Goal: Task Accomplishment & Management: Manage account settings

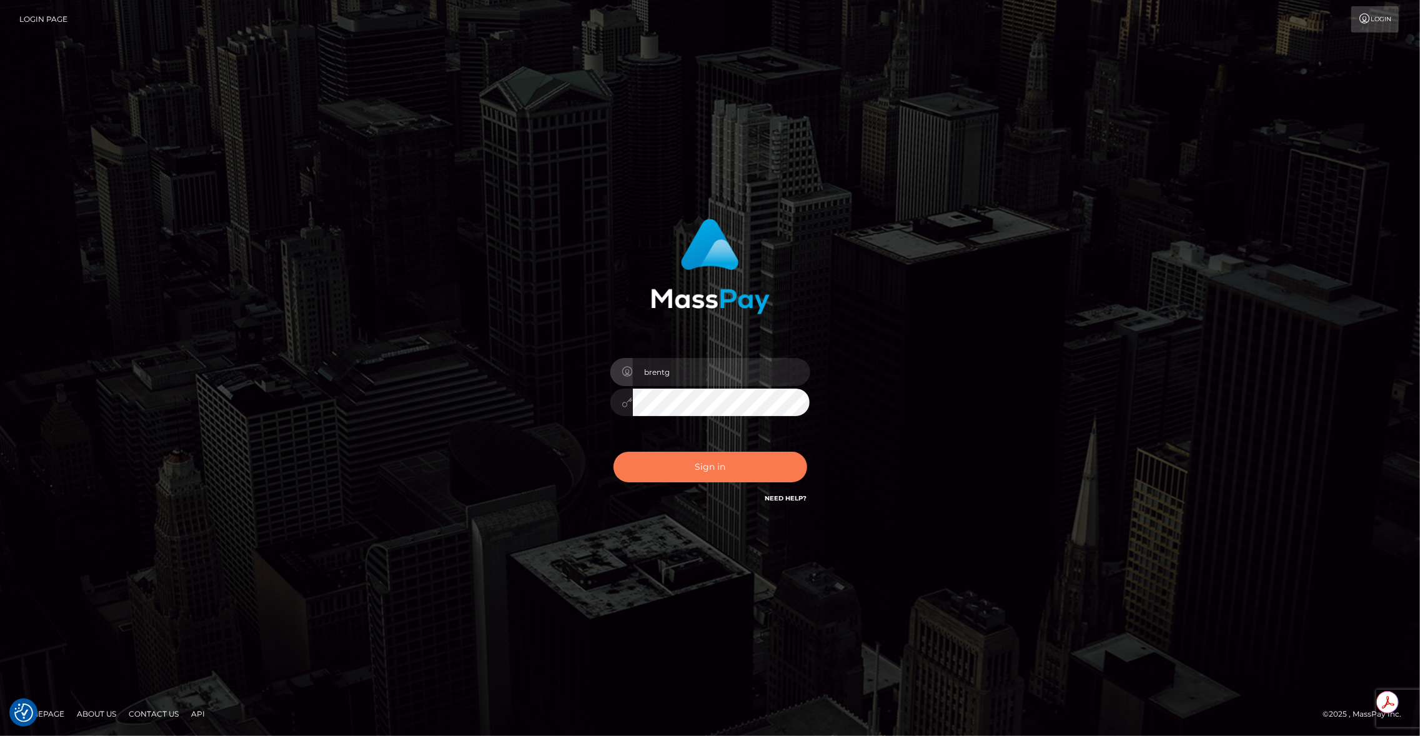
click at [679, 466] on button "Sign in" at bounding box center [711, 467] width 194 height 31
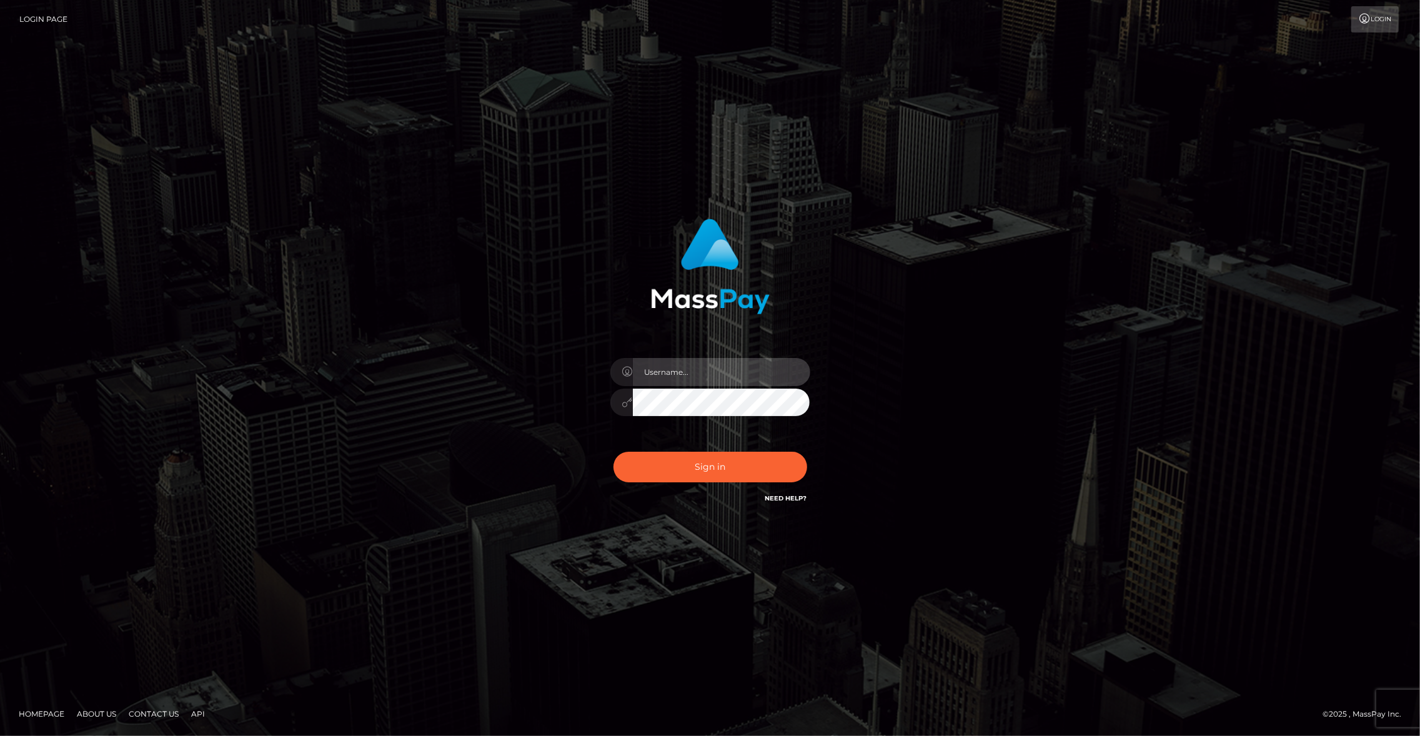
type input "brentg"
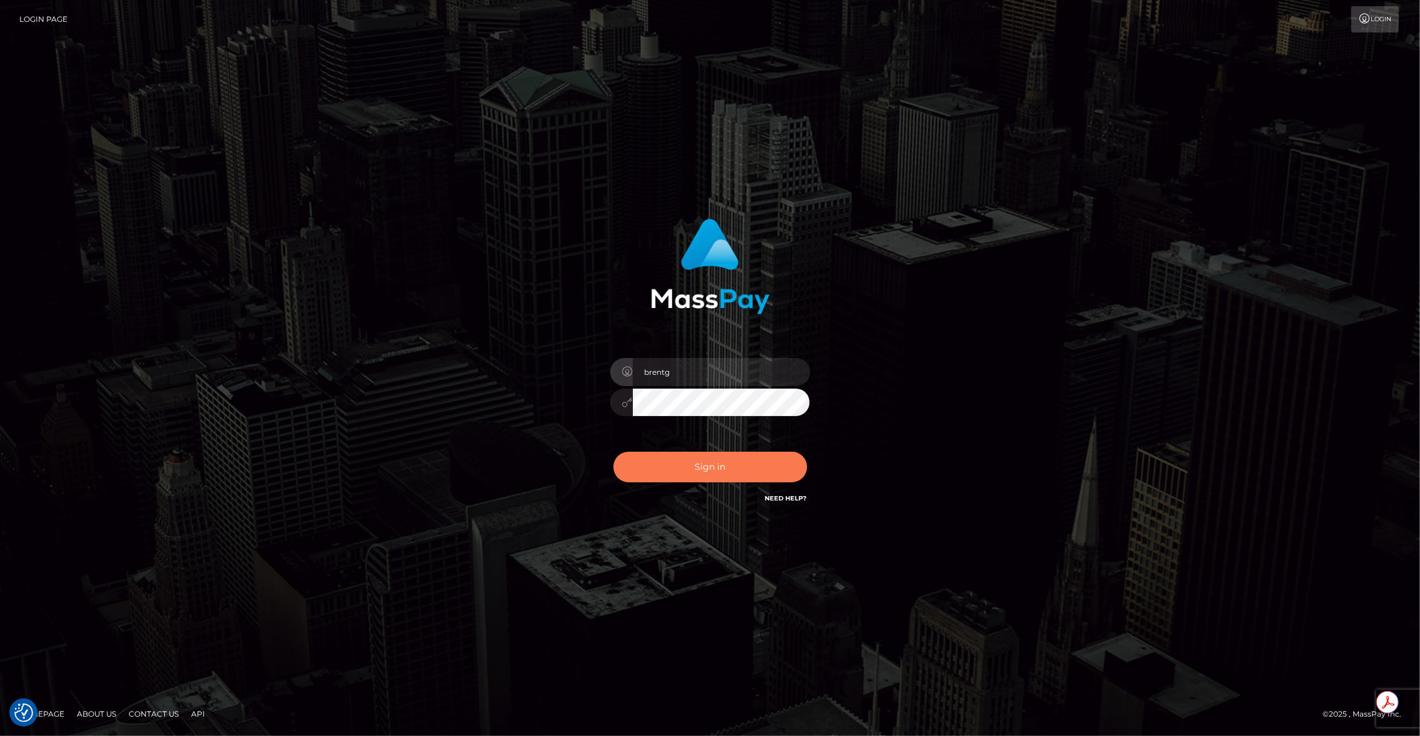
click at [720, 459] on button "Sign in" at bounding box center [711, 467] width 194 height 31
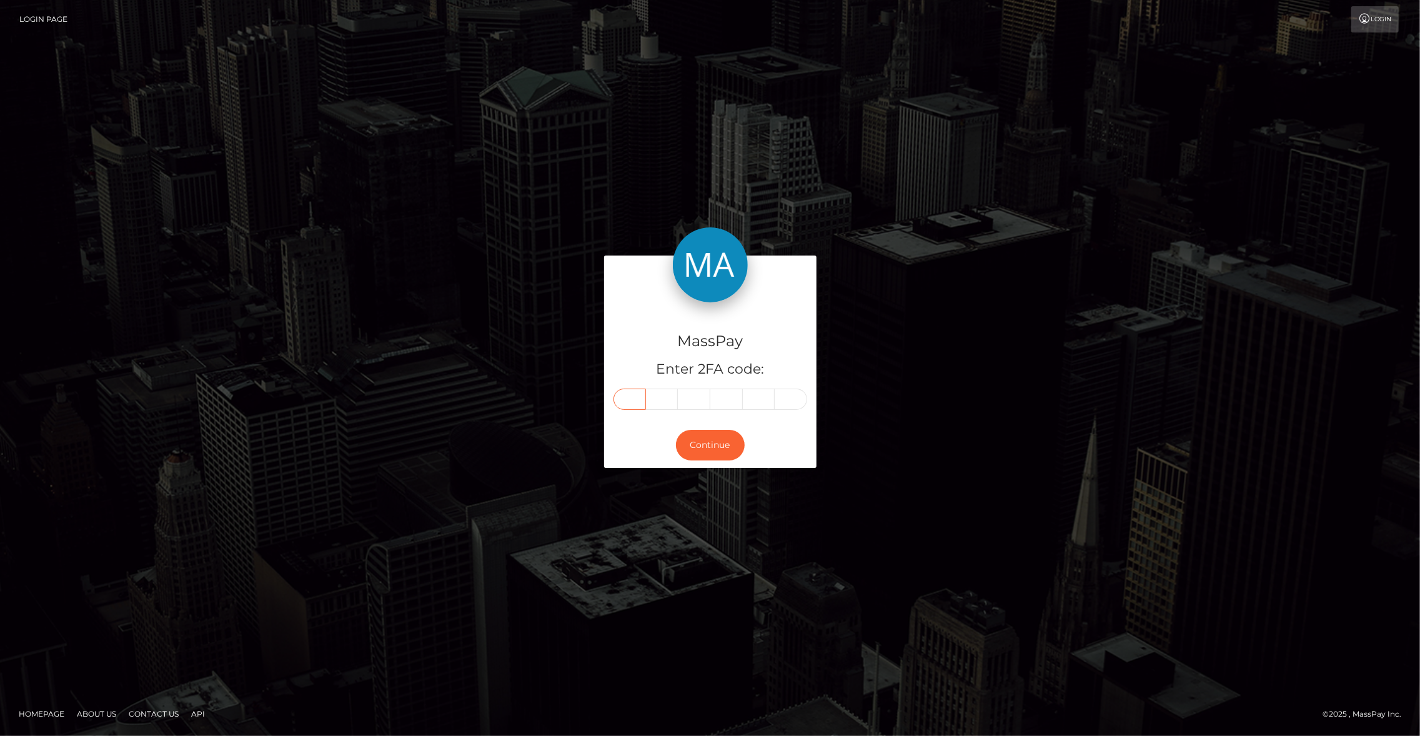
paste input "6"
type input "6"
type input "2"
type input "9"
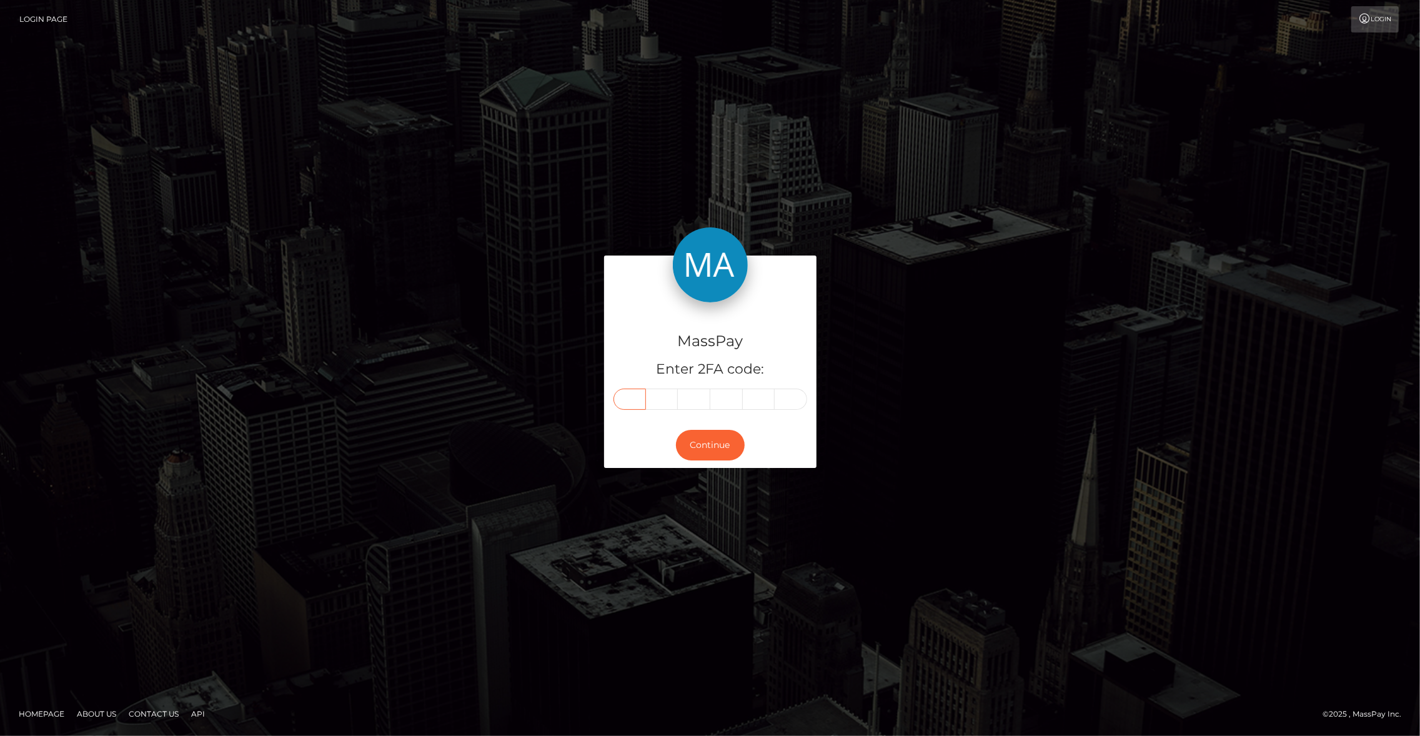
type input "5"
type input "8"
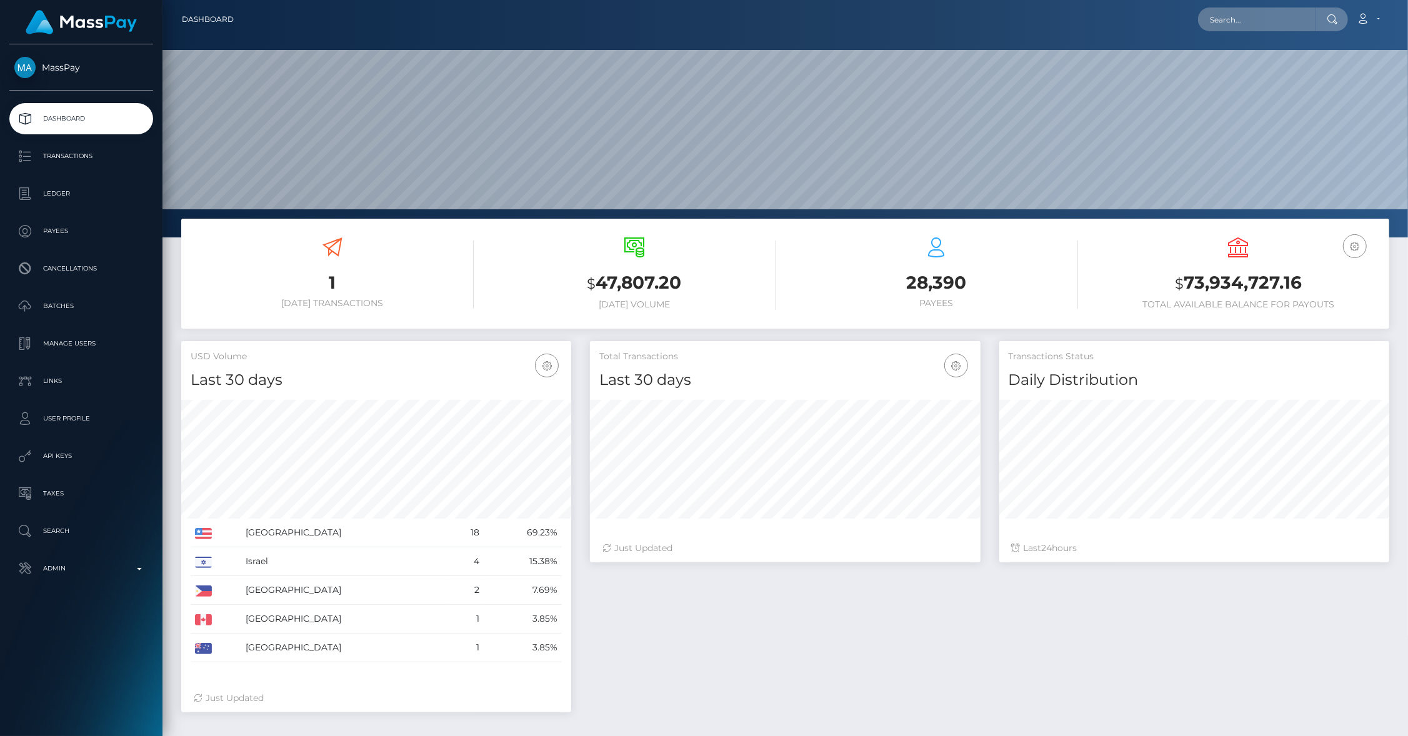
scroll to position [221, 391]
click at [107, 567] on p "Admin" at bounding box center [81, 568] width 134 height 19
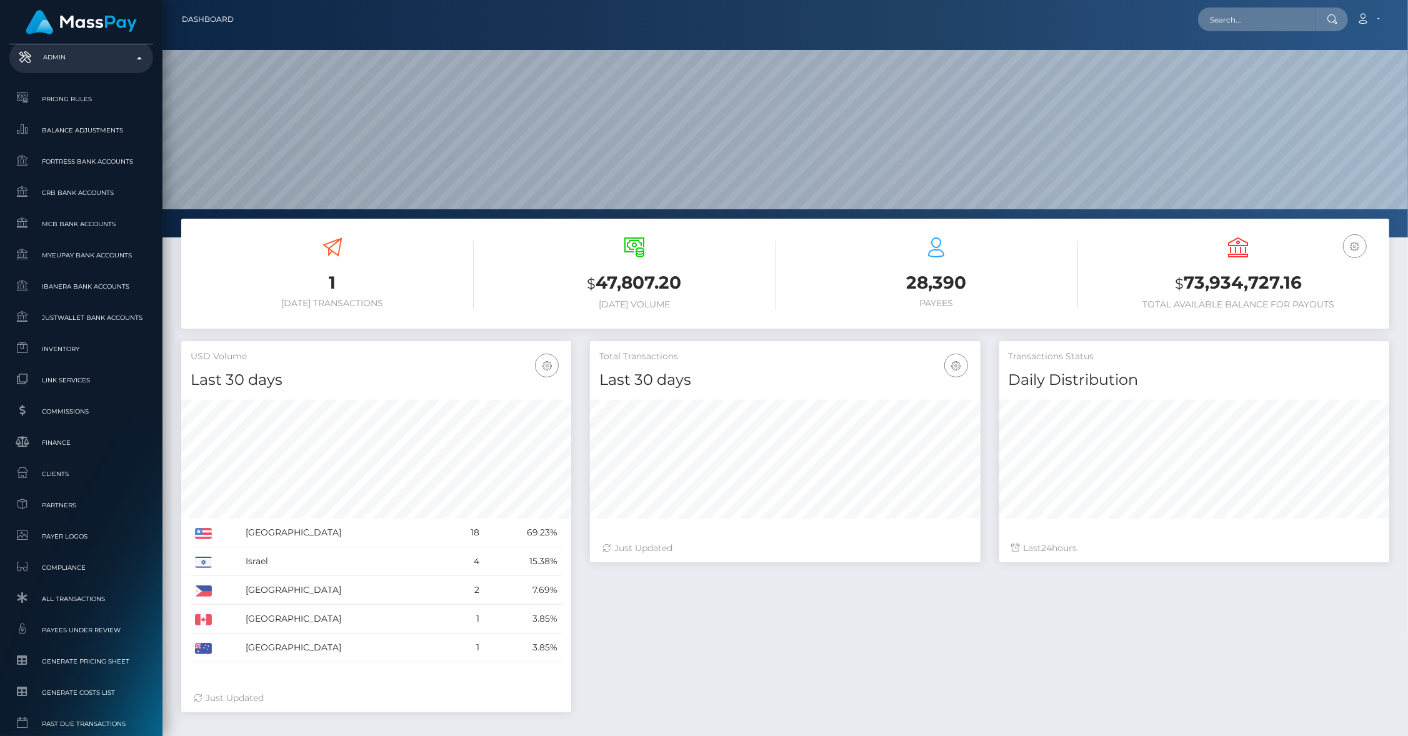
scroll to position [563, 0]
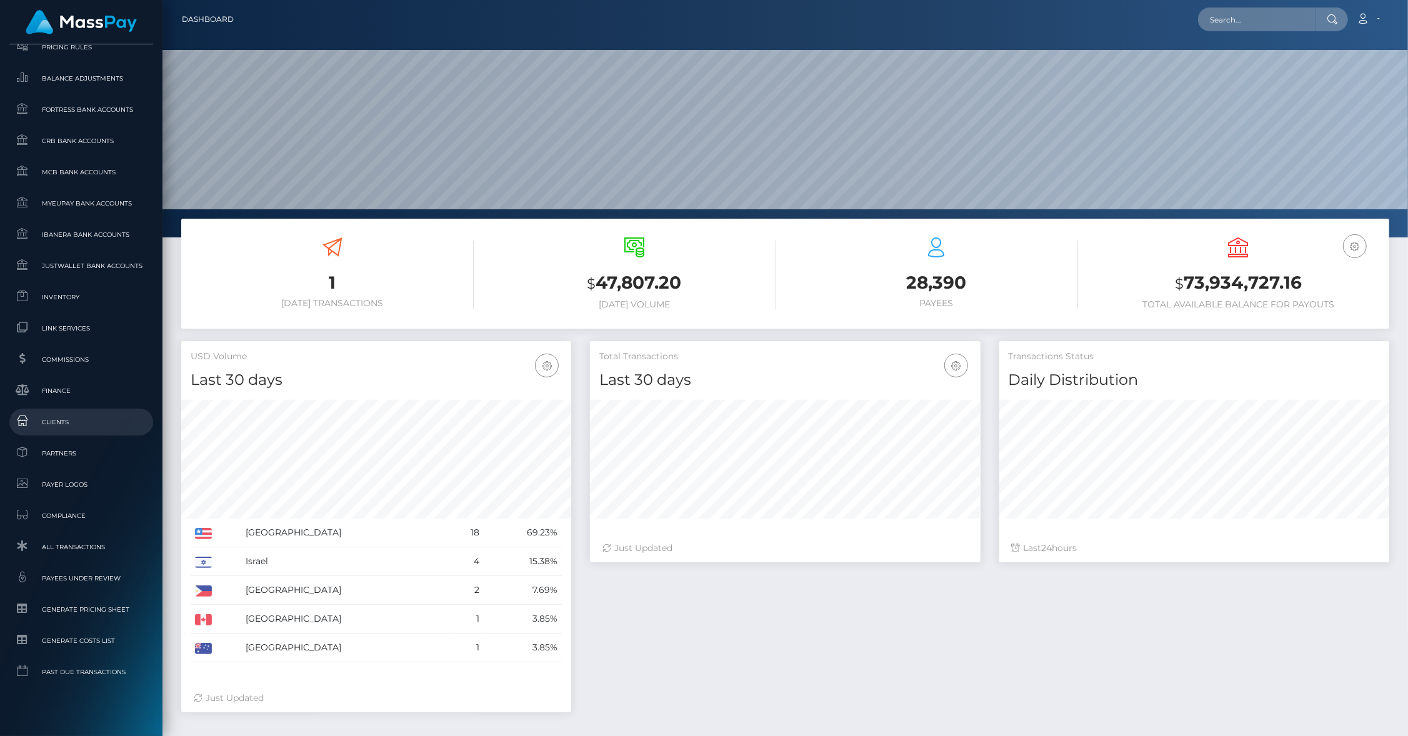
click at [58, 417] on span "Clients" at bounding box center [81, 422] width 134 height 14
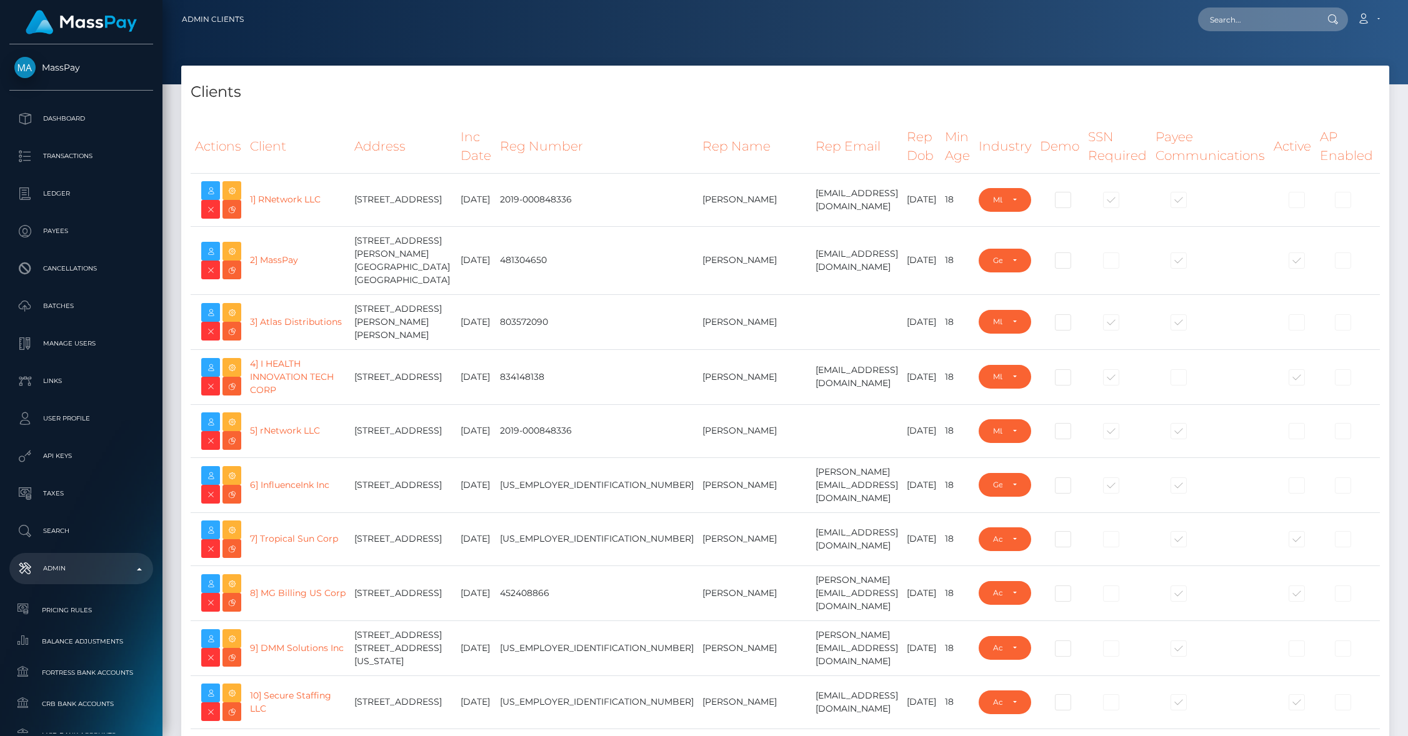
select select "223"
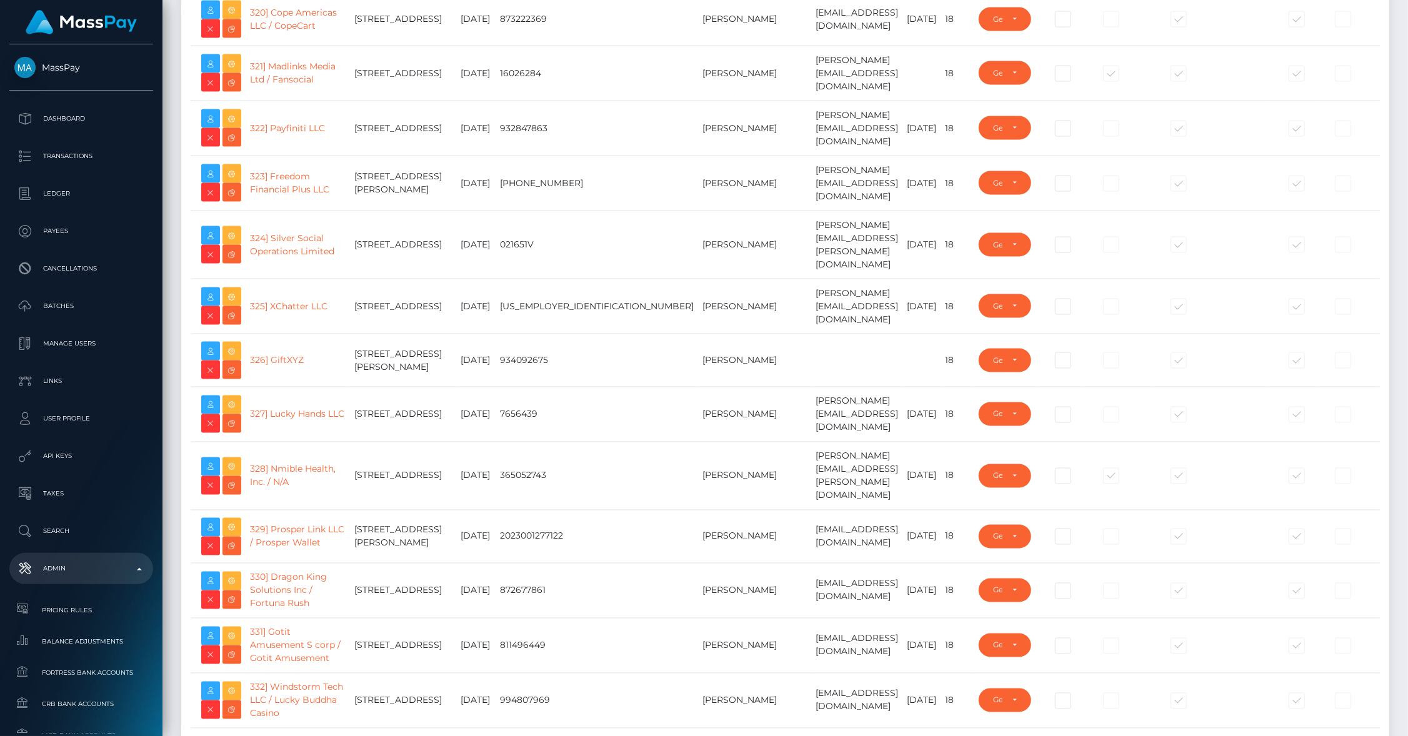
scroll to position [19145, 0]
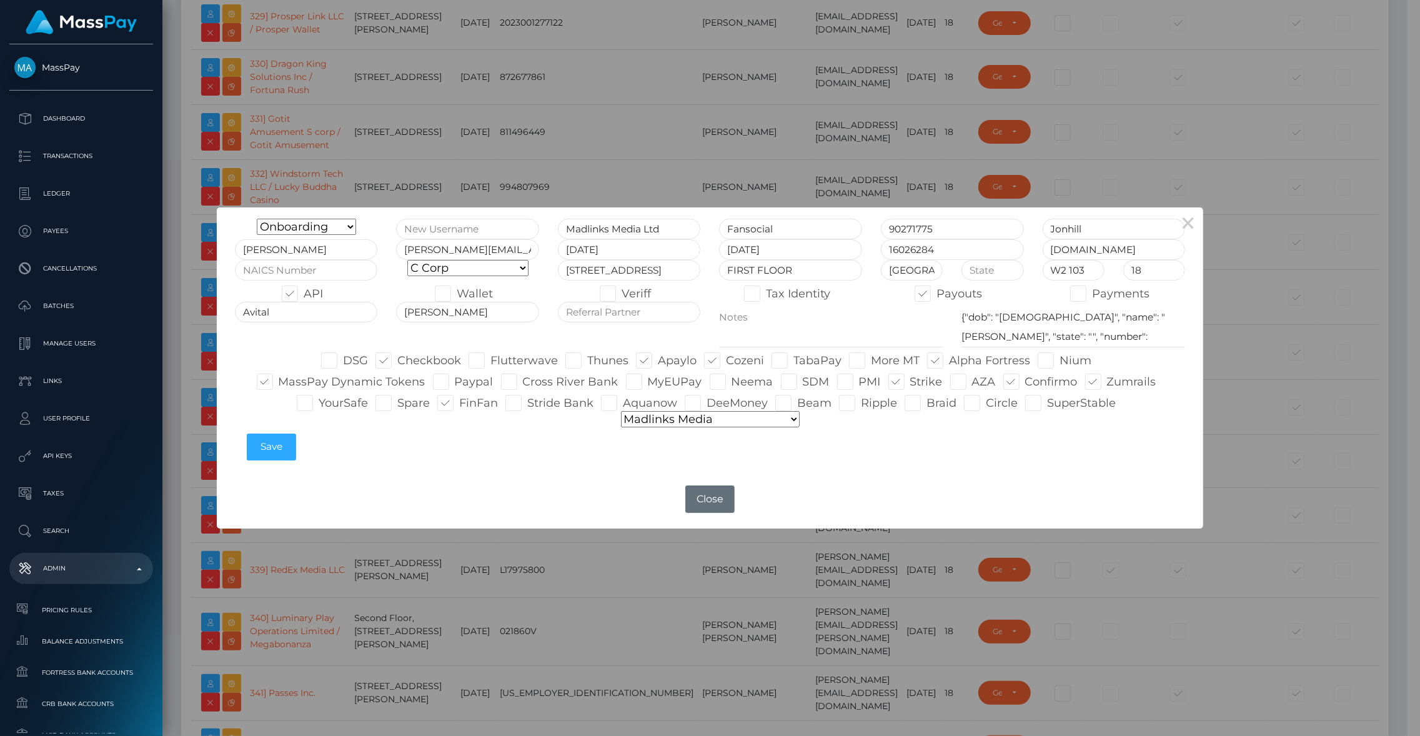
type input "brentg"
click at [707, 497] on button "Close" at bounding box center [709, 498] width 49 height 27
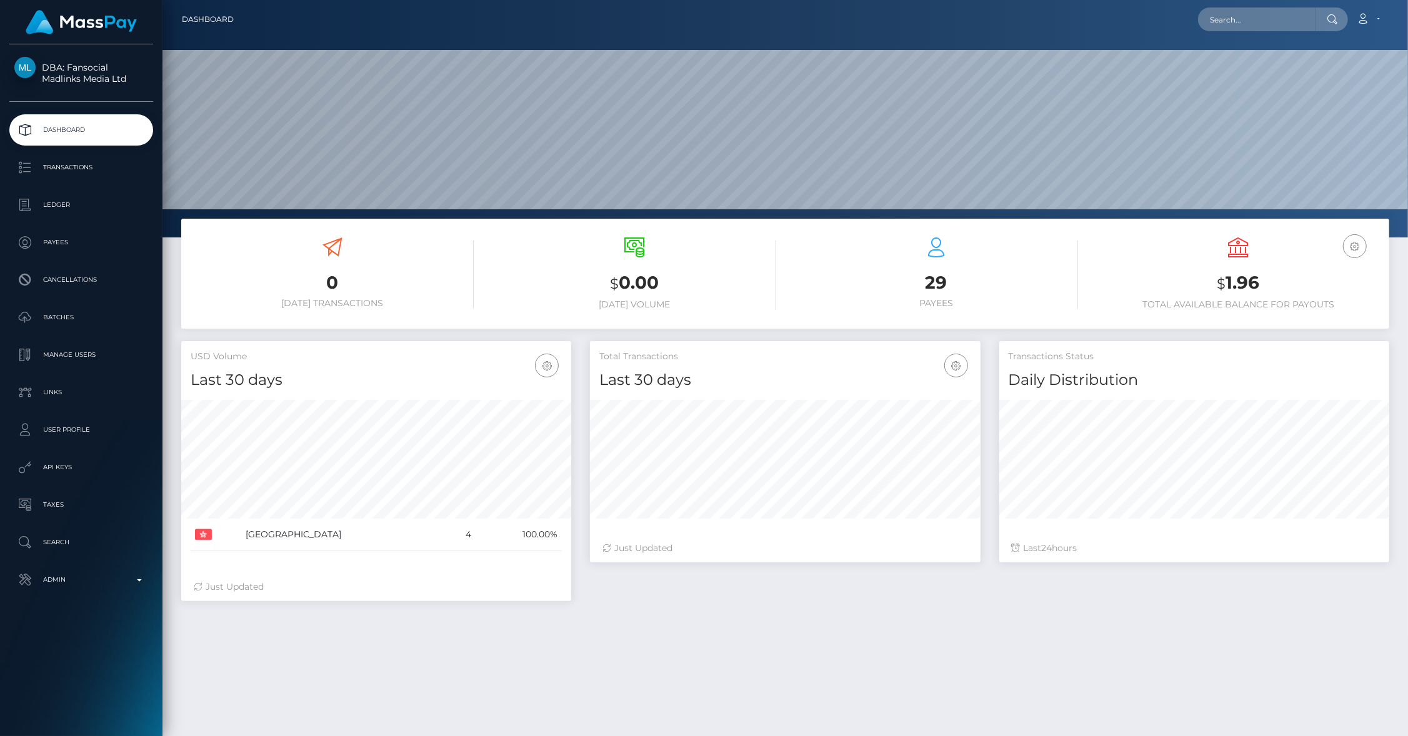
scroll to position [221, 391]
click at [70, 164] on p "Transactions" at bounding box center [81, 167] width 134 height 19
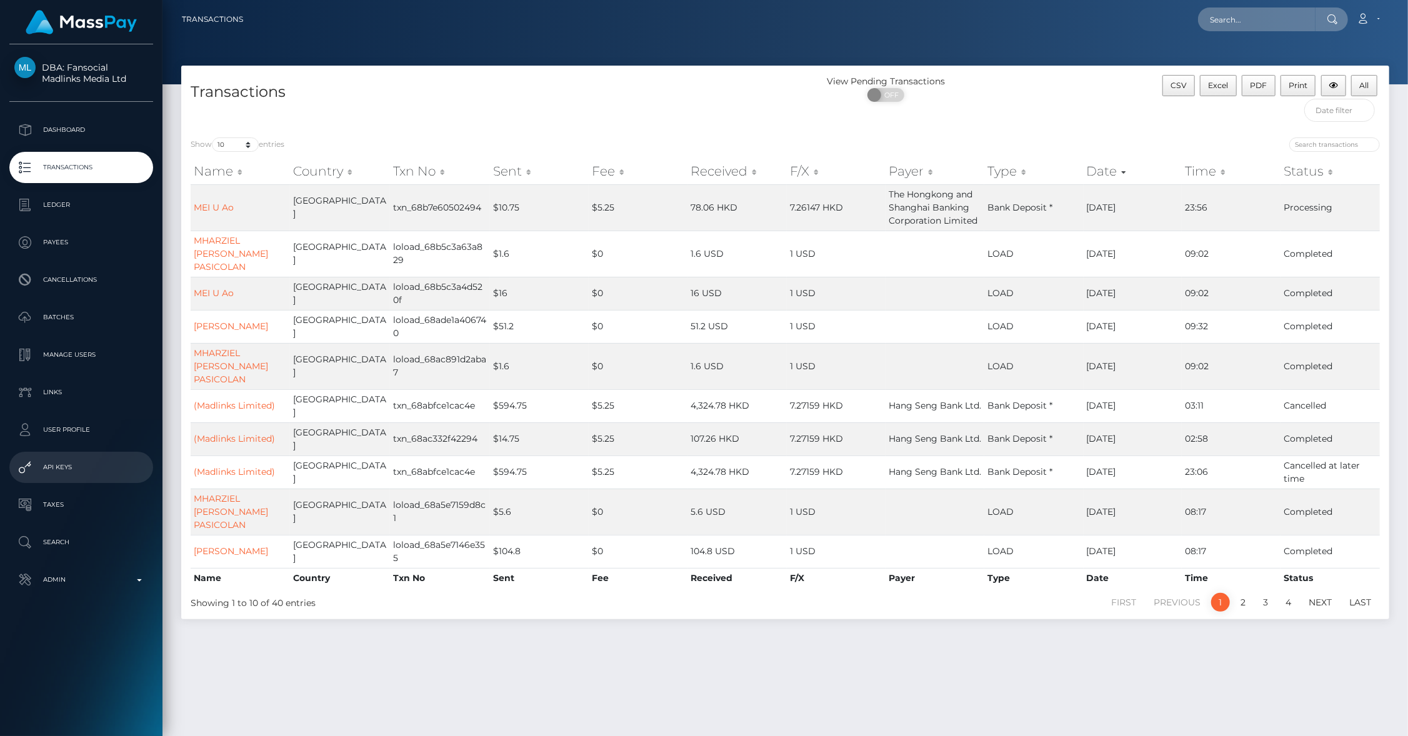
click at [72, 465] on p "API Keys" at bounding box center [81, 467] width 134 height 19
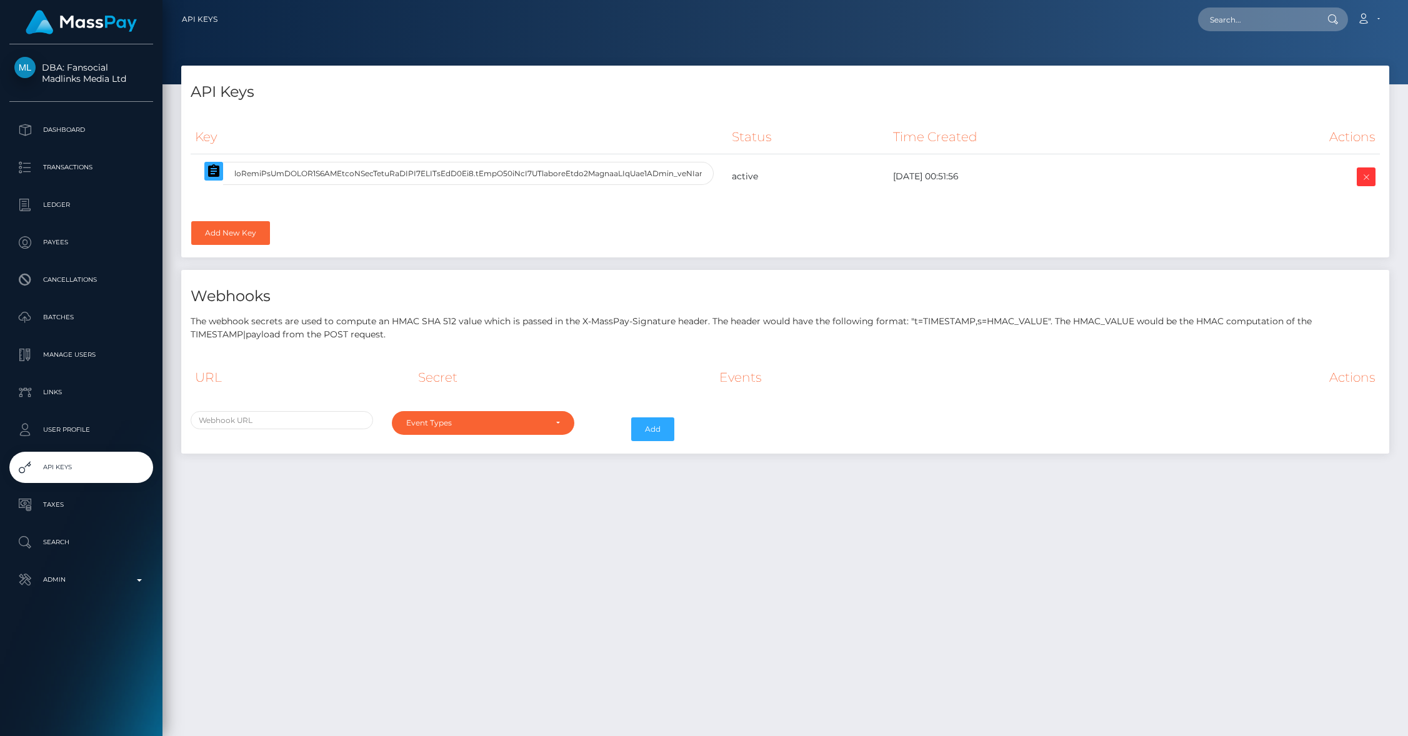
select select
click at [209, 174] on icon "button" at bounding box center [213, 170] width 11 height 12
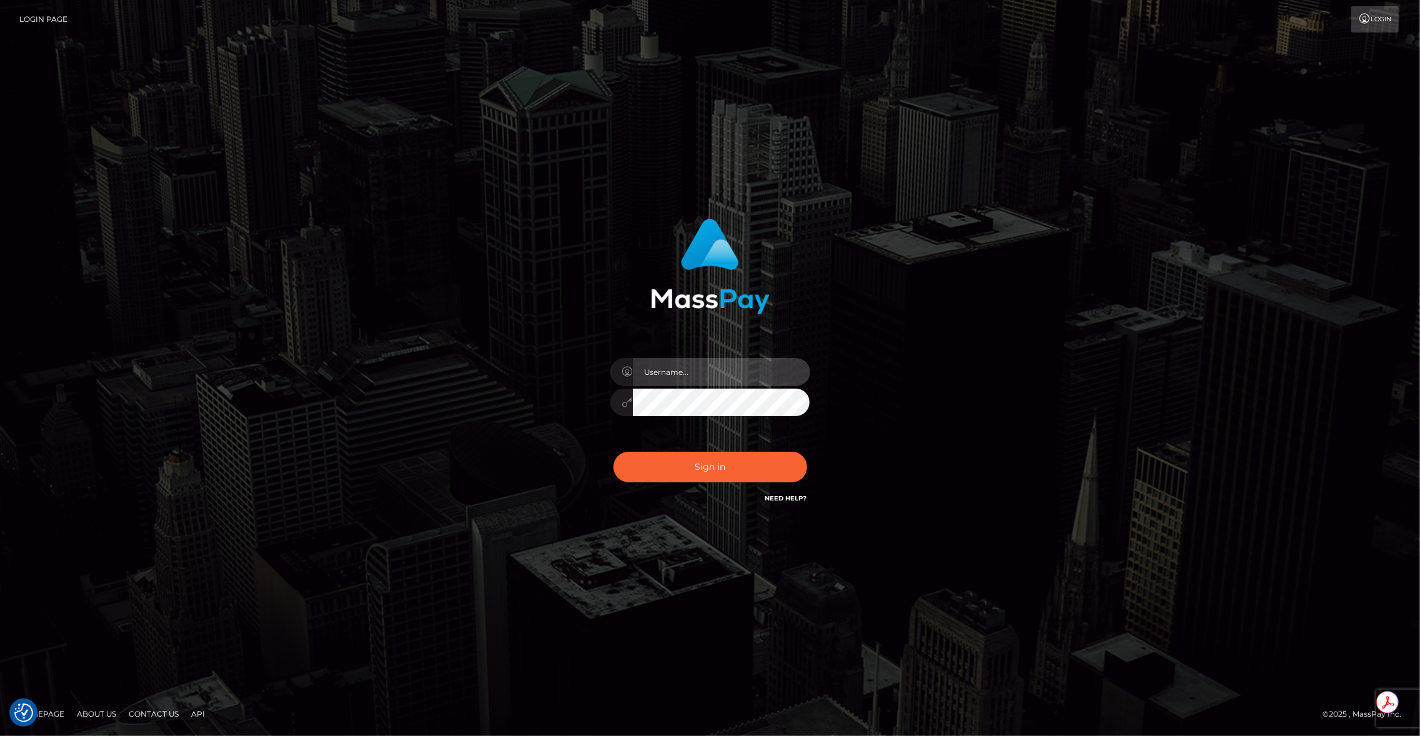
type input "brentg"
click at [684, 472] on button "Sign in" at bounding box center [711, 467] width 194 height 31
checkbox input "true"
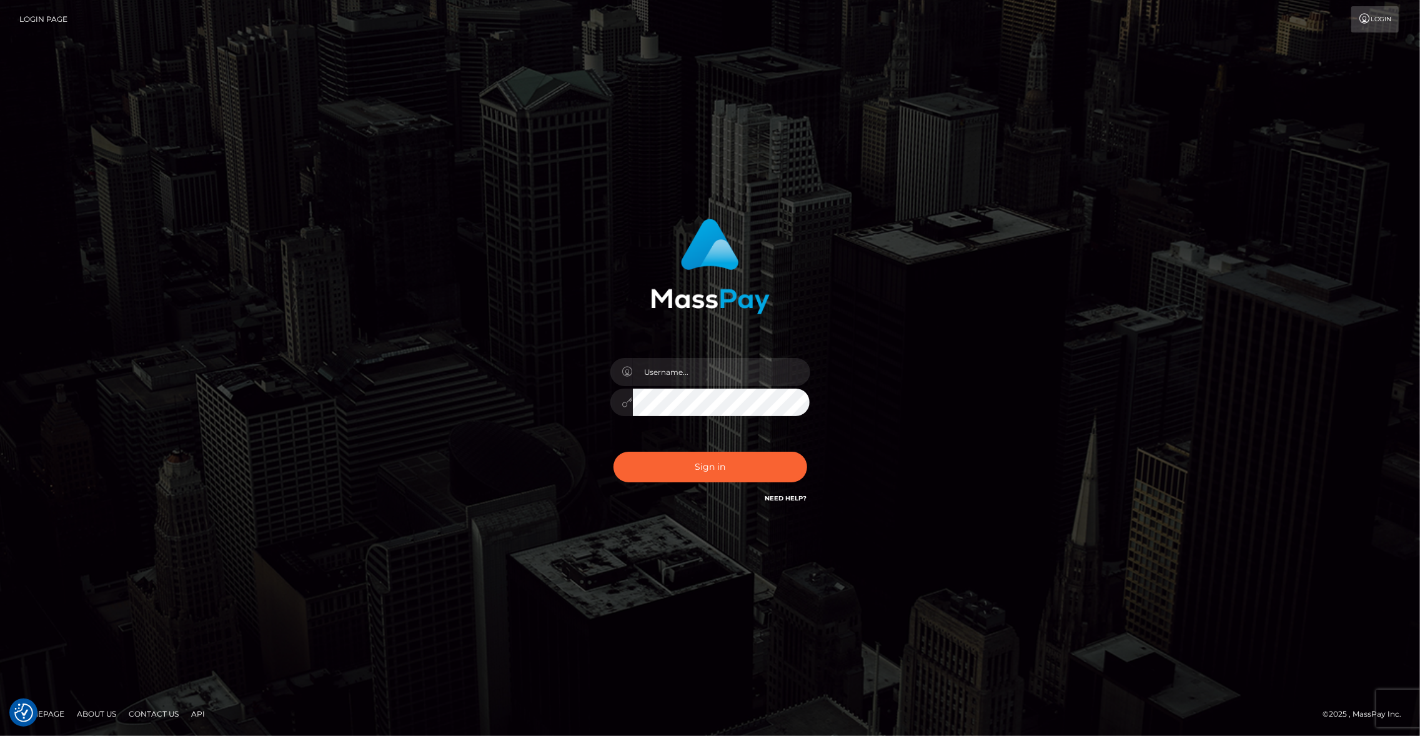
checkbox input "true"
type input "brentg"
click at [683, 472] on button "Sign in" at bounding box center [711, 467] width 194 height 31
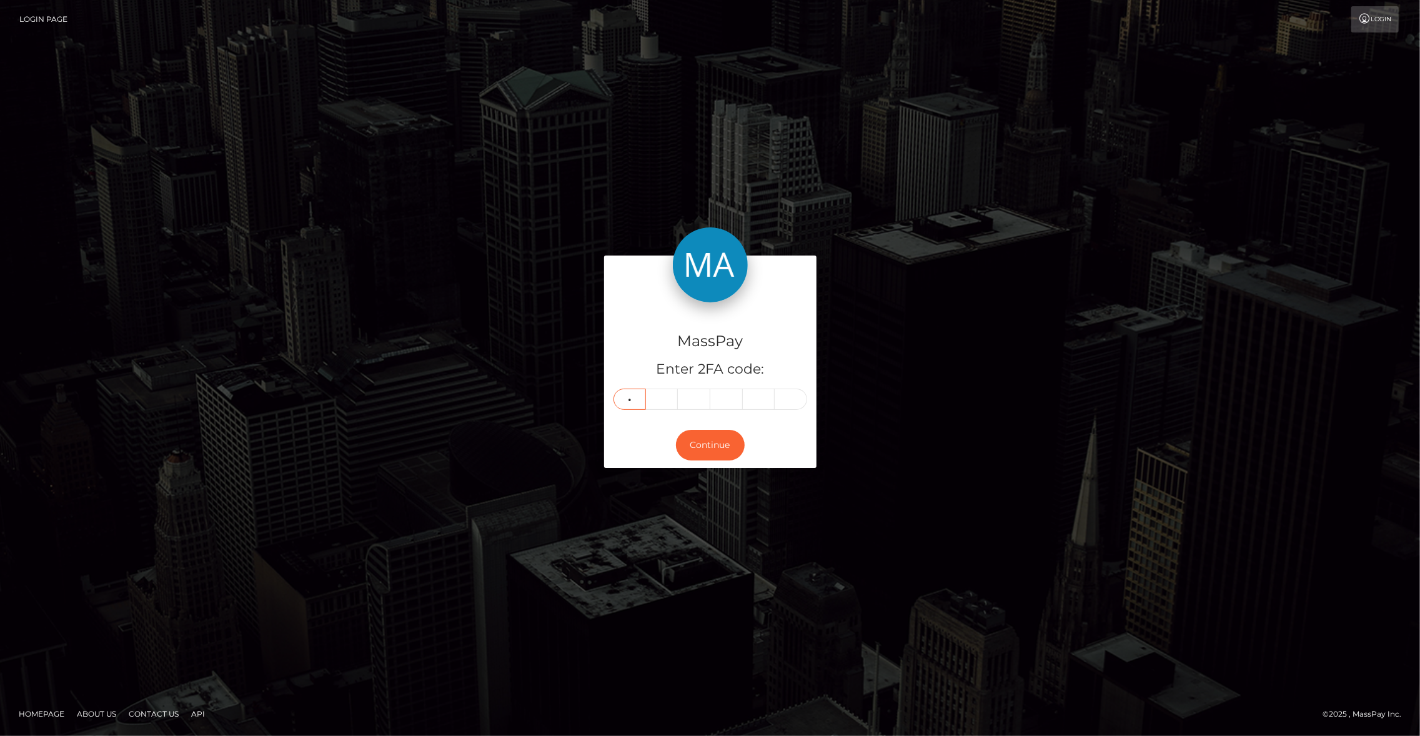
type input "4"
type input "2"
type input "1"
type input "7"
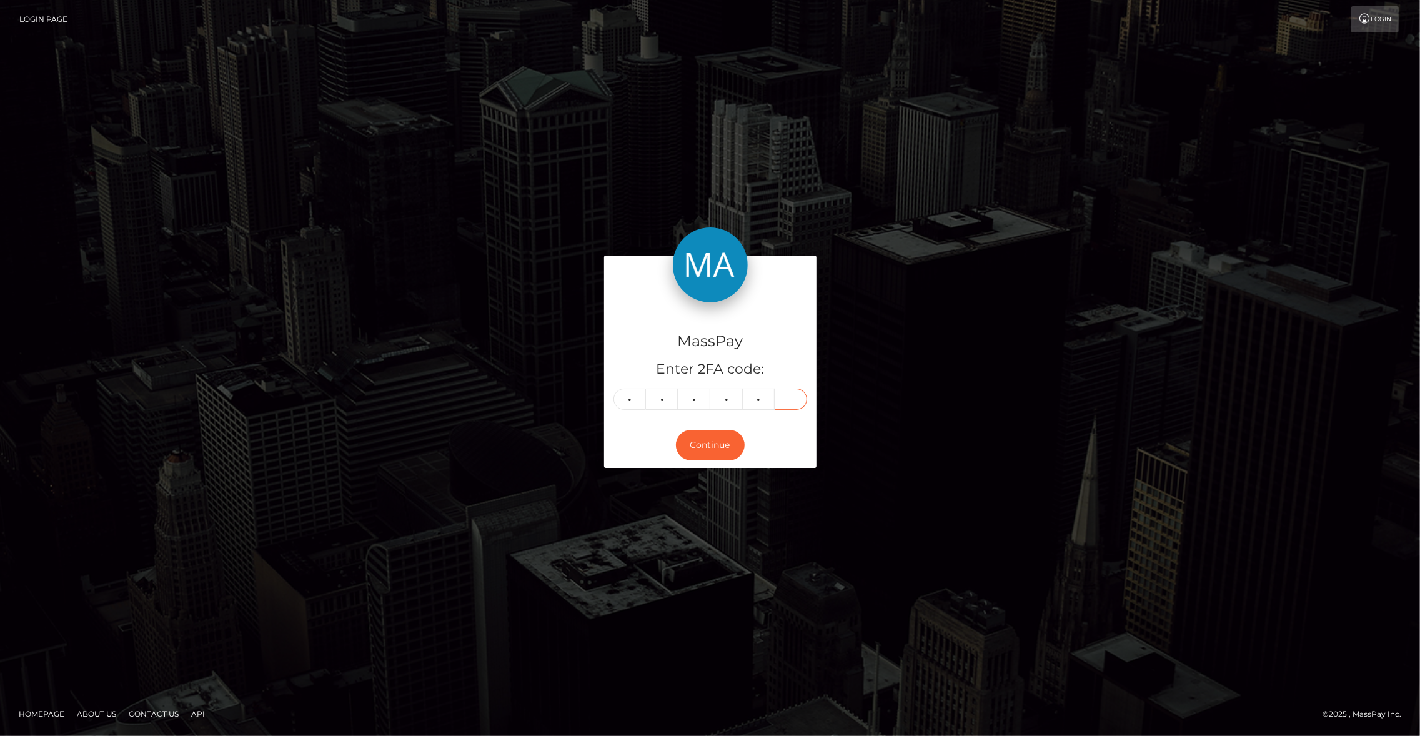
type input "2"
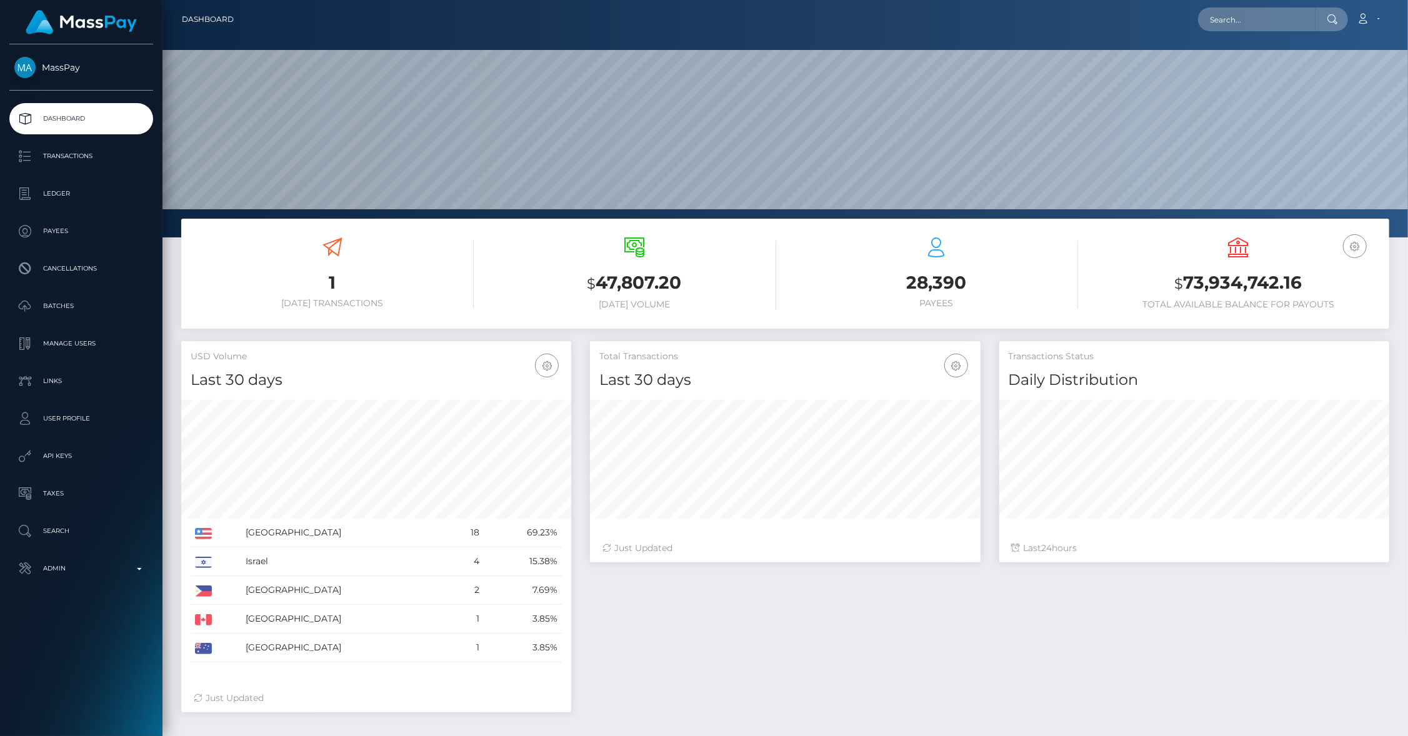
scroll to position [221, 391]
click at [1253, 24] on input "text" at bounding box center [1256, 19] width 117 height 24
paste input "pout_ro1uBZPjhbMzr"
type input "pout_ro1uBZPjhbMzr"
click at [1249, 69] on link "Jimi Inc. (Whop Inc - )" at bounding box center [1254, 64] width 112 height 23
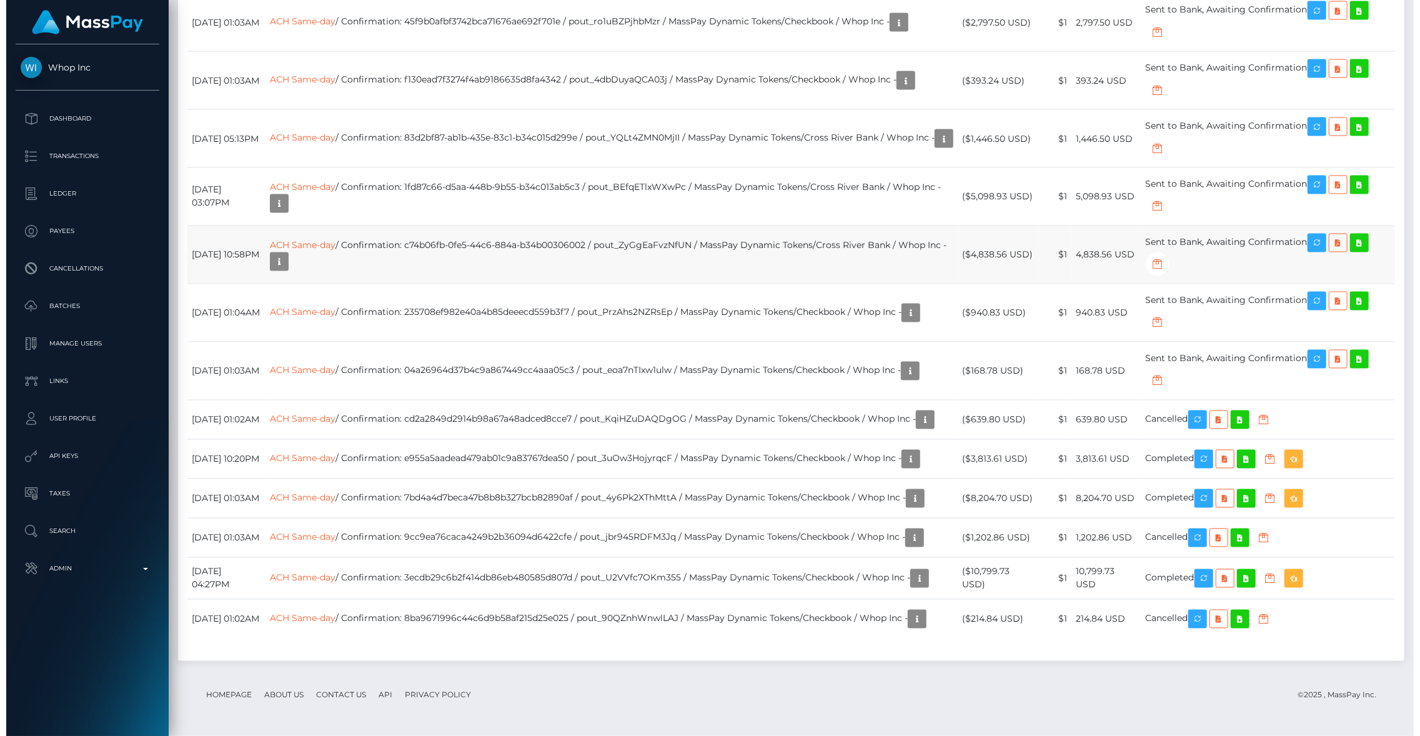
scroll to position [2231, 0]
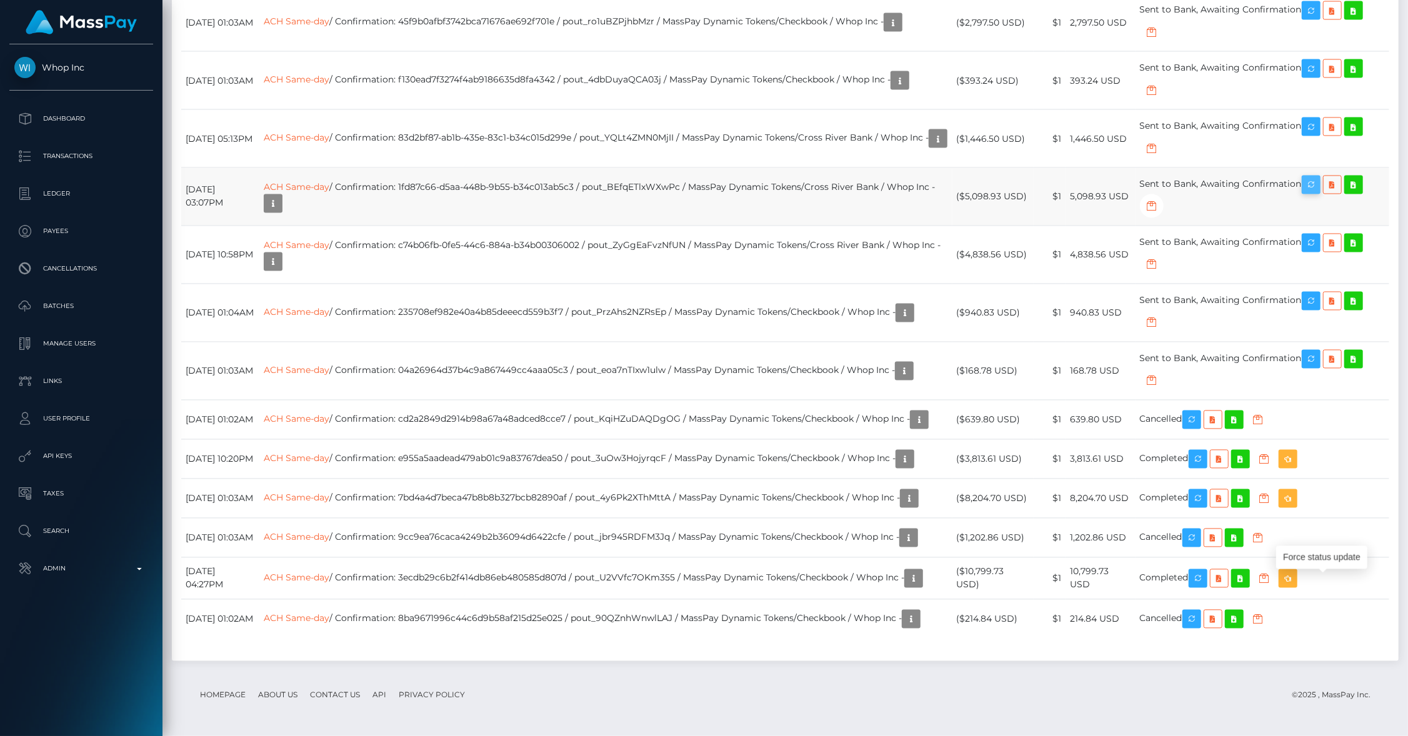
click at [1318, 193] on icon "button" at bounding box center [1310, 185] width 15 height 16
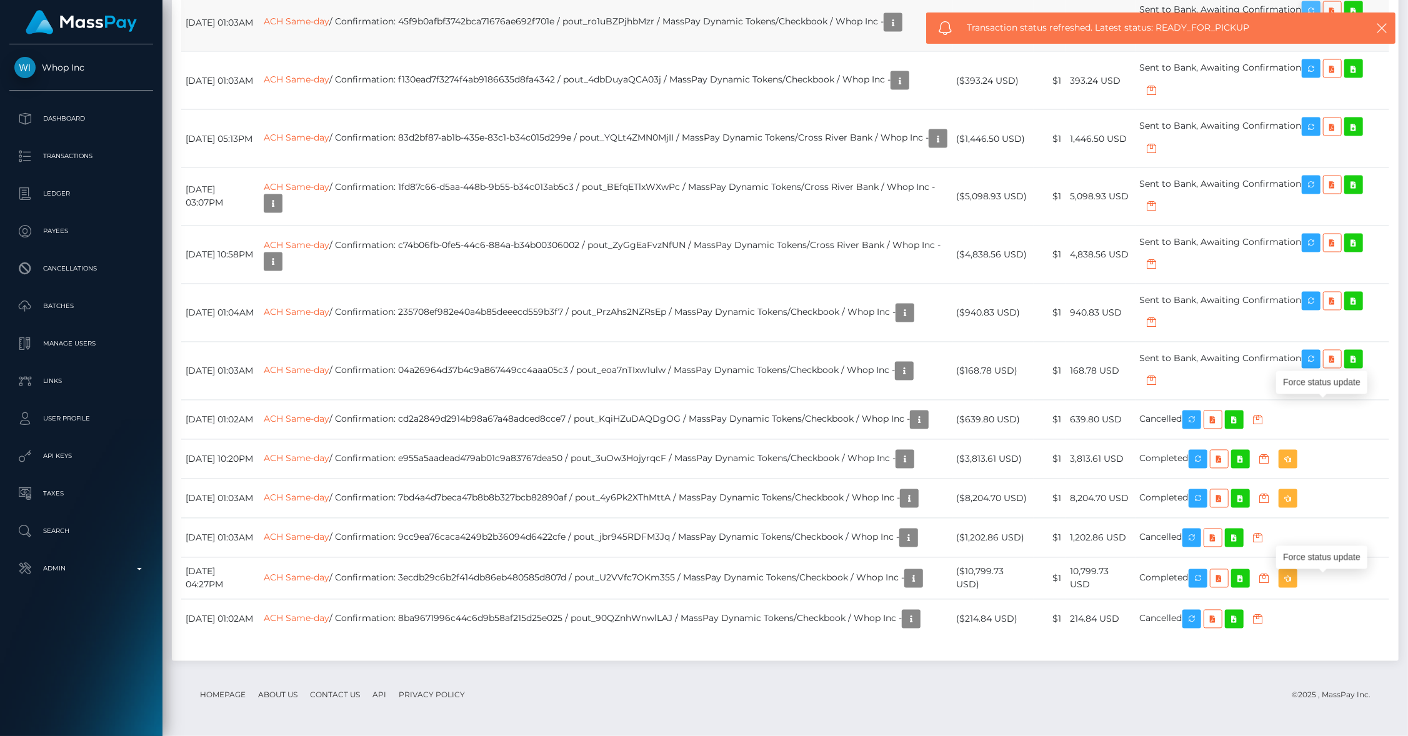
click at [1317, 19] on icon "button" at bounding box center [1310, 11] width 15 height 16
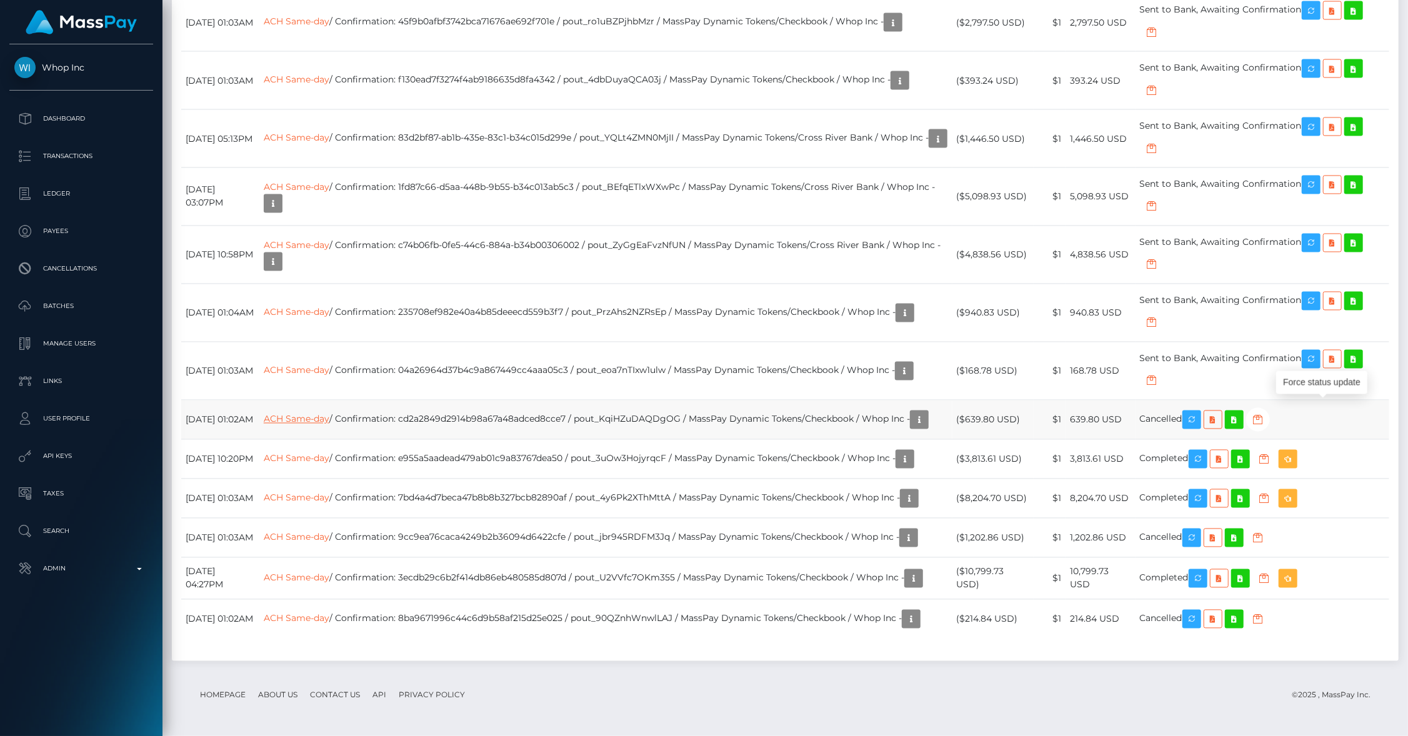
click at [329, 425] on link "ACH Same-day" at bounding box center [297, 419] width 66 height 11
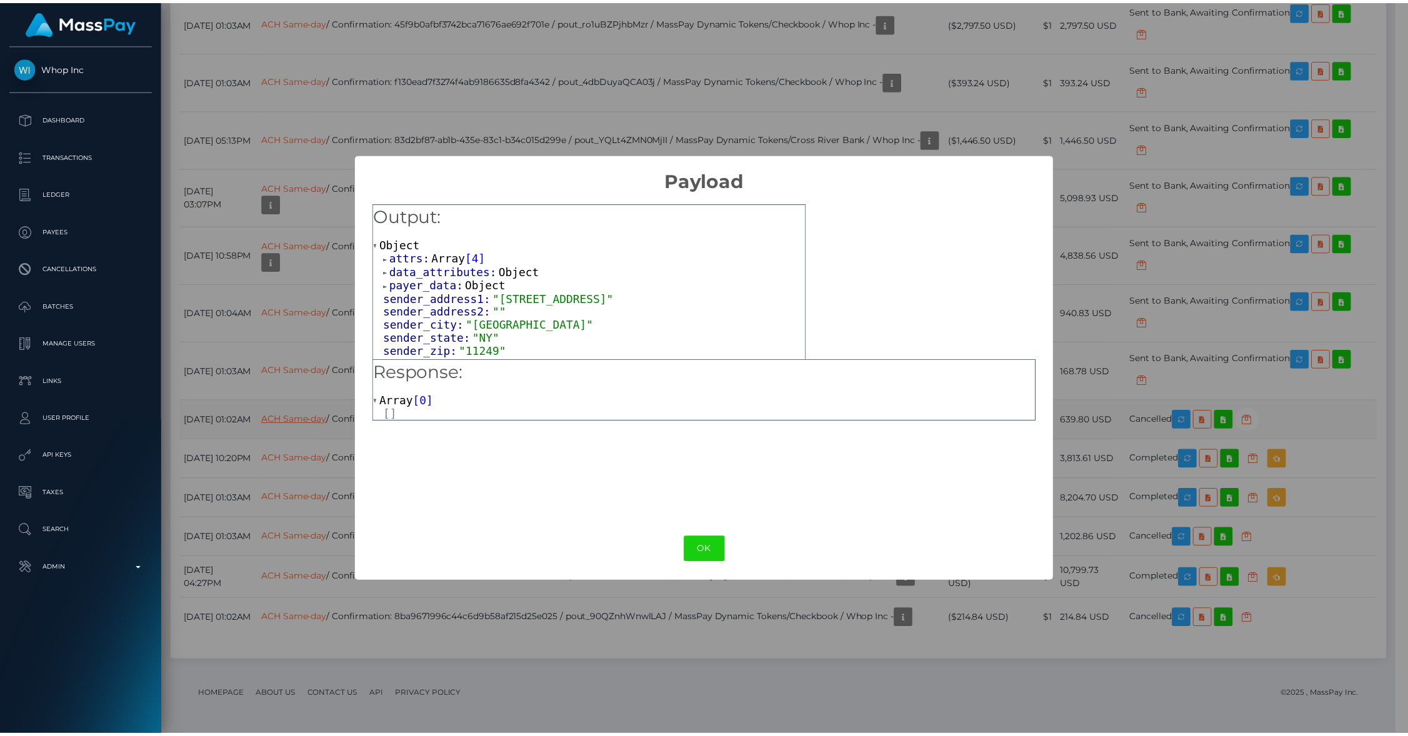
scroll to position [624678, 624439]
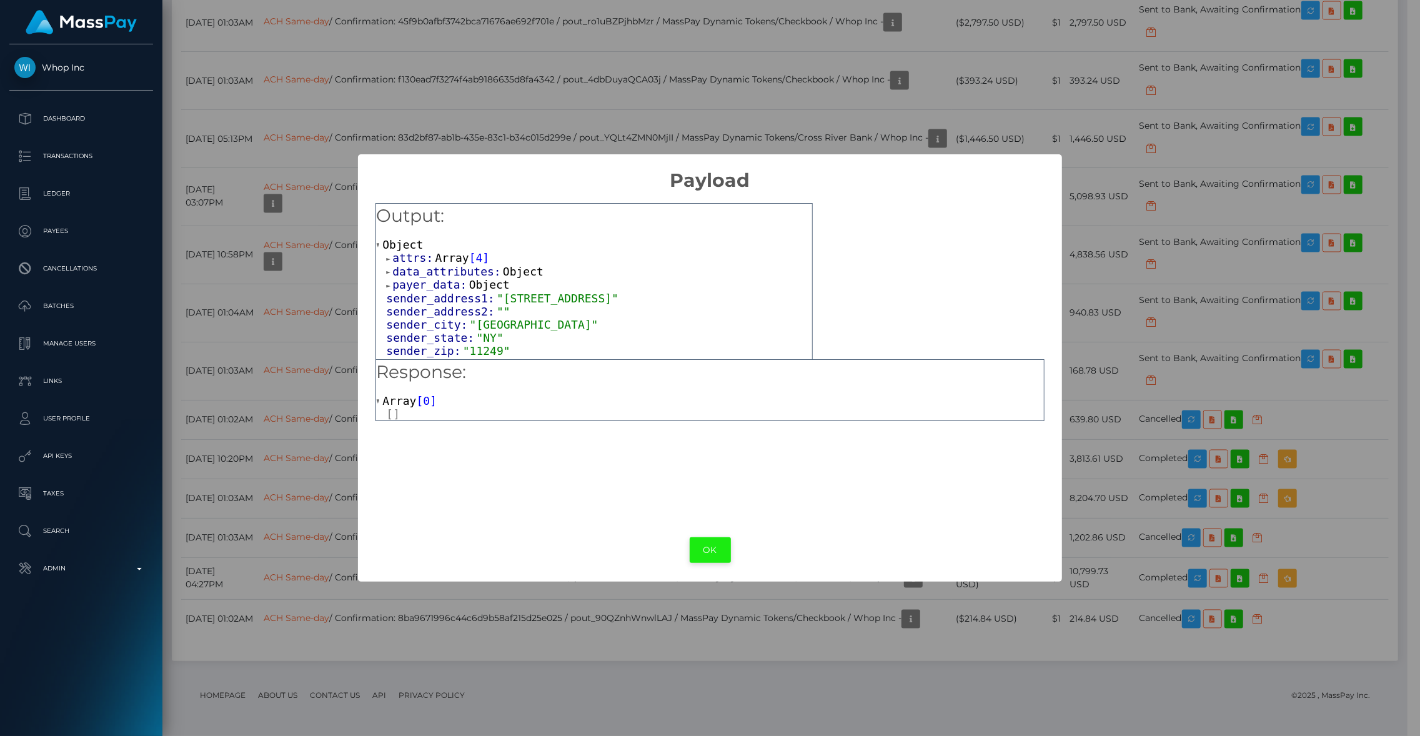
click at [700, 558] on button "OK" at bounding box center [710, 550] width 41 height 26
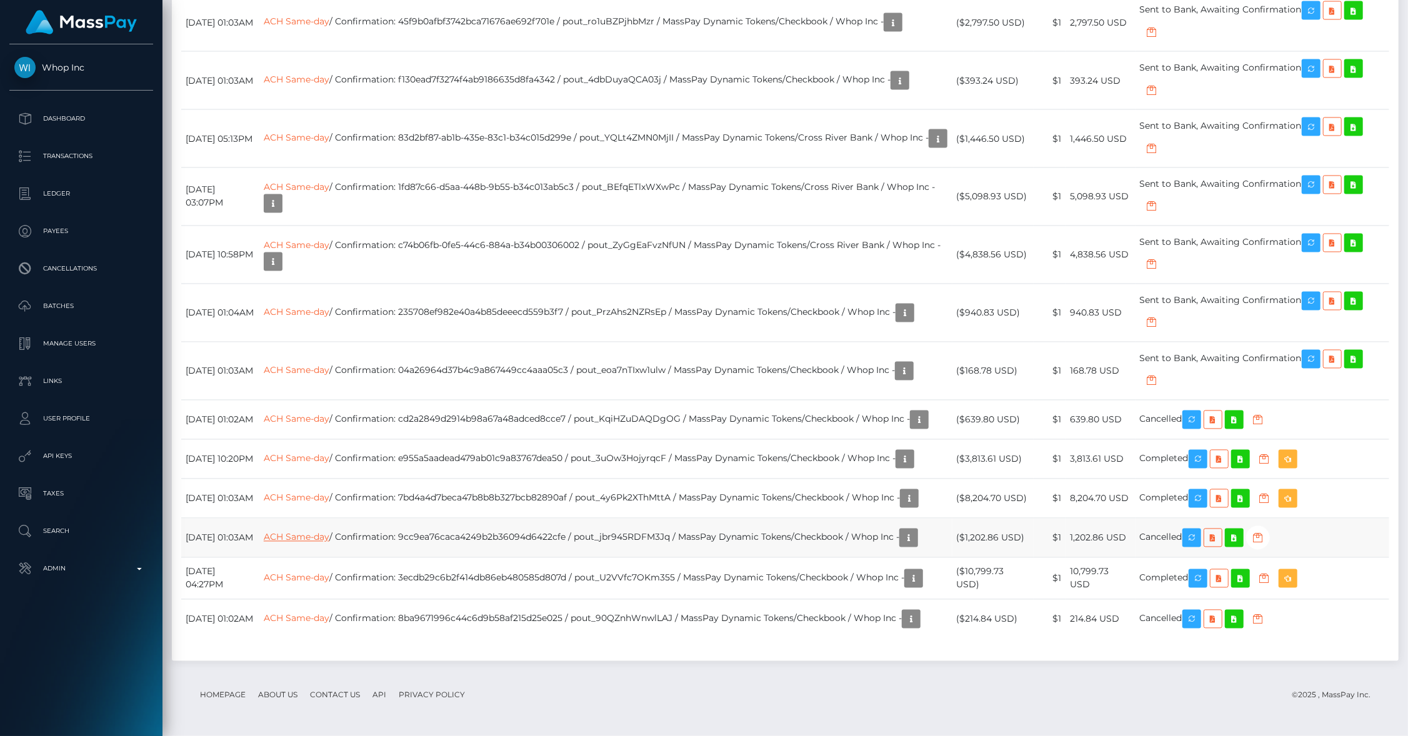
click at [329, 543] on link "ACH Same-day" at bounding box center [297, 537] width 66 height 11
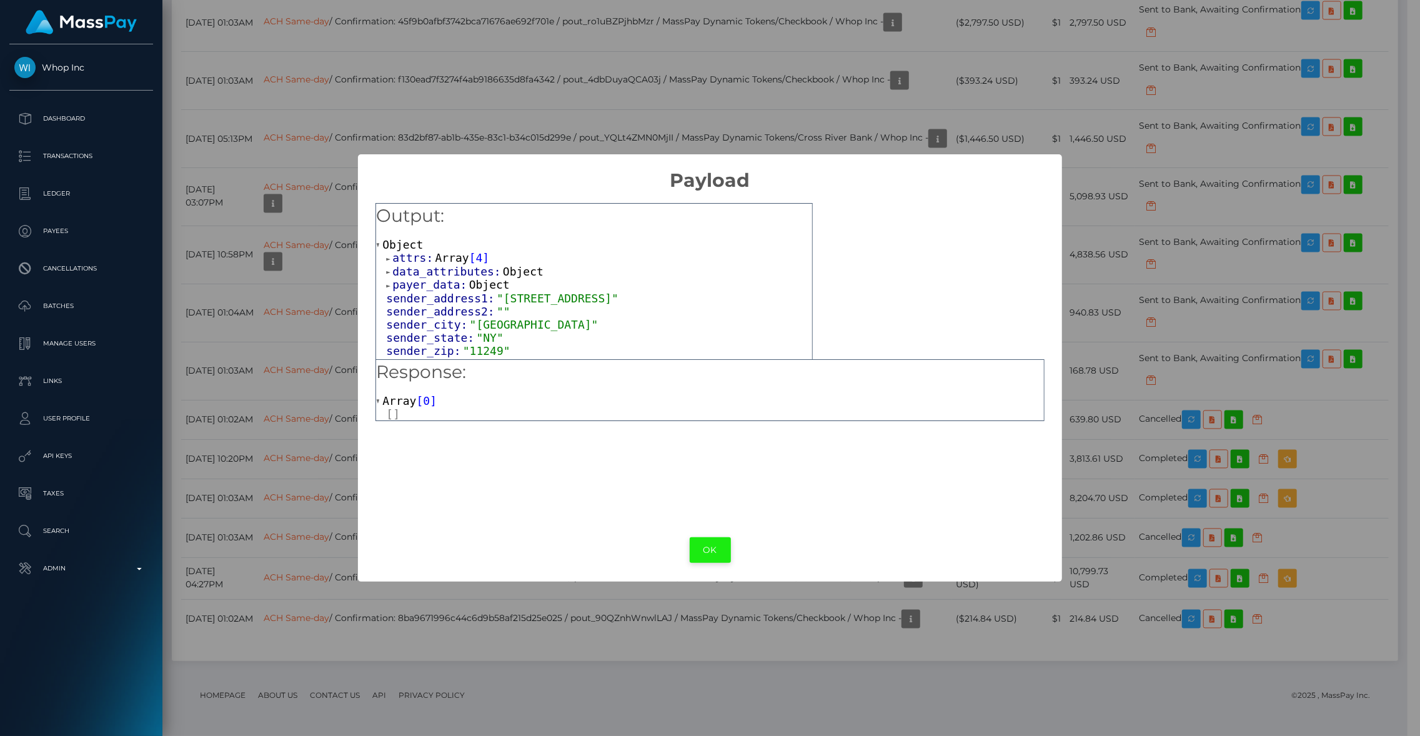
click at [695, 544] on button "OK" at bounding box center [710, 550] width 41 height 26
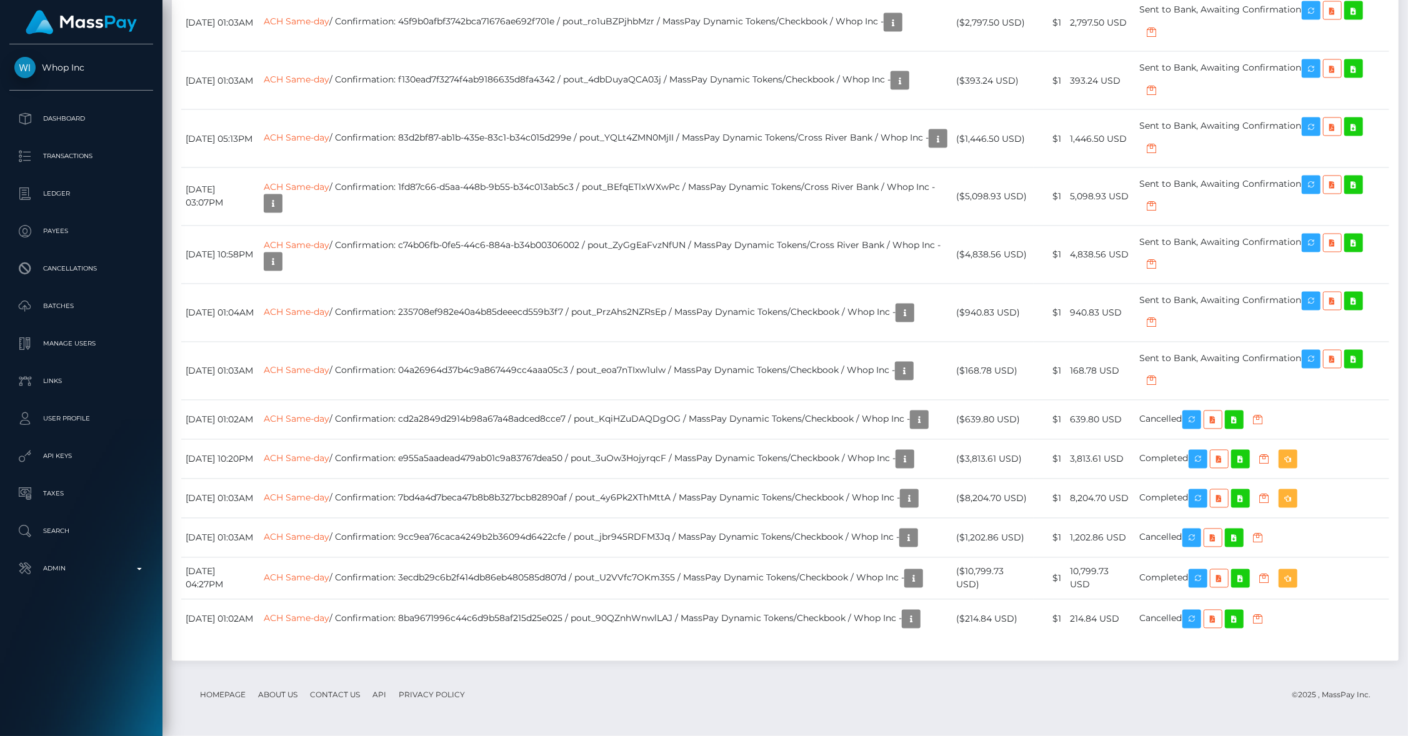
scroll to position [2402, 0]
click at [329, 365] on link "ACH Same-day" at bounding box center [297, 370] width 66 height 11
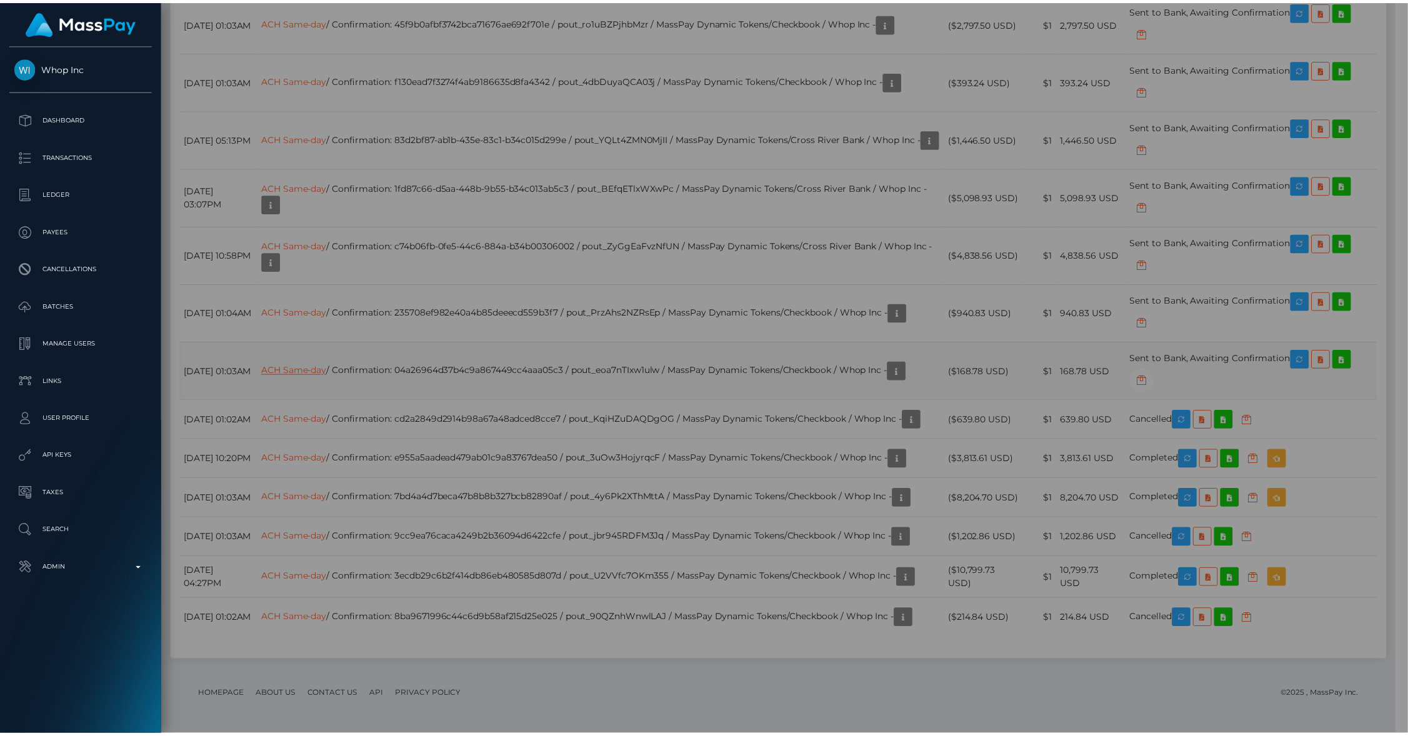
scroll to position [624678, 624439]
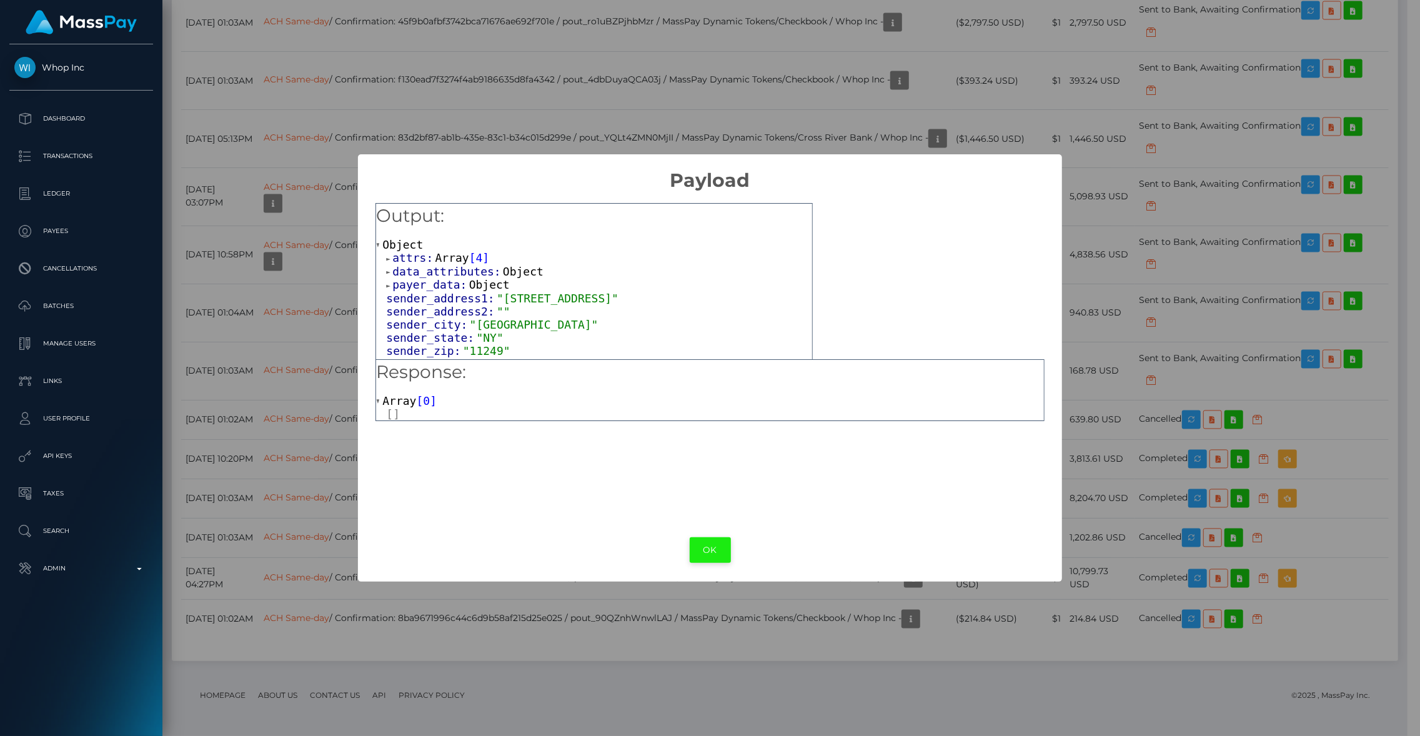
click at [714, 559] on button "OK" at bounding box center [710, 550] width 41 height 26
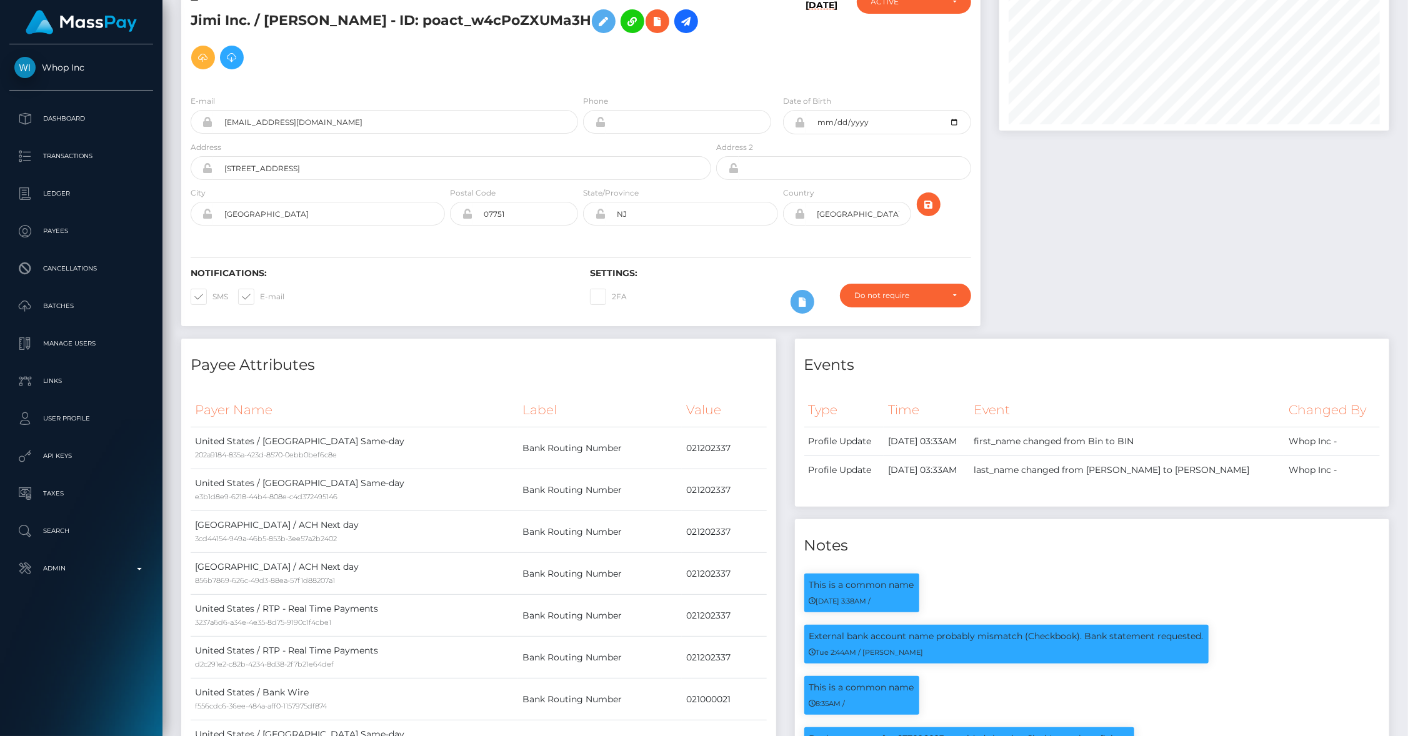
scroll to position [0, 0]
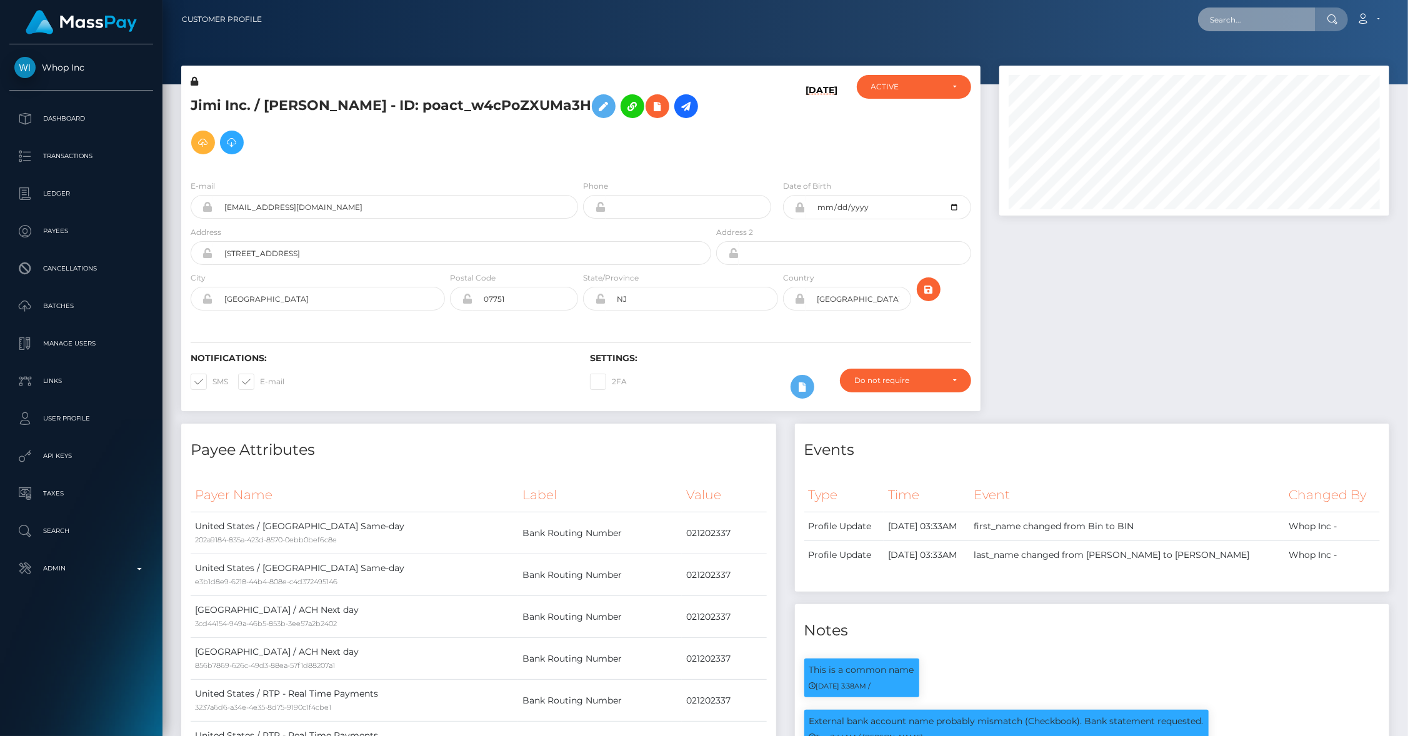
click at [1253, 14] on input "text" at bounding box center [1256, 19] width 117 height 24
paste input "nacho.inversion.cripto@gmail.com"
type input "nacho.inversion.cripto@gmail.com"
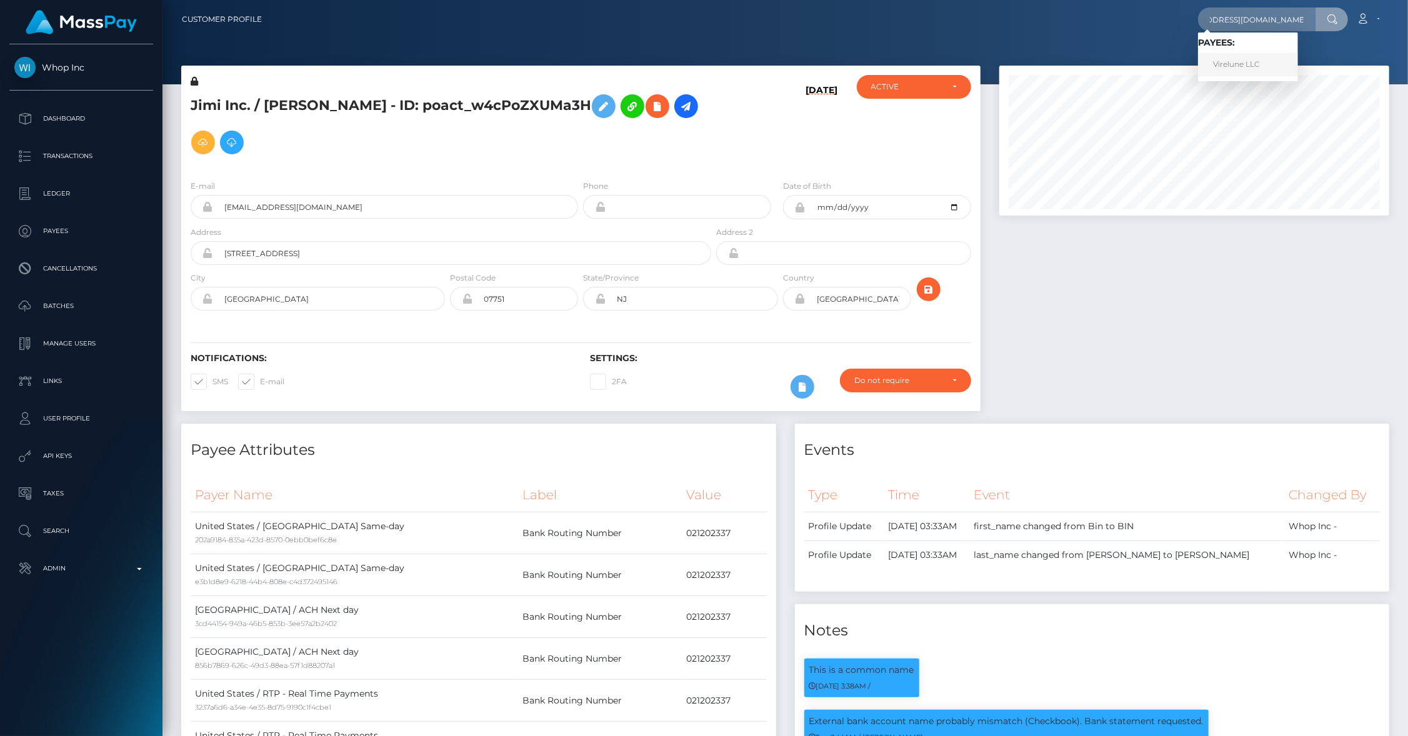
click at [1224, 65] on link "Virelune LLC" at bounding box center [1248, 64] width 100 height 23
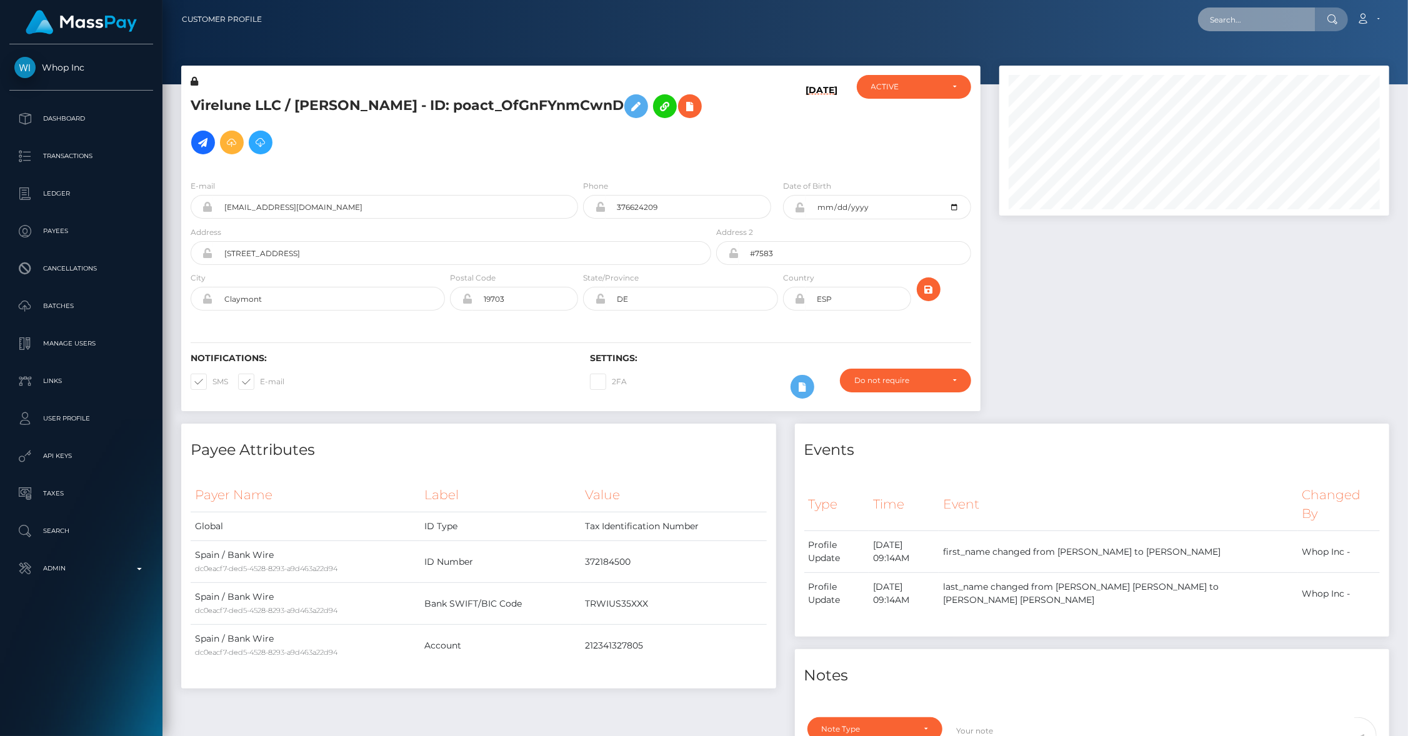
click at [1244, 28] on input "text" at bounding box center [1256, 19] width 117 height 24
paste input "pout_NLEuYDyqRF13c,"
type input "pout_NLEuYDyqRF13c,"
click at [1250, 64] on link "Nacho IC Invest (Whop Inc - )" at bounding box center [1268, 64] width 141 height 23
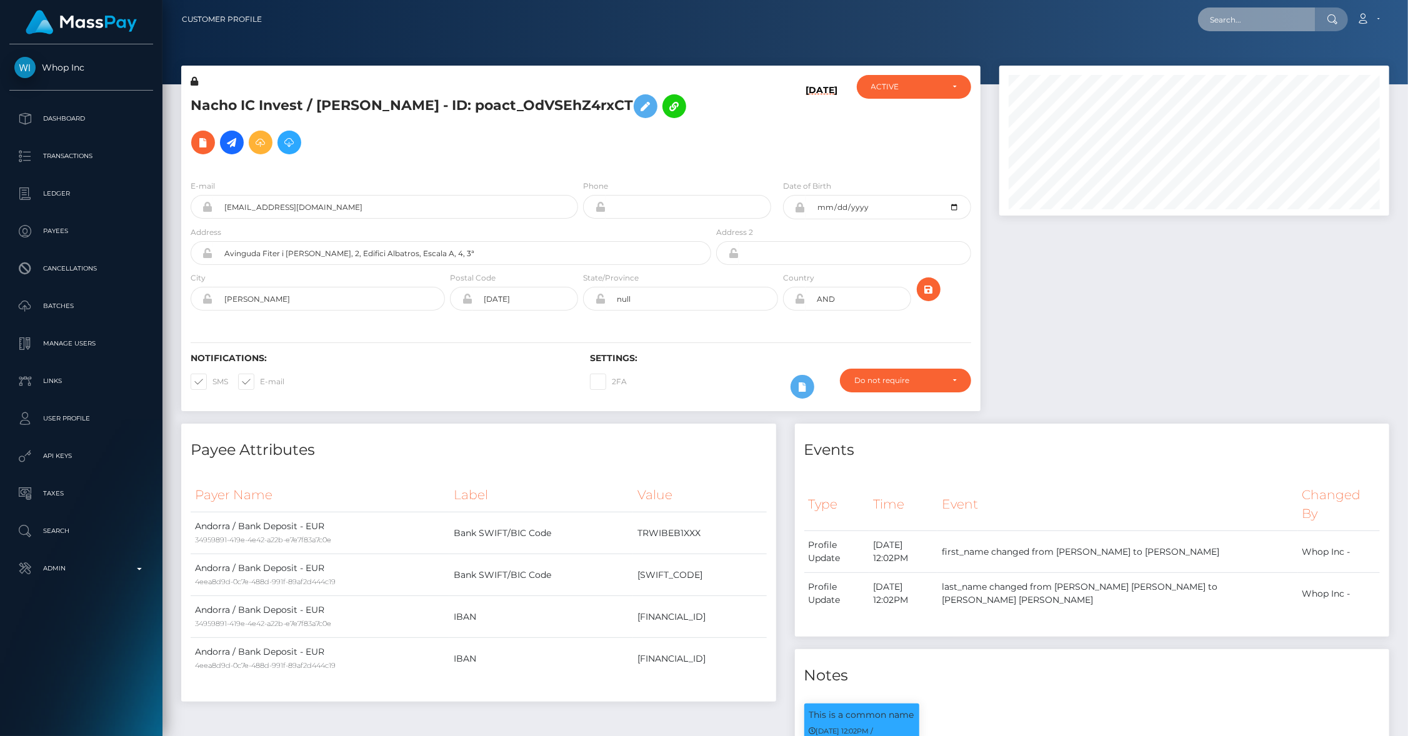
click at [1240, 27] on input "text" at bounding box center [1256, 19] width 117 height 24
paste input "[EMAIL_ADDRESS][DOMAIN_NAME]"
type input "[EMAIL_ADDRESS][DOMAIN_NAME]"
click at [1247, 66] on link "charlene borley" at bounding box center [1248, 64] width 100 height 23
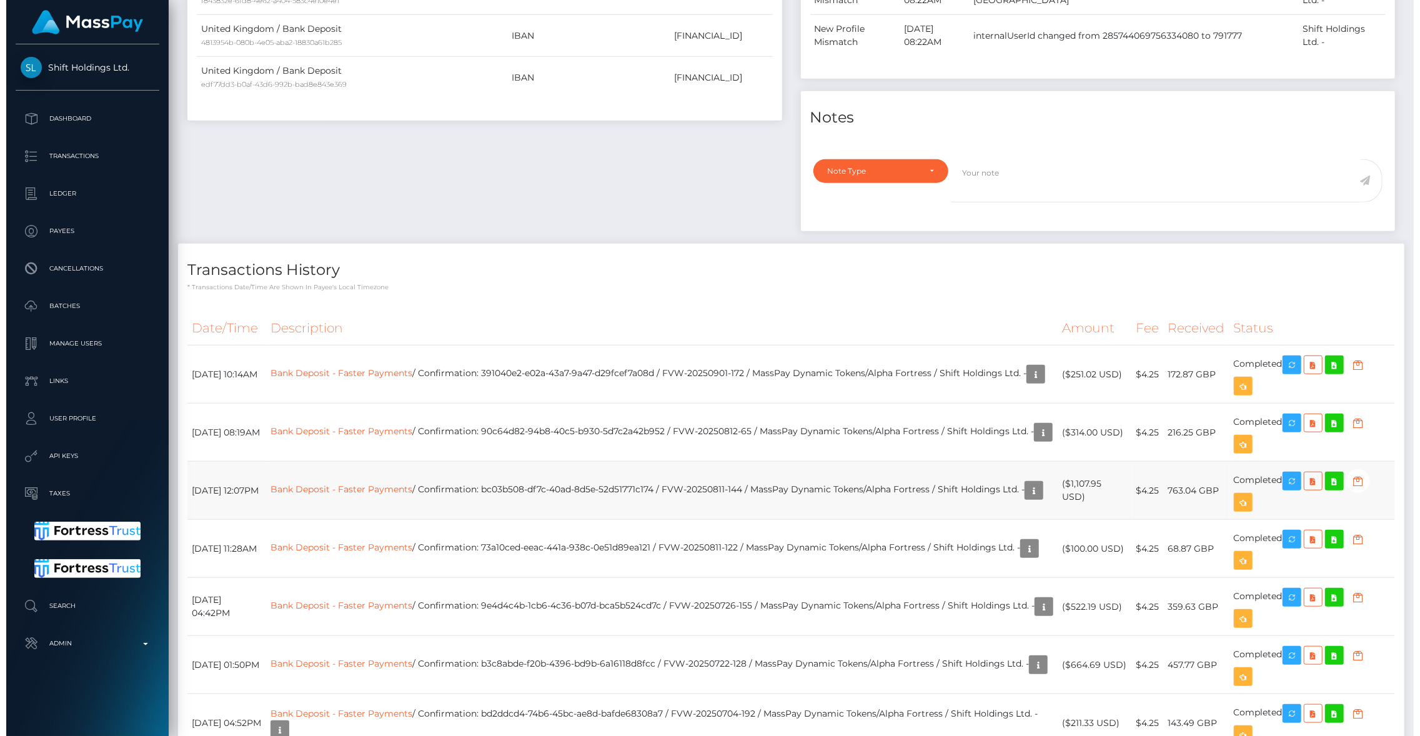
scroll to position [870, 0]
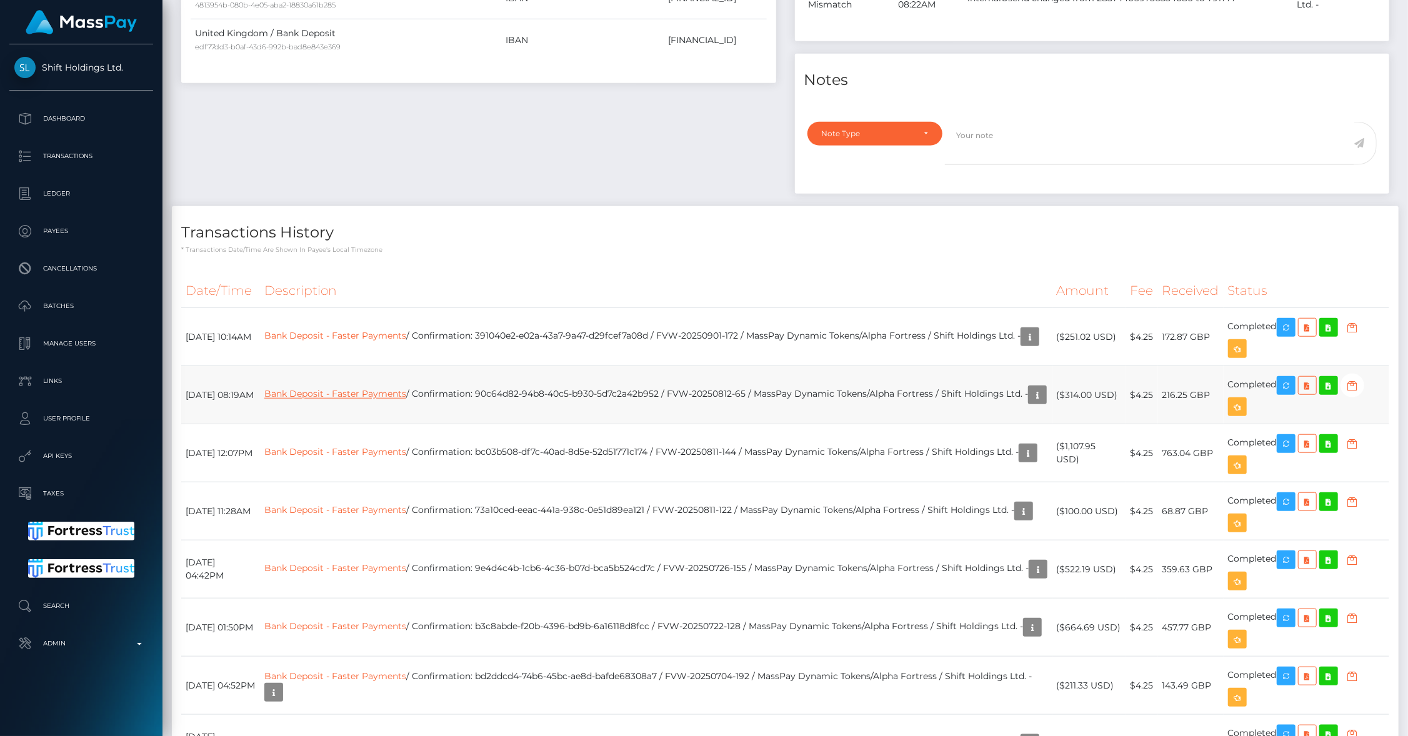
click at [381, 400] on link "Bank Deposit - Faster Payments" at bounding box center [335, 394] width 142 height 11
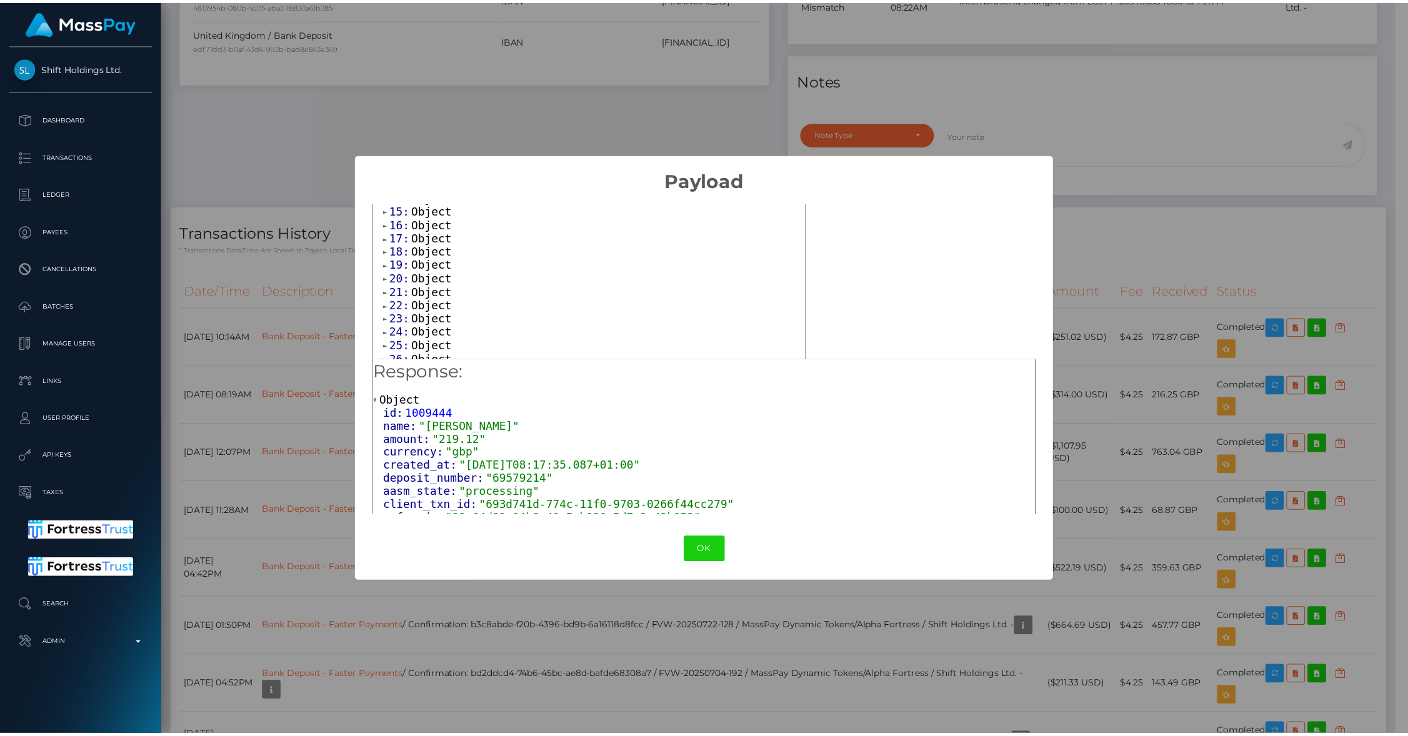
scroll to position [0, 0]
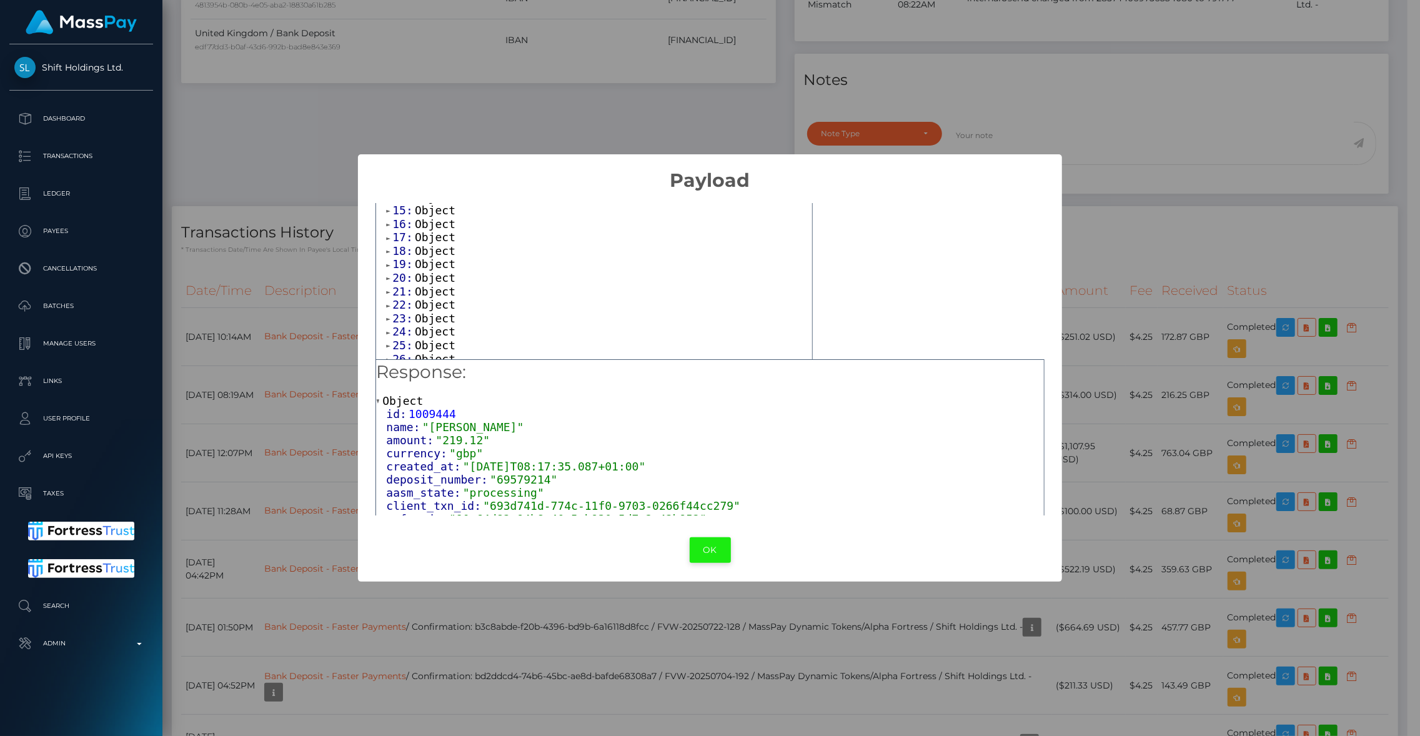
click at [707, 552] on button "OK" at bounding box center [710, 550] width 41 height 26
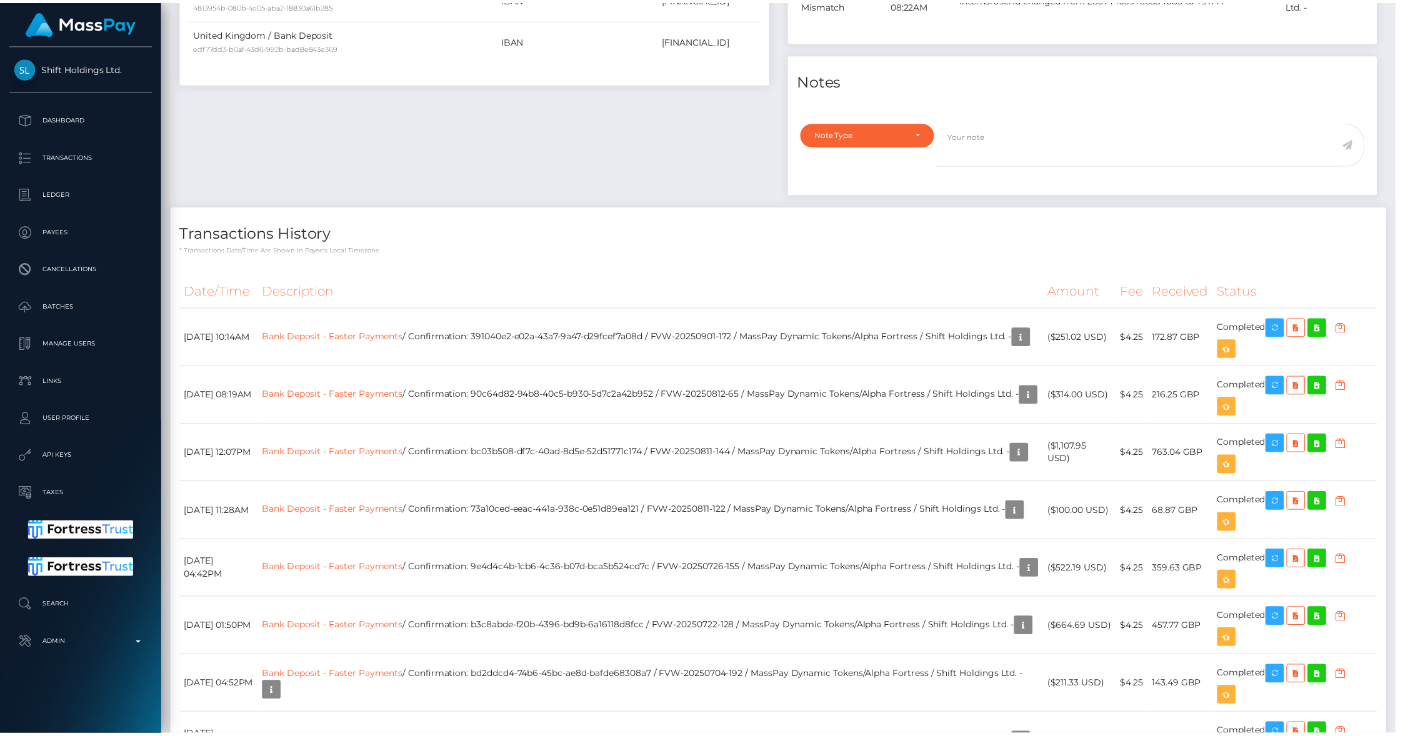
scroll to position [624678, 624439]
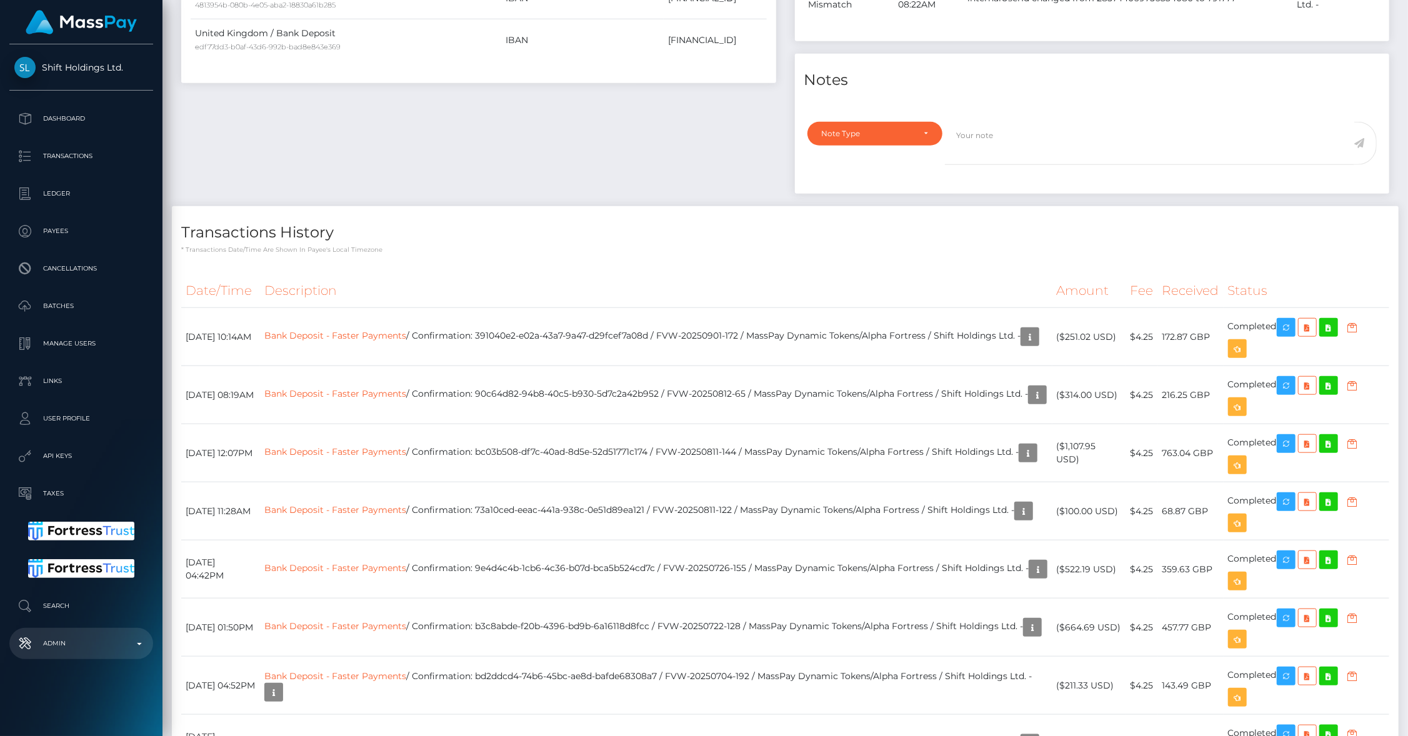
click at [104, 650] on p "Admin" at bounding box center [81, 643] width 134 height 19
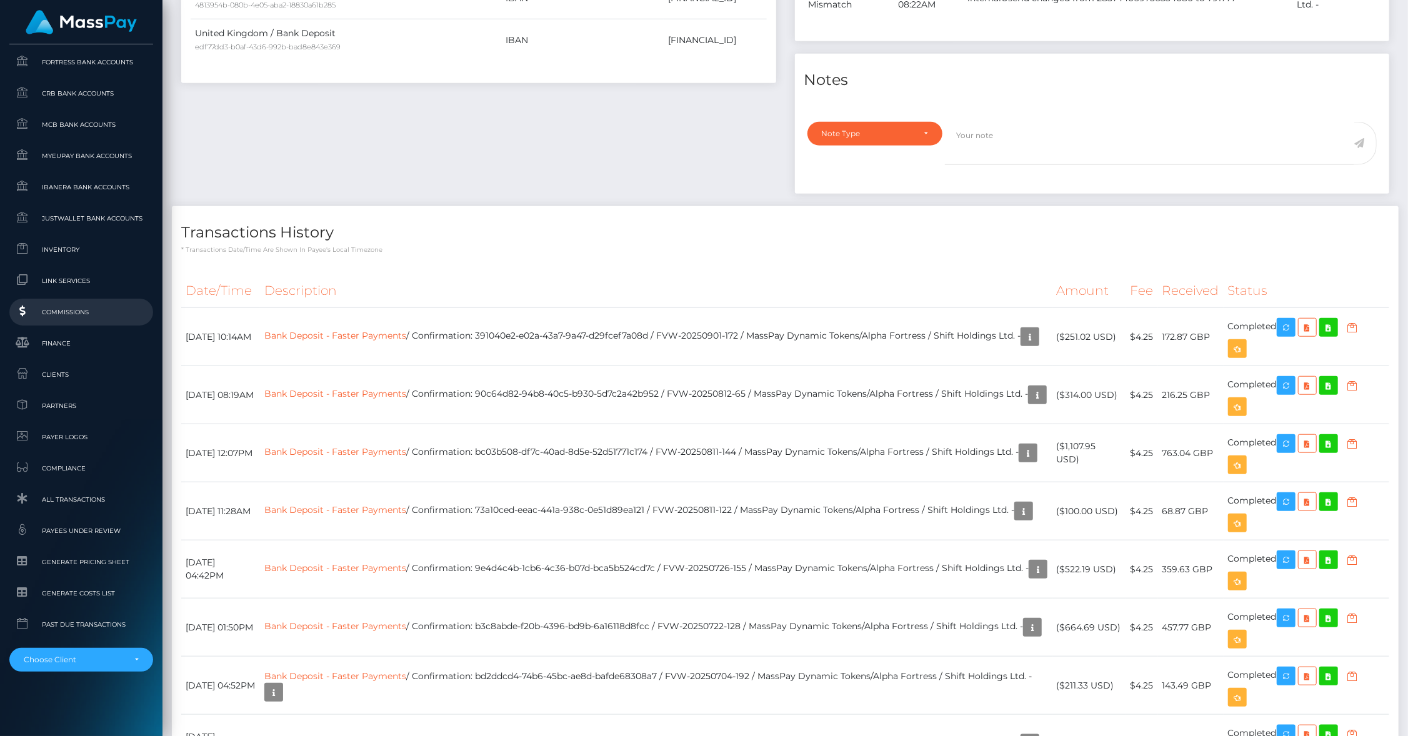
click at [74, 310] on span "Commissions" at bounding box center [81, 312] width 134 height 14
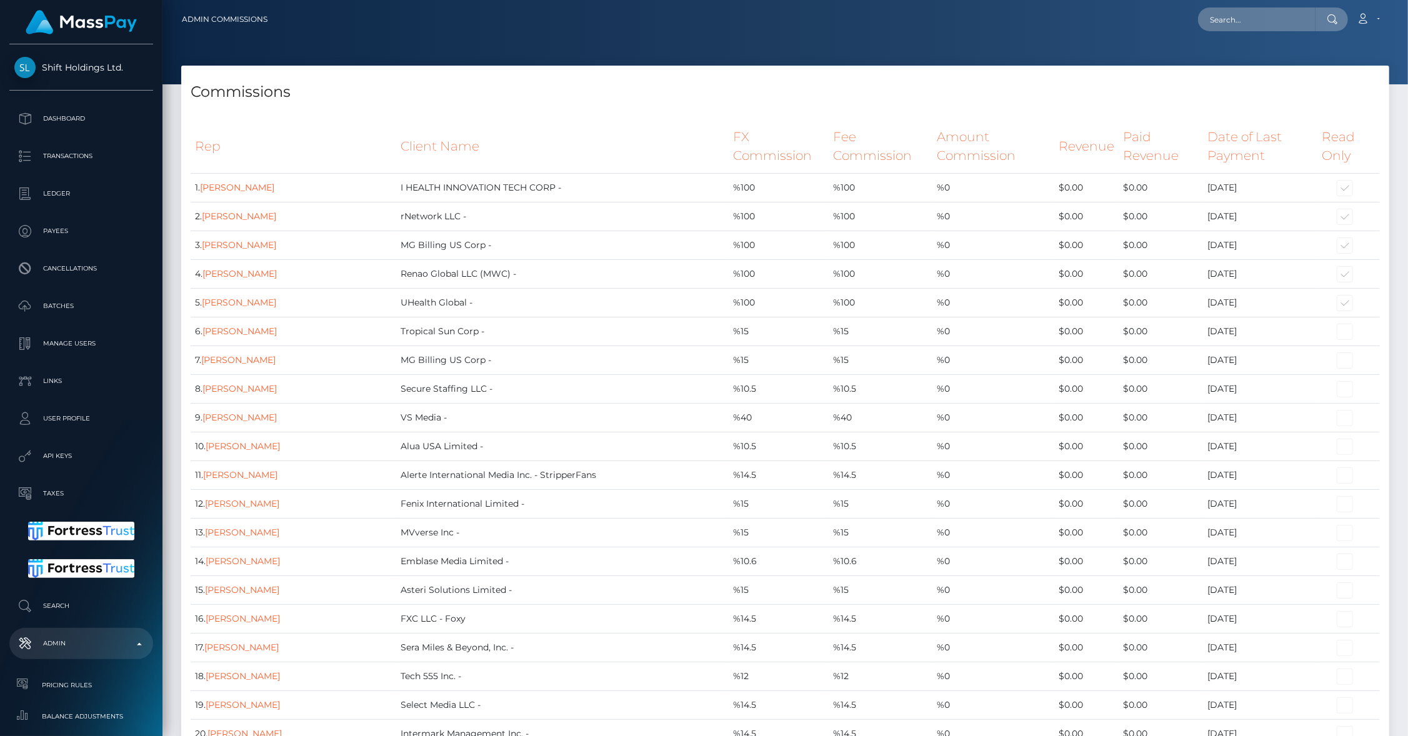
click at [396, 131] on th "Rep" at bounding box center [294, 146] width 206 height 53
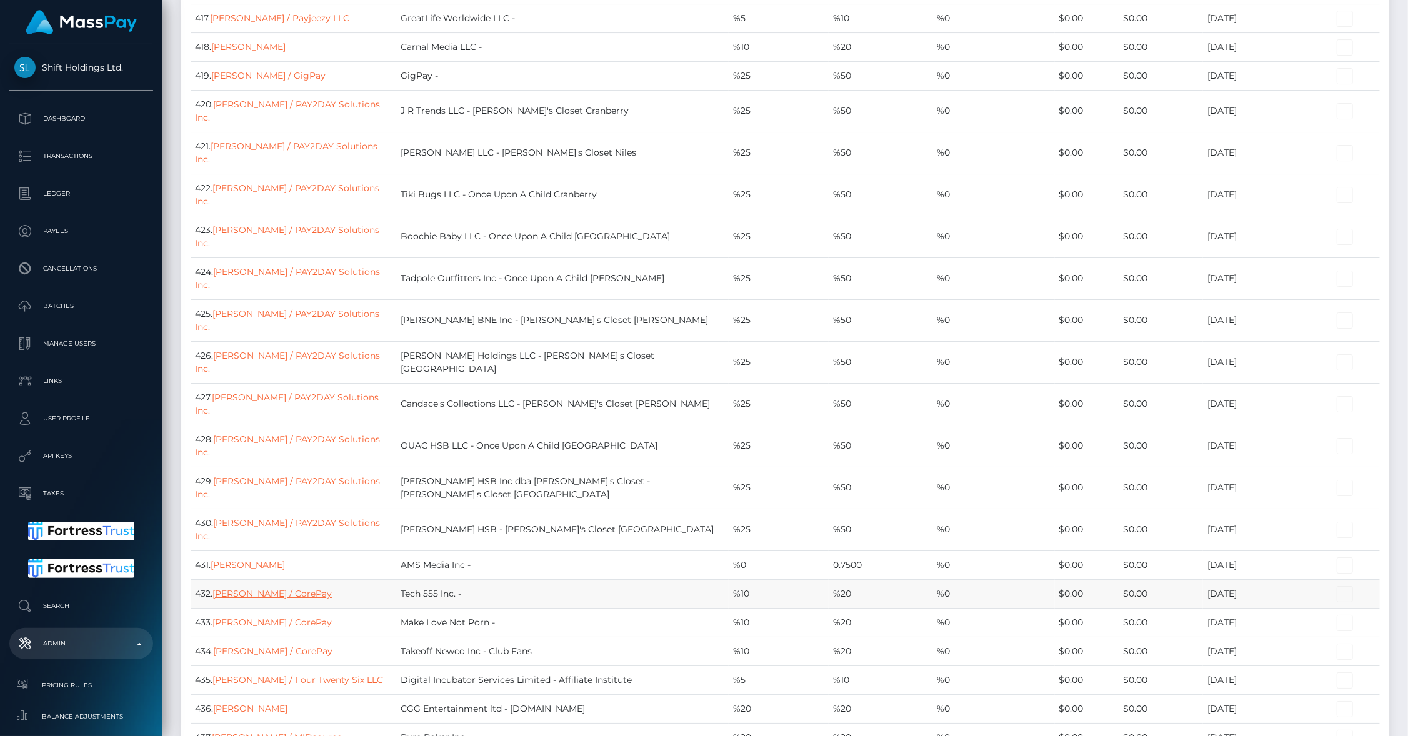
click at [277, 588] on link "Rob Bast / CorePay" at bounding box center [271, 593] width 119 height 11
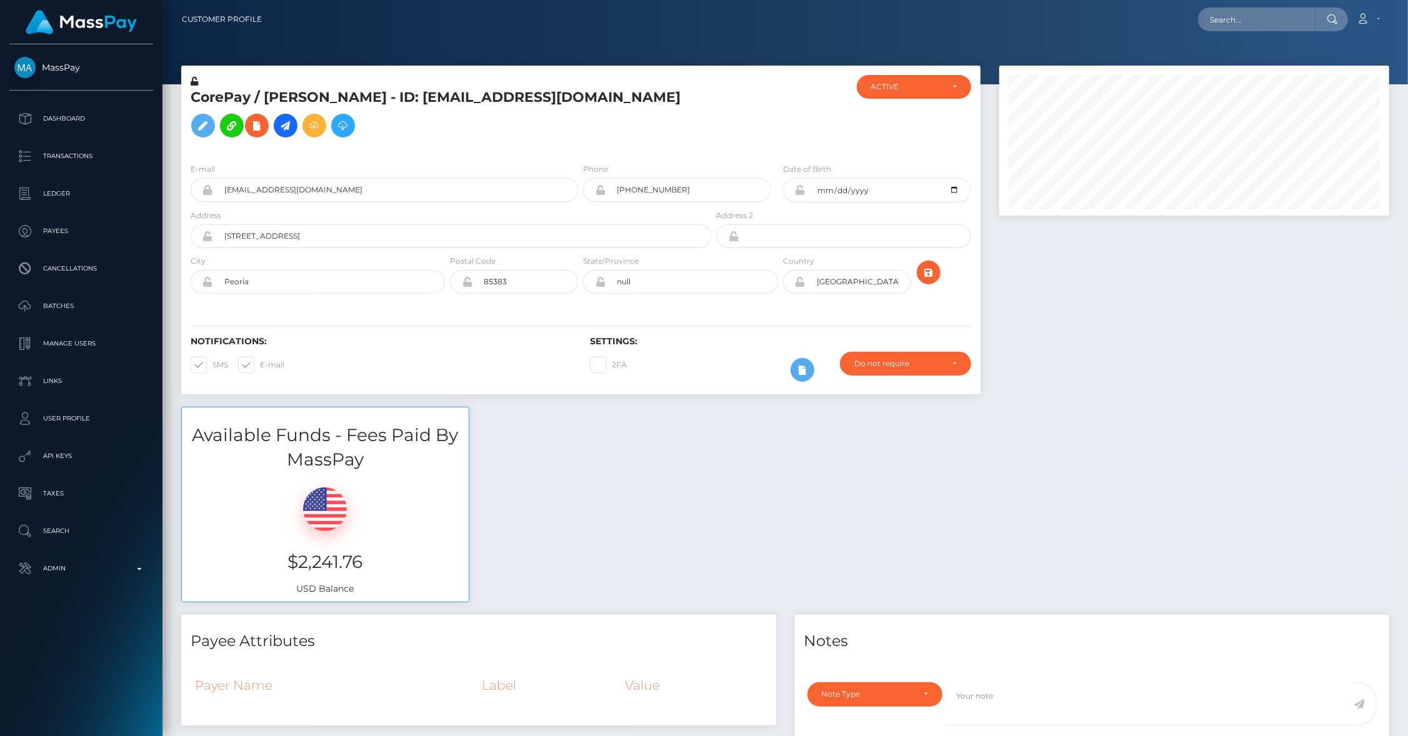
click at [207, 185] on icon at bounding box center [207, 190] width 11 height 10
drag, startPoint x: 325, startPoint y: 172, endPoint x: 199, endPoint y: 171, distance: 125.6
click at [199, 178] on div "[EMAIL_ADDRESS][DOMAIN_NAME]" at bounding box center [384, 190] width 387 height 24
paste input "[PERSON_NAME]"
type input "[PERSON_NAME][EMAIL_ADDRESS][DOMAIN_NAME]"
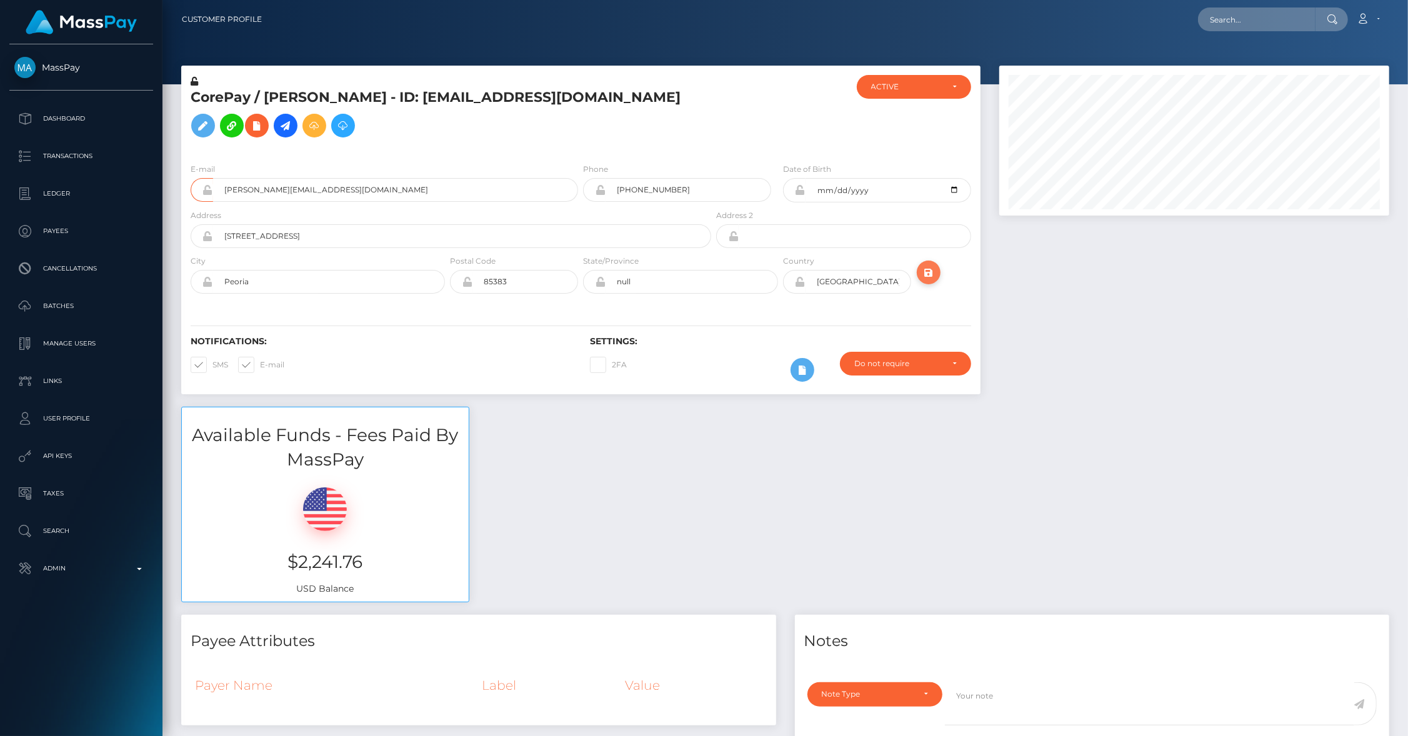
click at [932, 265] on icon "submit" at bounding box center [928, 273] width 15 height 16
click at [209, 185] on icon at bounding box center [207, 190] width 11 height 10
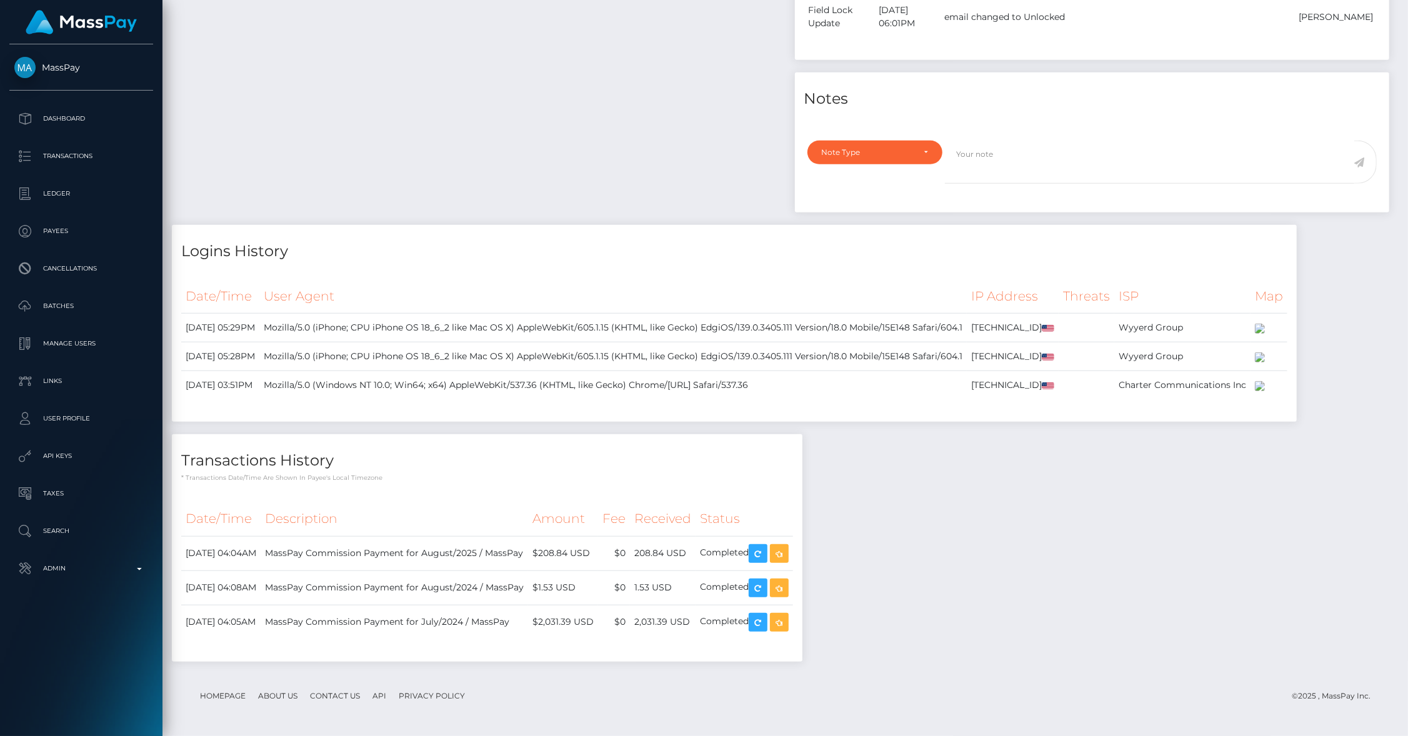
scroll to position [909, 0]
click at [765, 554] on icon "button" at bounding box center [757, 554] width 15 height 16
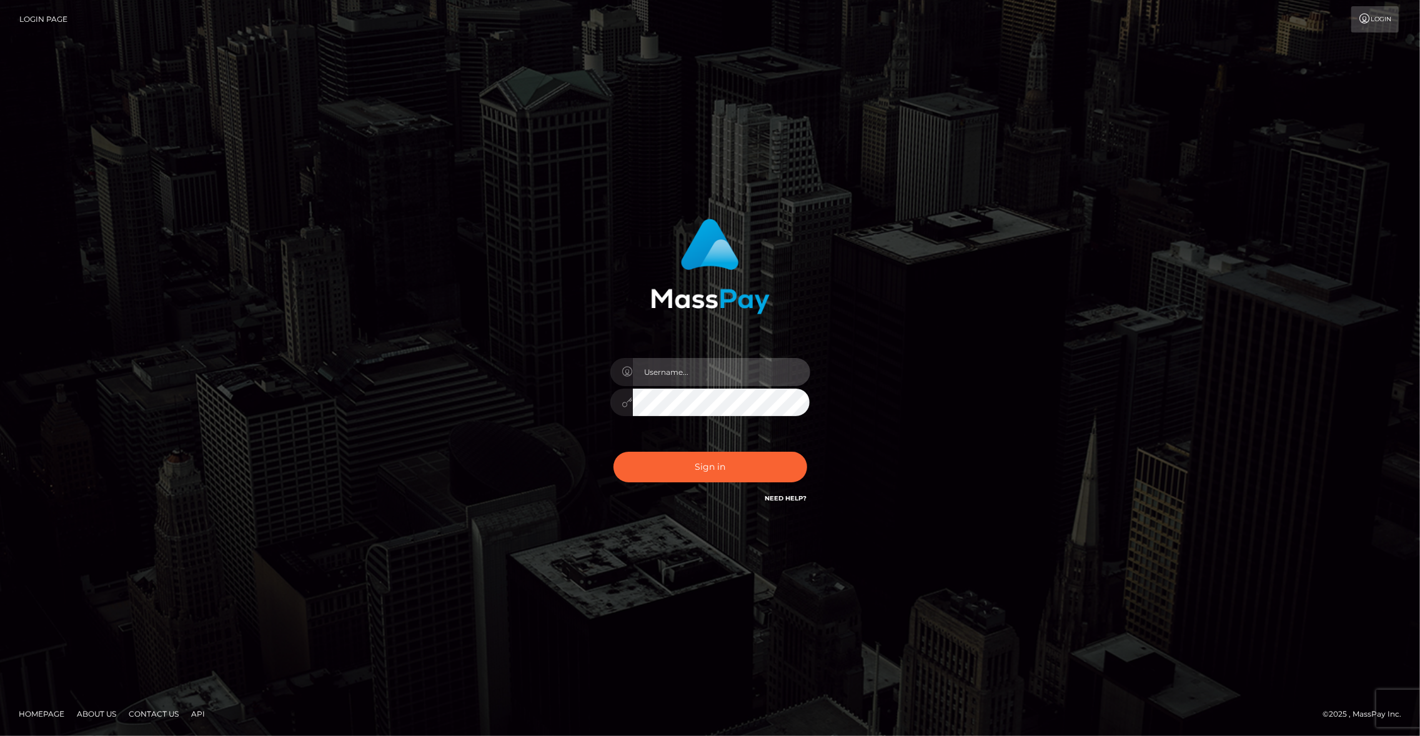
type input "brentg"
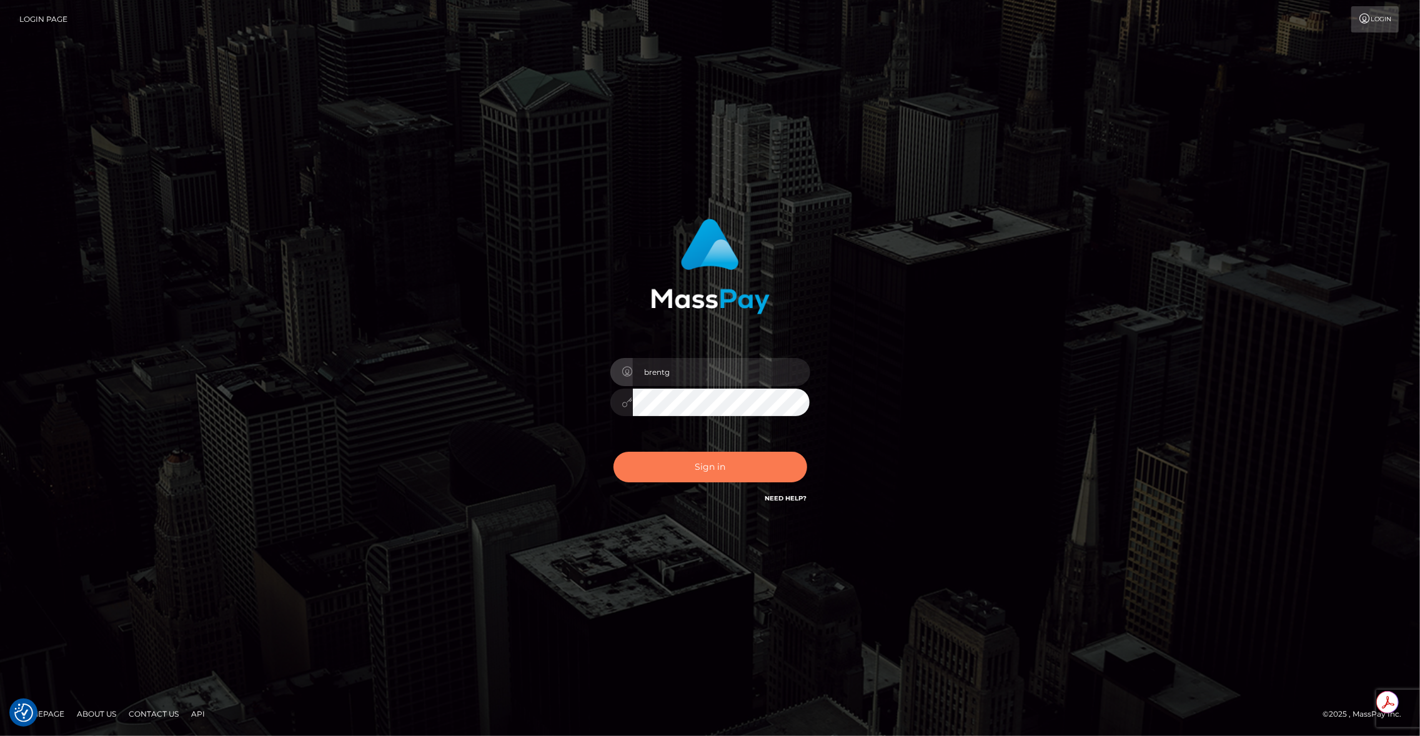
click at [652, 462] on button "Sign in" at bounding box center [711, 467] width 194 height 31
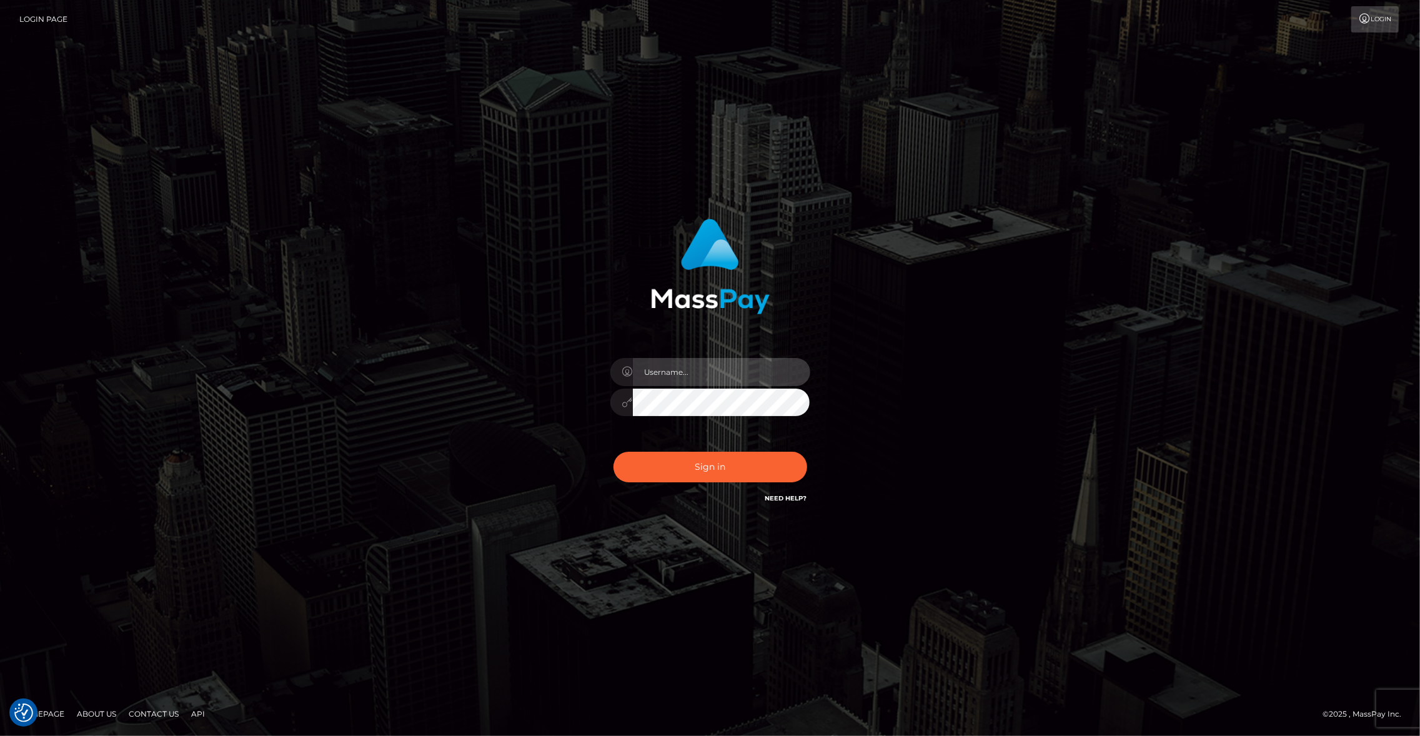
type input "brentg"
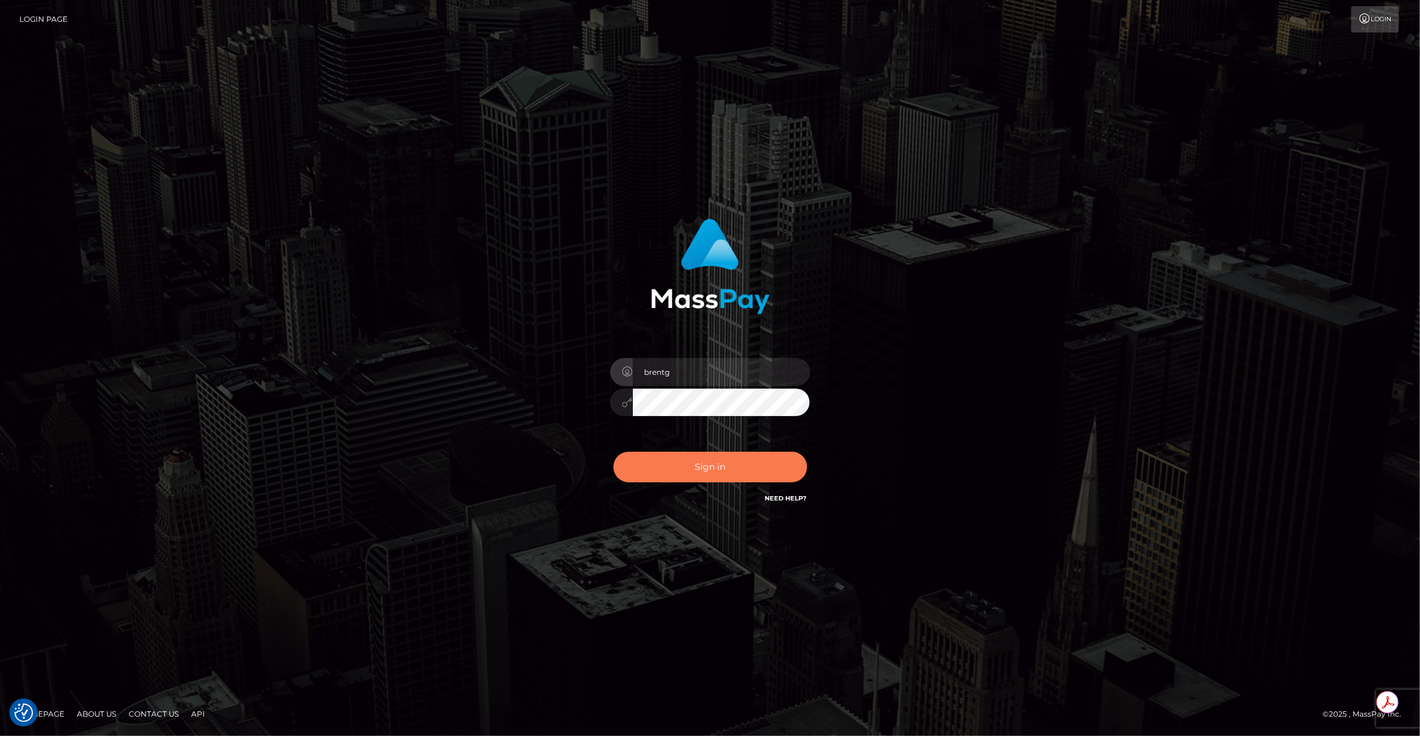
click at [697, 470] on button "Sign in" at bounding box center [711, 467] width 194 height 31
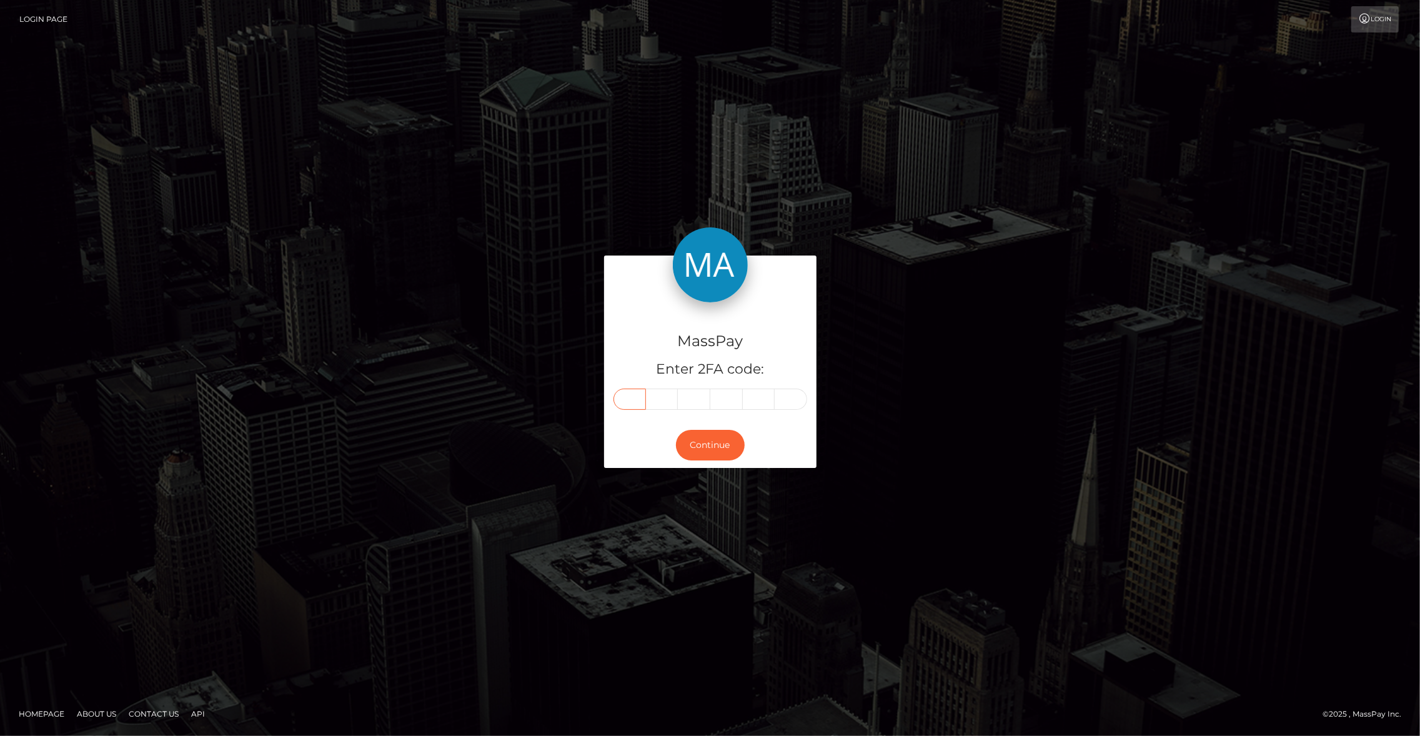
paste input "8"
type input "8"
type input "7"
type input "5"
type input "7"
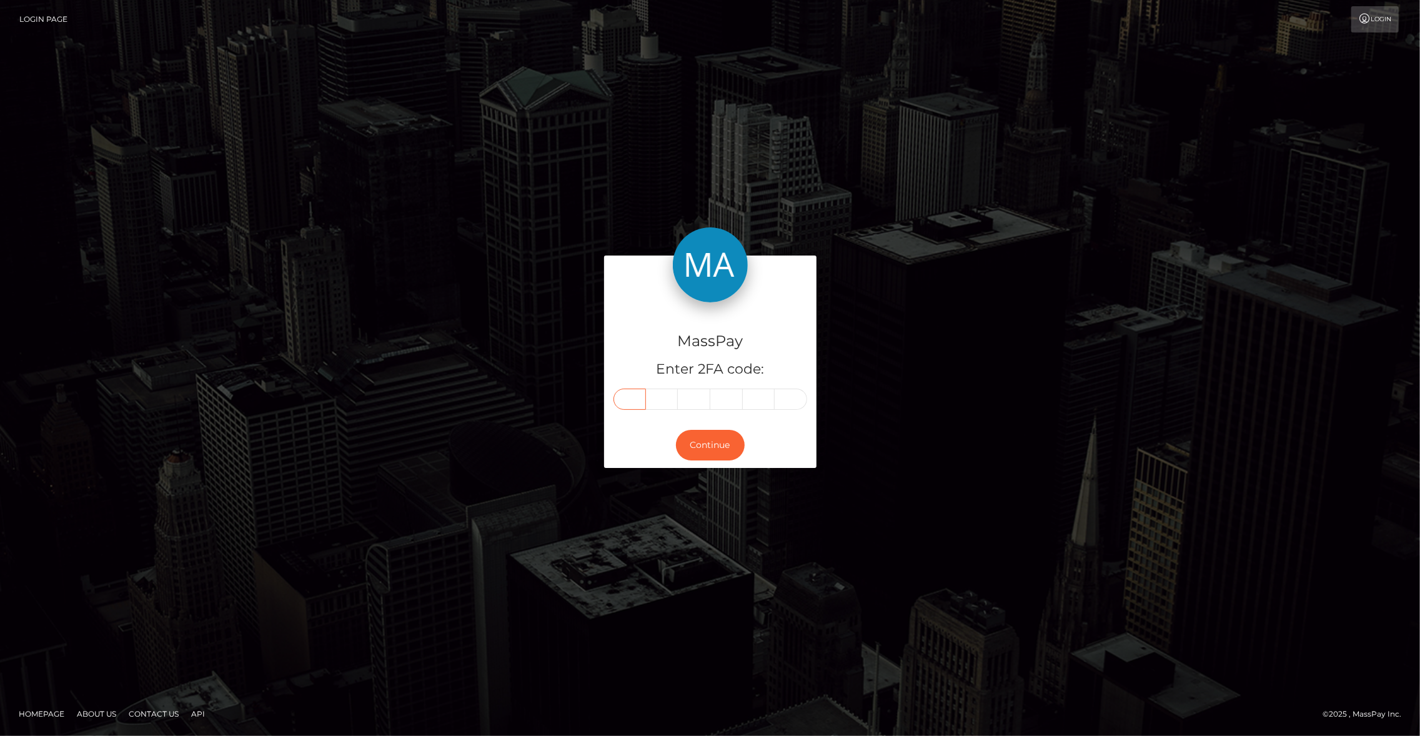
type input "4"
type input "6"
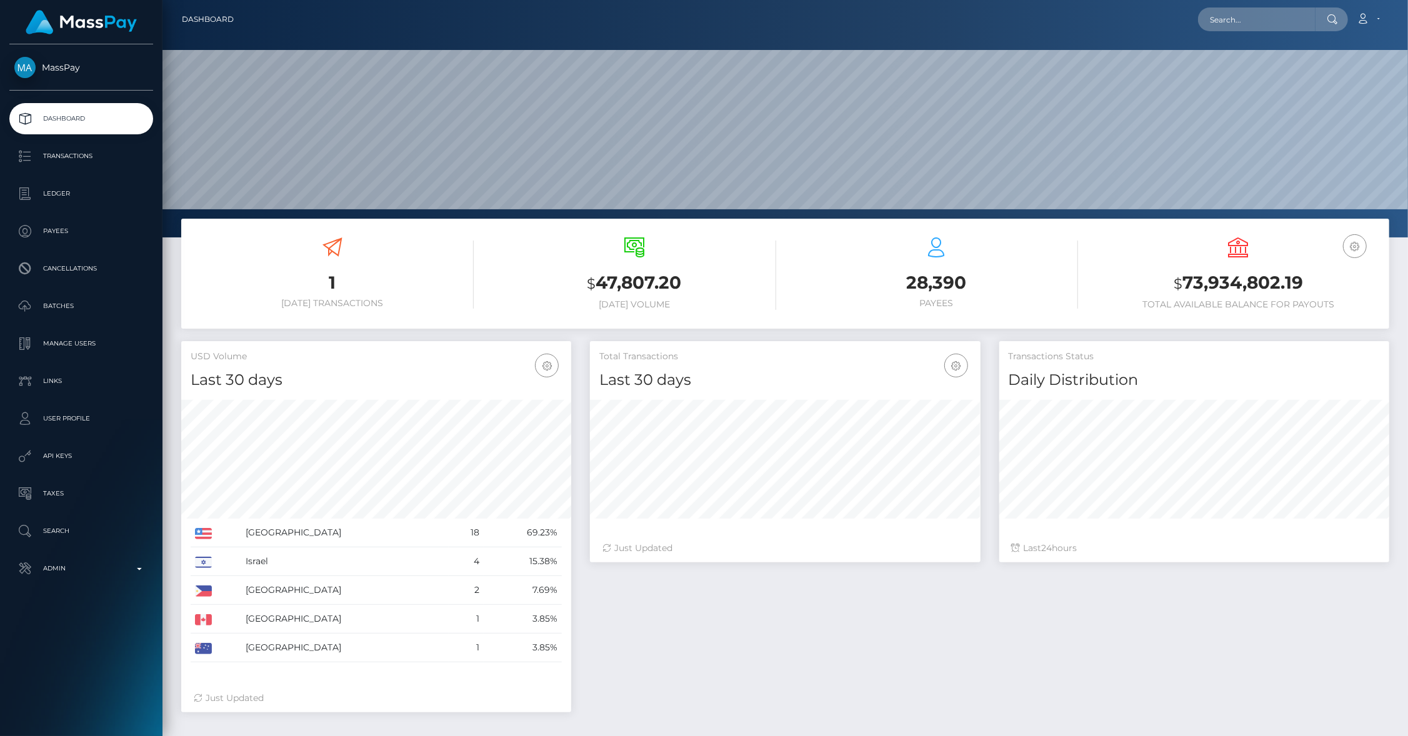
scroll to position [221, 391]
click at [56, 571] on p "Admin" at bounding box center [81, 568] width 134 height 19
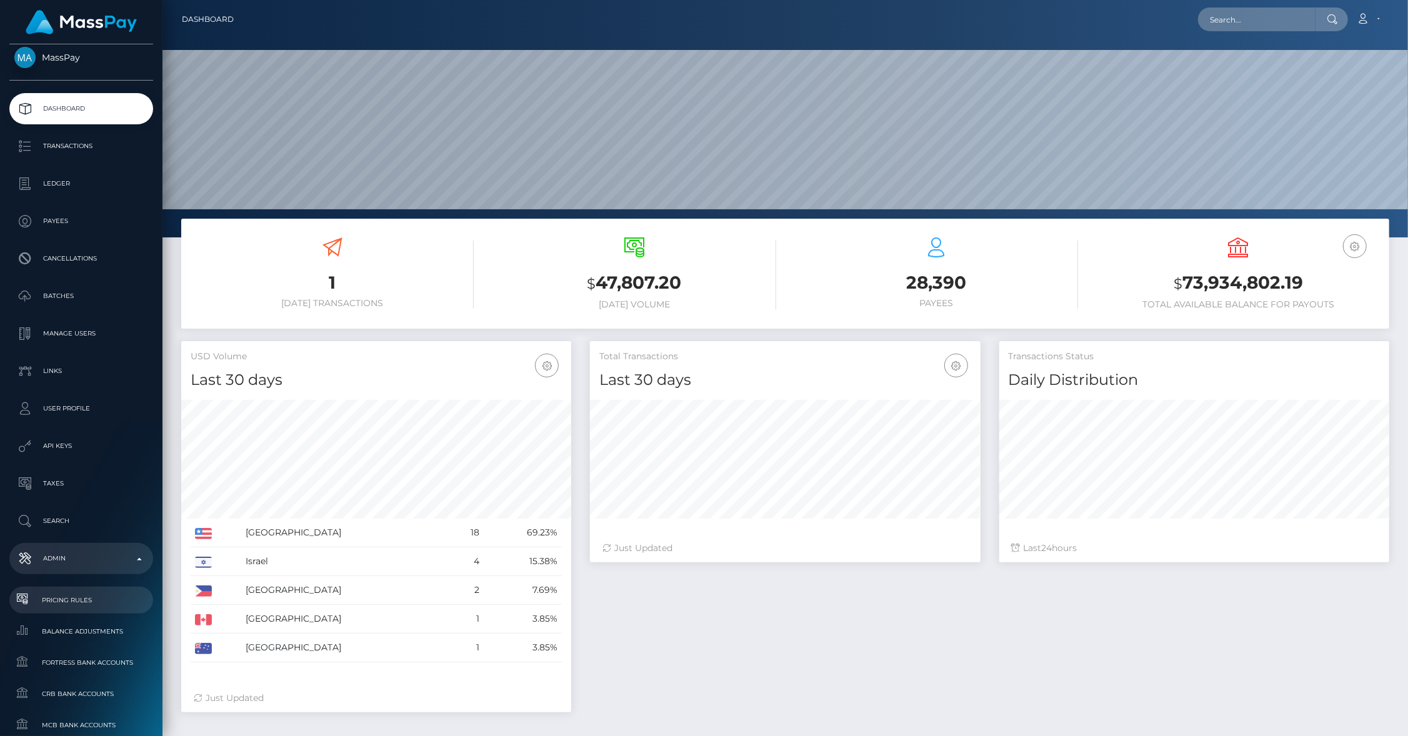
scroll to position [11, 0]
click at [64, 624] on span "Balance Adjustments" at bounding box center [81, 631] width 134 height 14
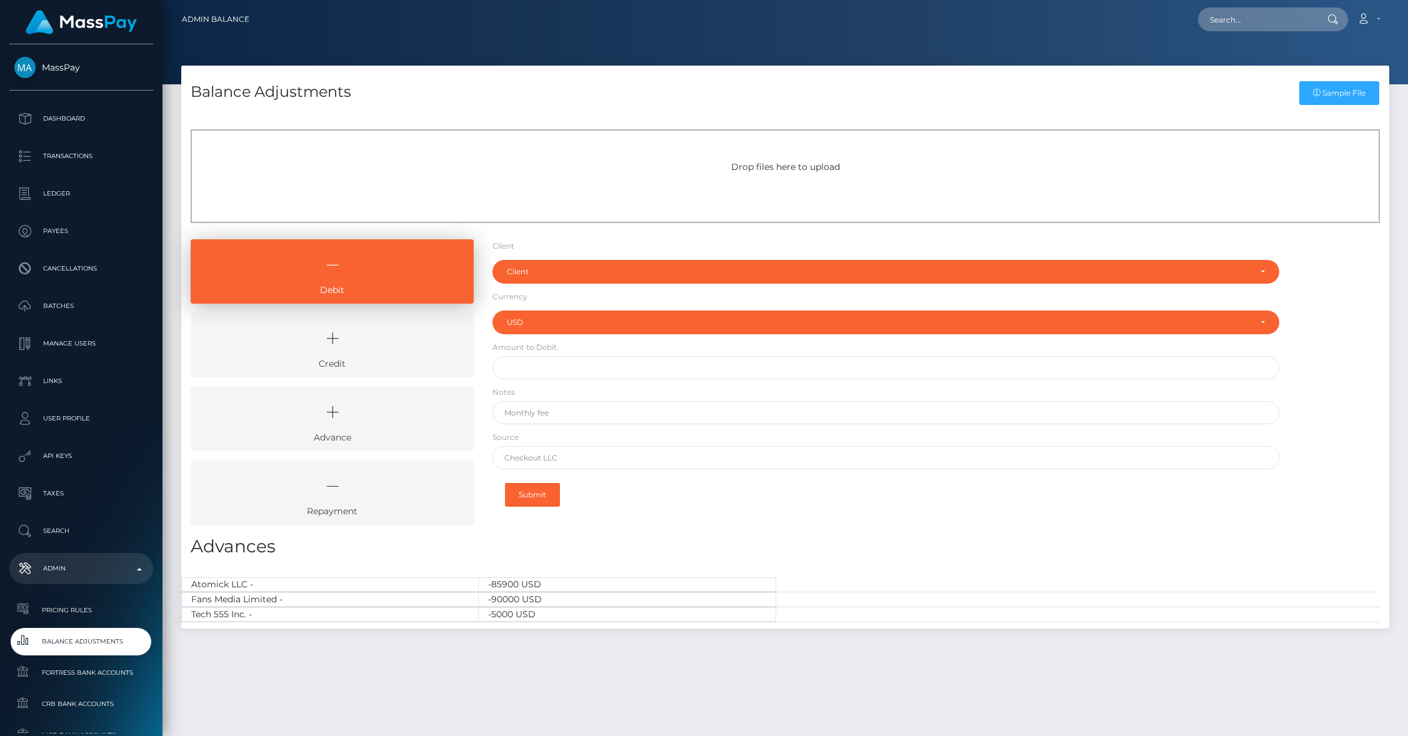
select select "USD"
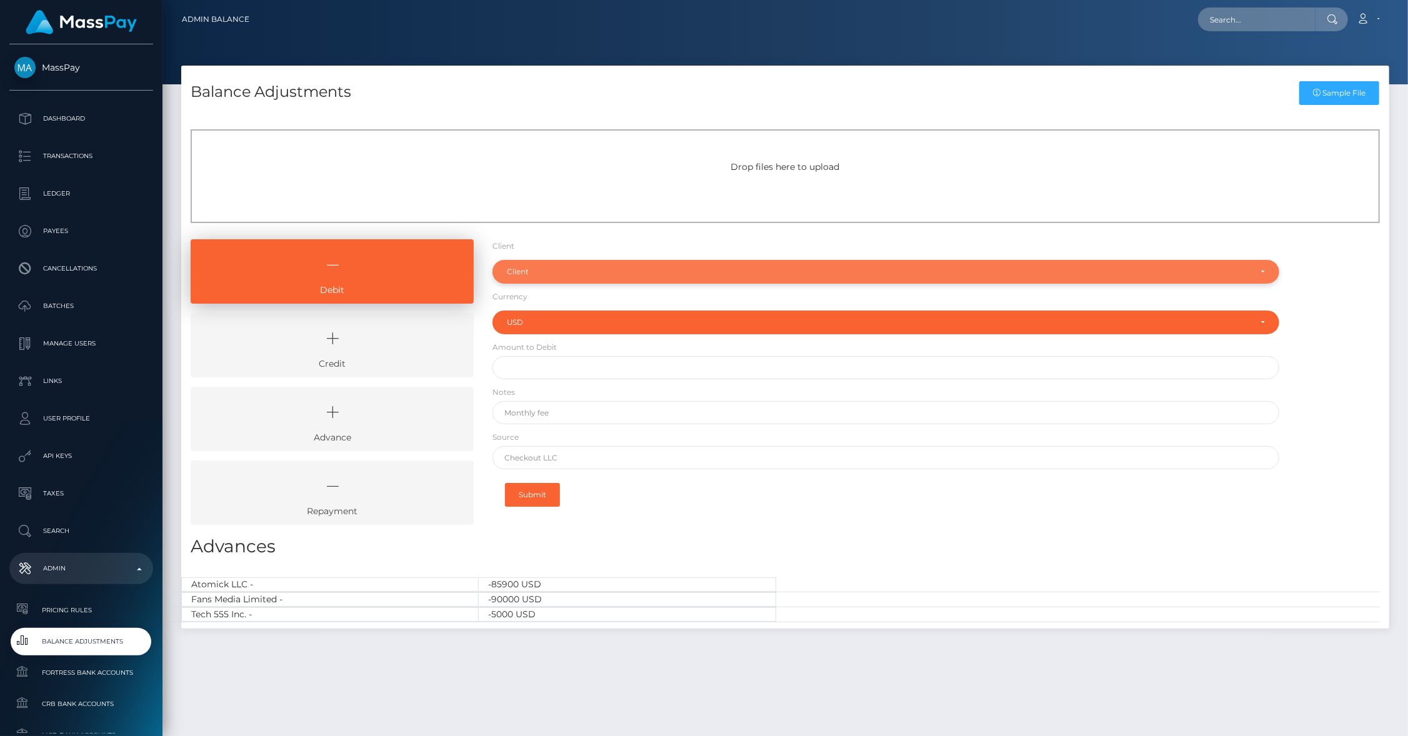
click at [550, 278] on div "Client" at bounding box center [885, 272] width 787 height 24
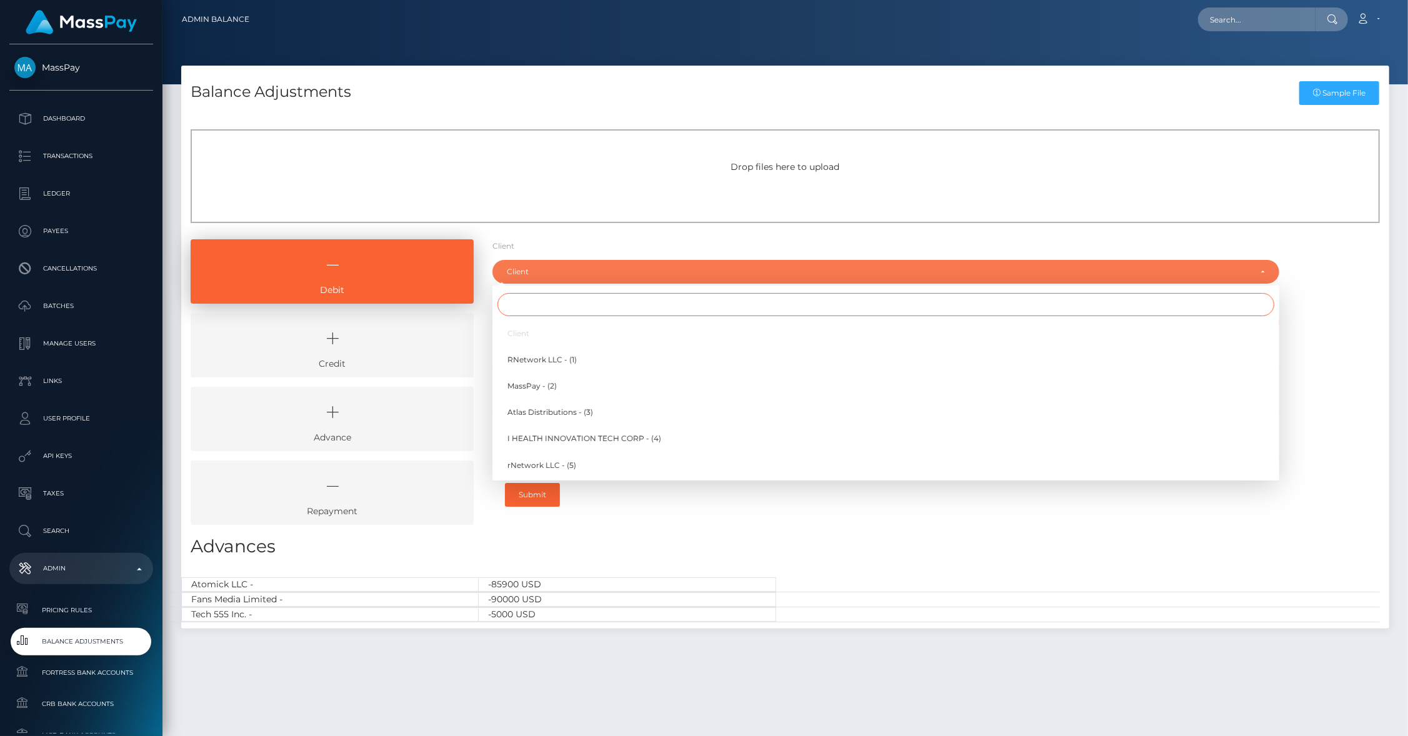
click at [540, 306] on input "Search" at bounding box center [885, 304] width 777 height 23
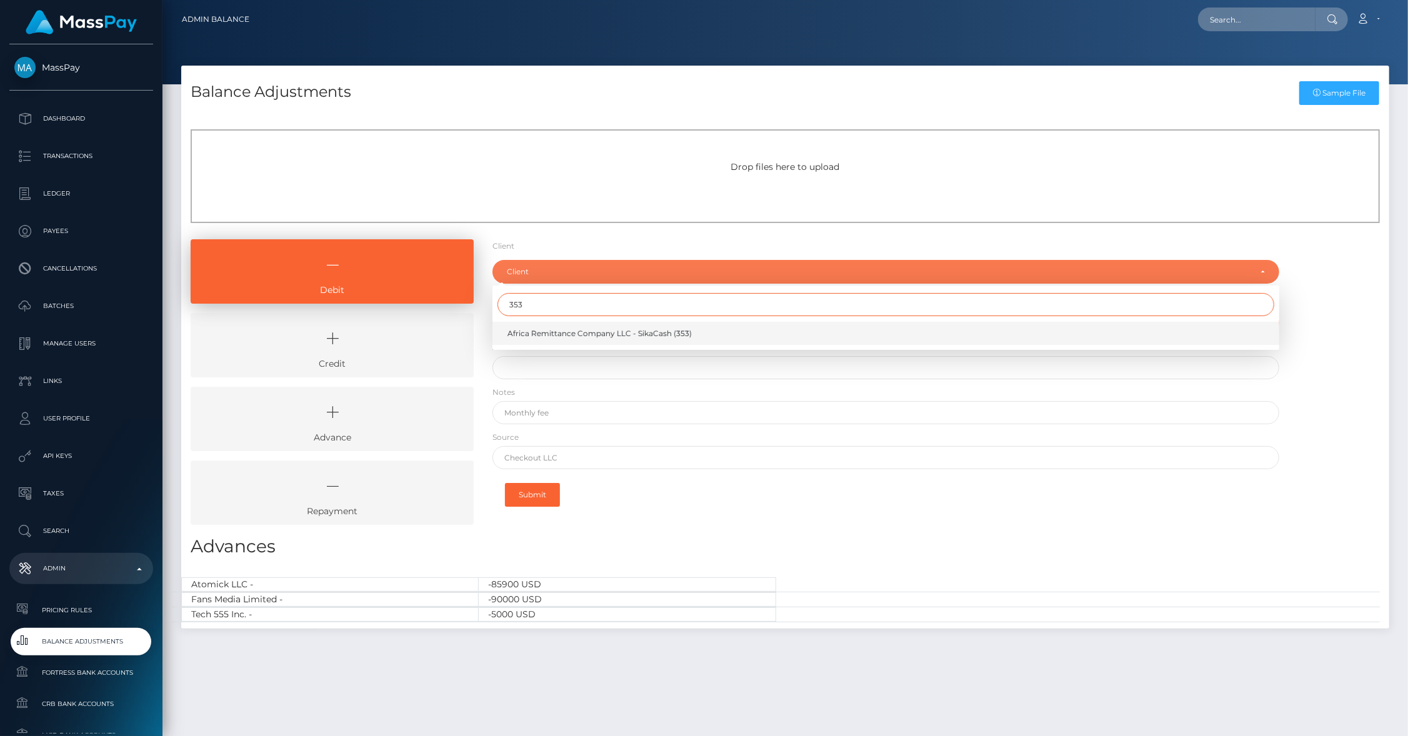
type input "353"
click at [535, 332] on span "Africa Remittance Company LLC - SikaCash (353)" at bounding box center [599, 333] width 184 height 11
select select "353"
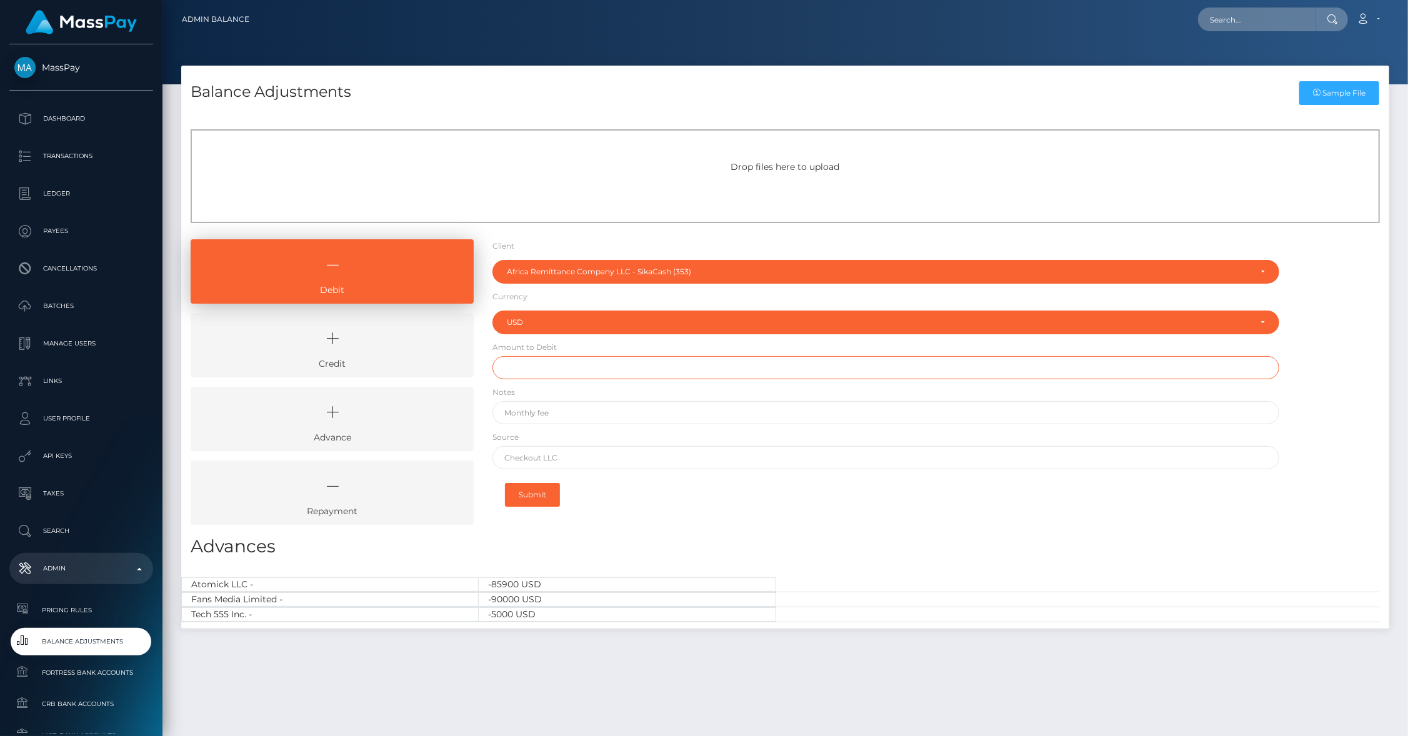
click at [550, 362] on input "text" at bounding box center [885, 367] width 787 height 23
type input "$15.00"
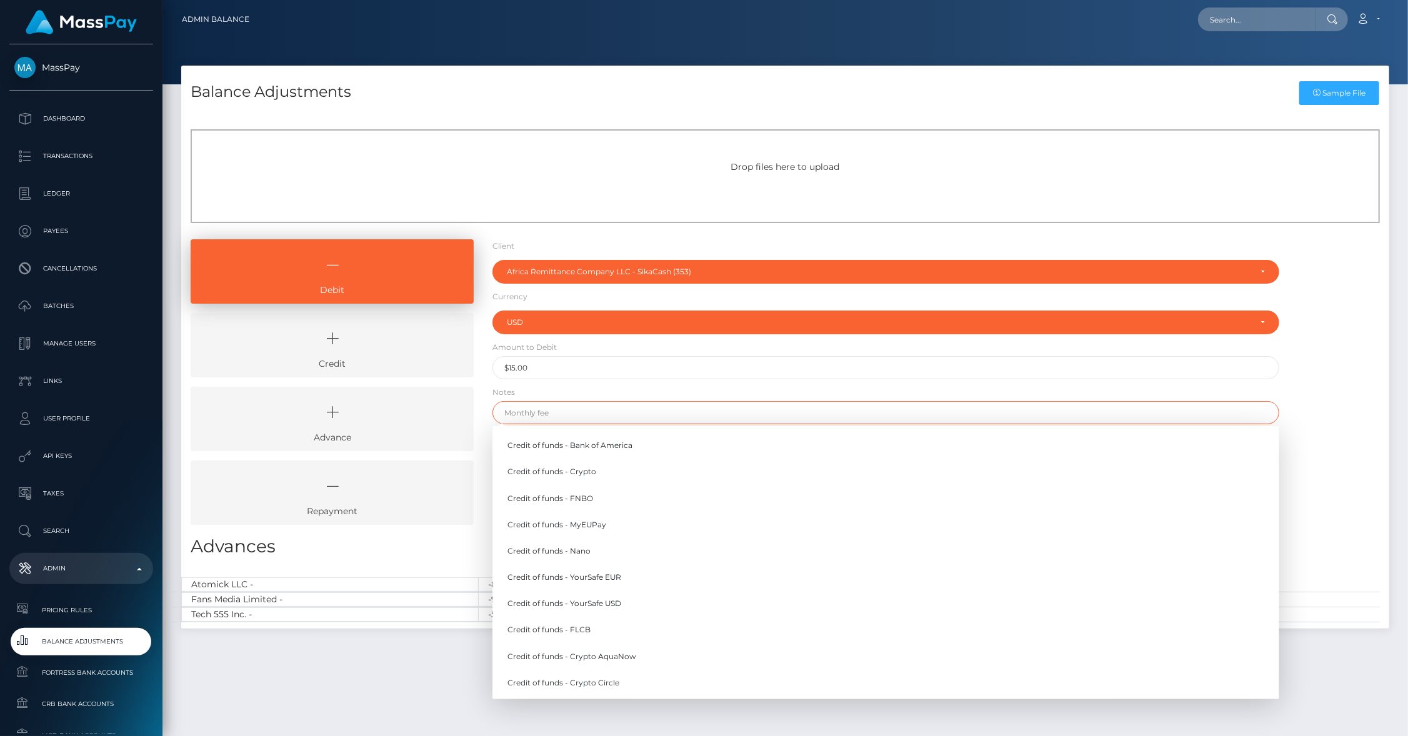
click at [547, 416] on input "text" at bounding box center [885, 412] width 787 height 23
paste input "9/3 test txn - 0x4ae8cc1d3dbc0fc4e9c7c5f0d2c3a5df26f43c31f7162606699a4cef2c2aea…"
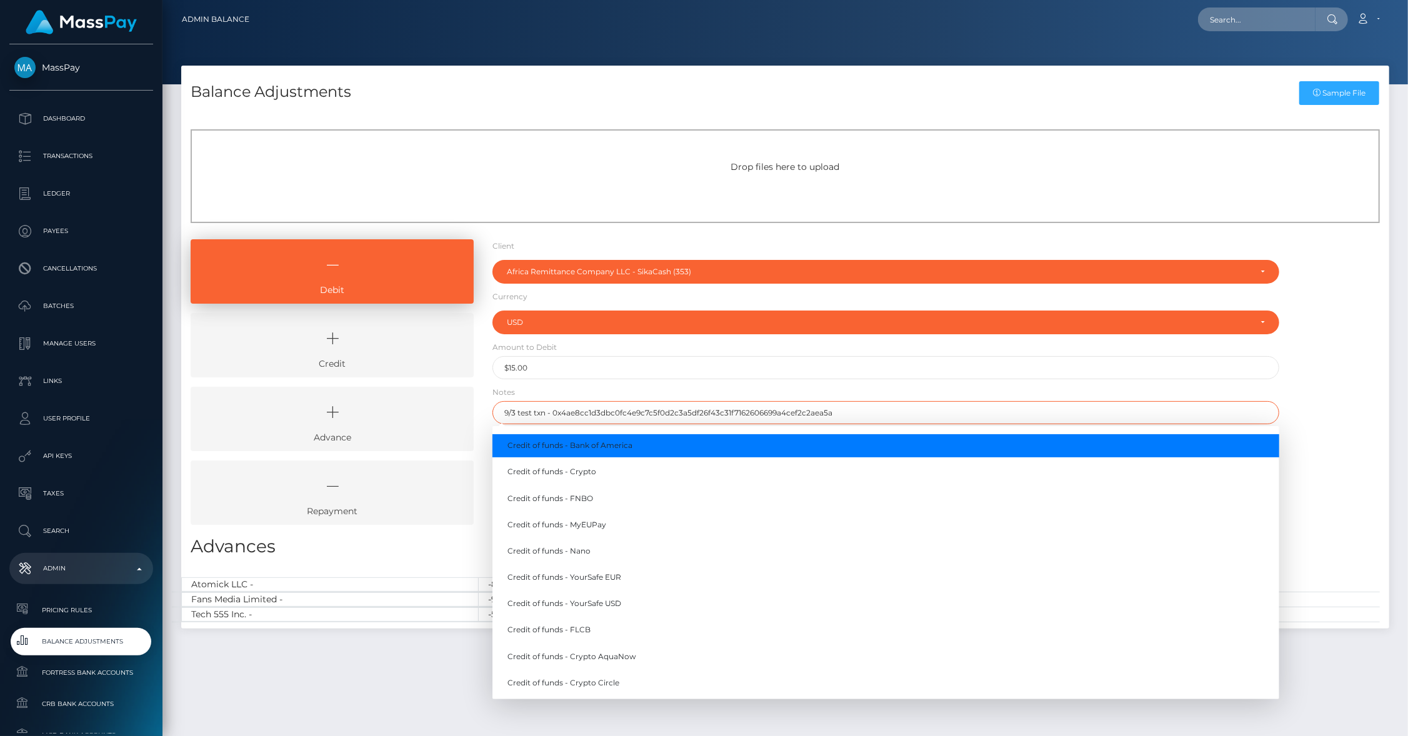
type input "9/3 test txn - 0x4ae8cc1d3dbc0fc4e9c7c5f0d2c3a5df26f43c31f7162606699a4cef2c2aea…"
drag, startPoint x: 816, startPoint y: 387, endPoint x: 821, endPoint y: 400, distance: 14.0
click at [816, 387] on form "Client Client RNetwork LLC - (1) MassPay - (2) Atlas Distributions - (3) I HEAL…" at bounding box center [885, 377] width 787 height 276
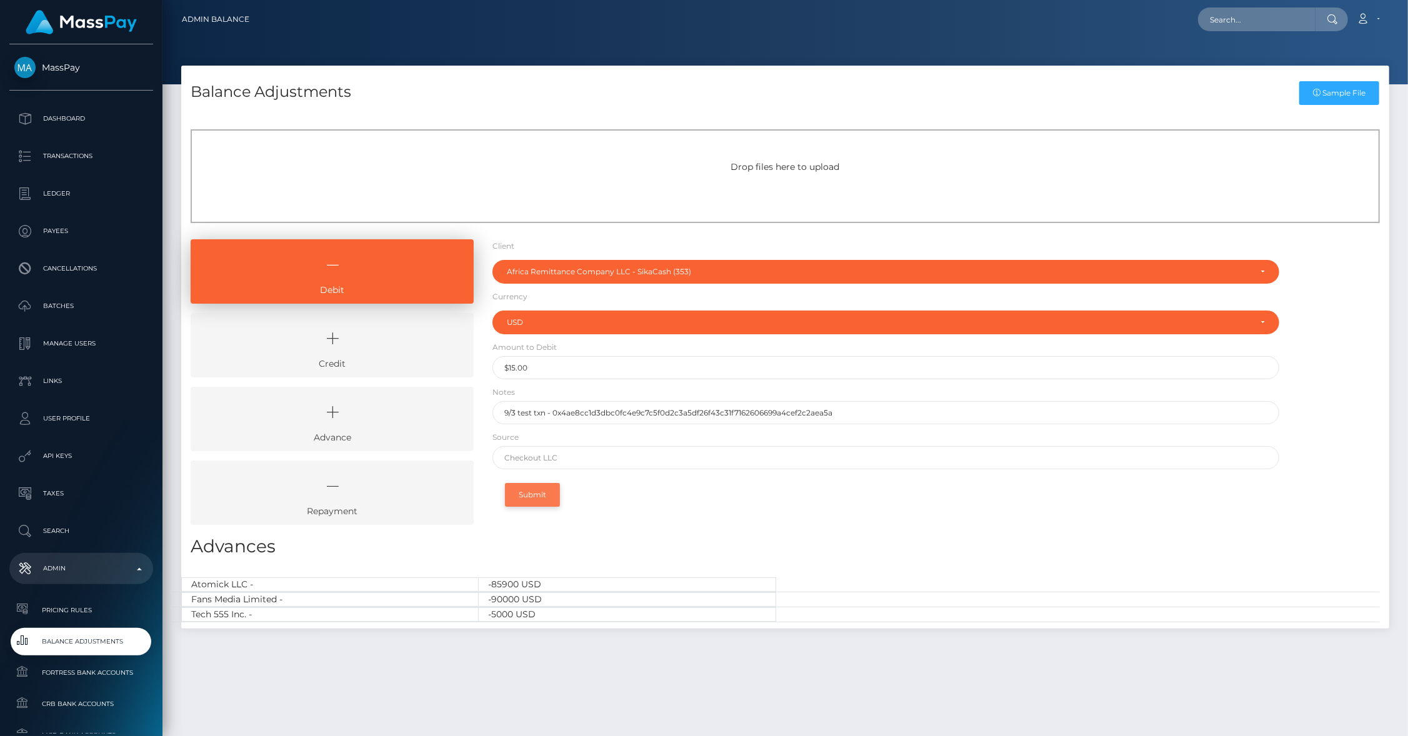
click at [517, 494] on button "Submit" at bounding box center [532, 495] width 55 height 24
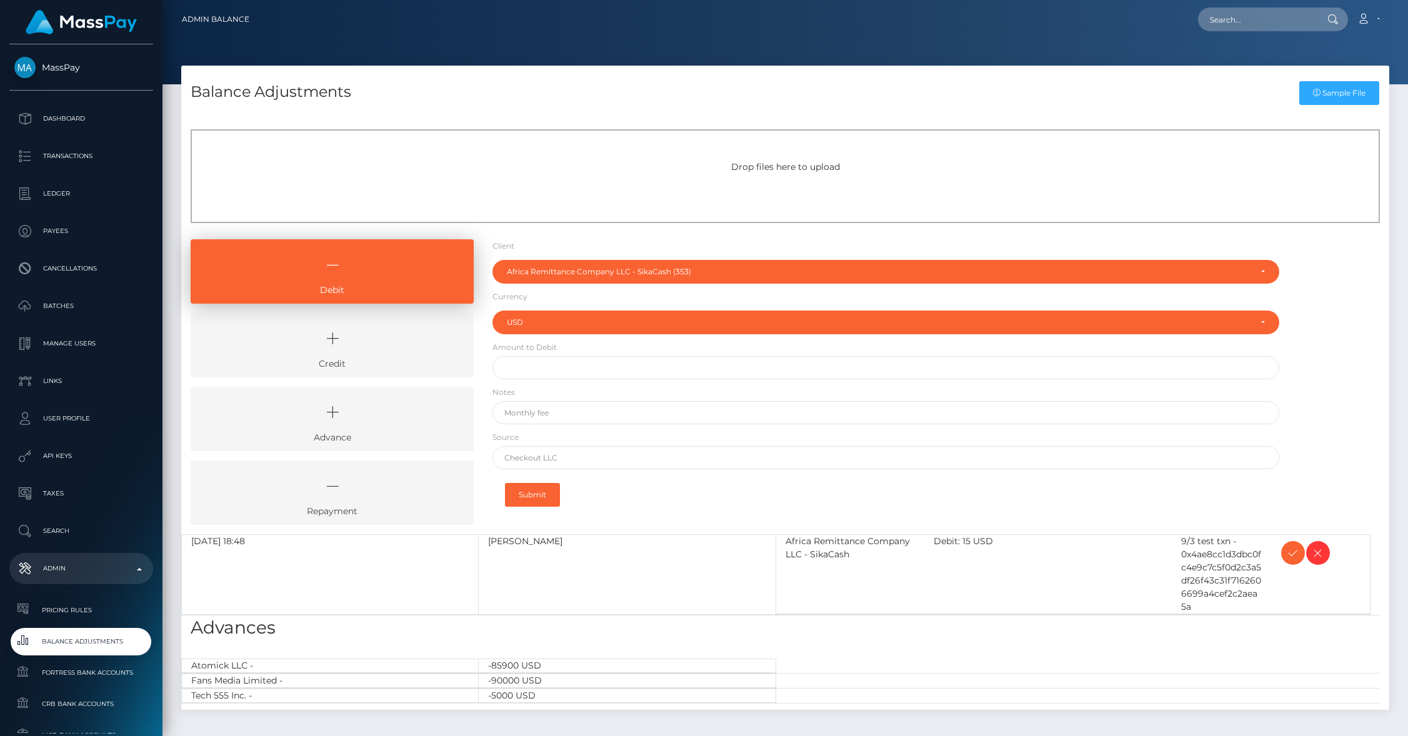
select select "353"
select select "USD"
click at [1290, 554] on icon at bounding box center [1292, 553] width 15 height 16
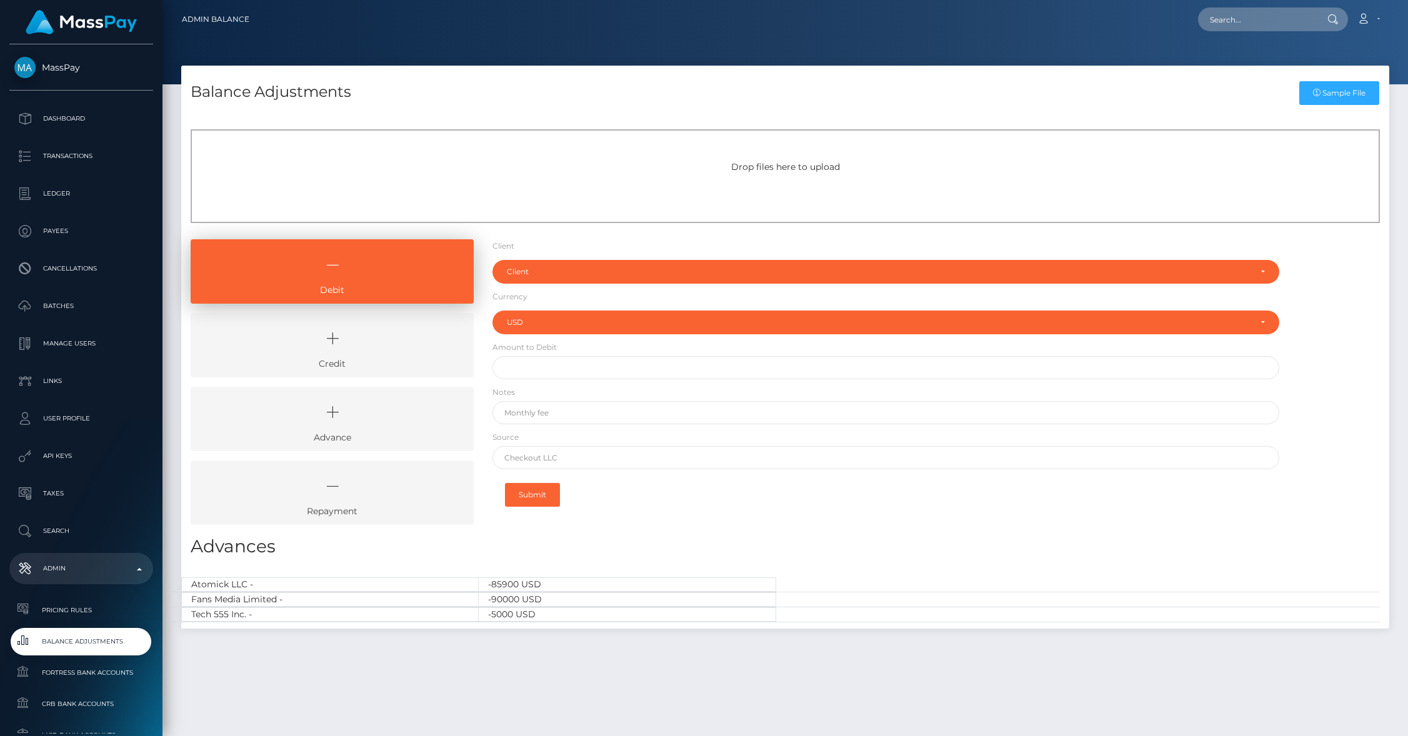
select select "USD"
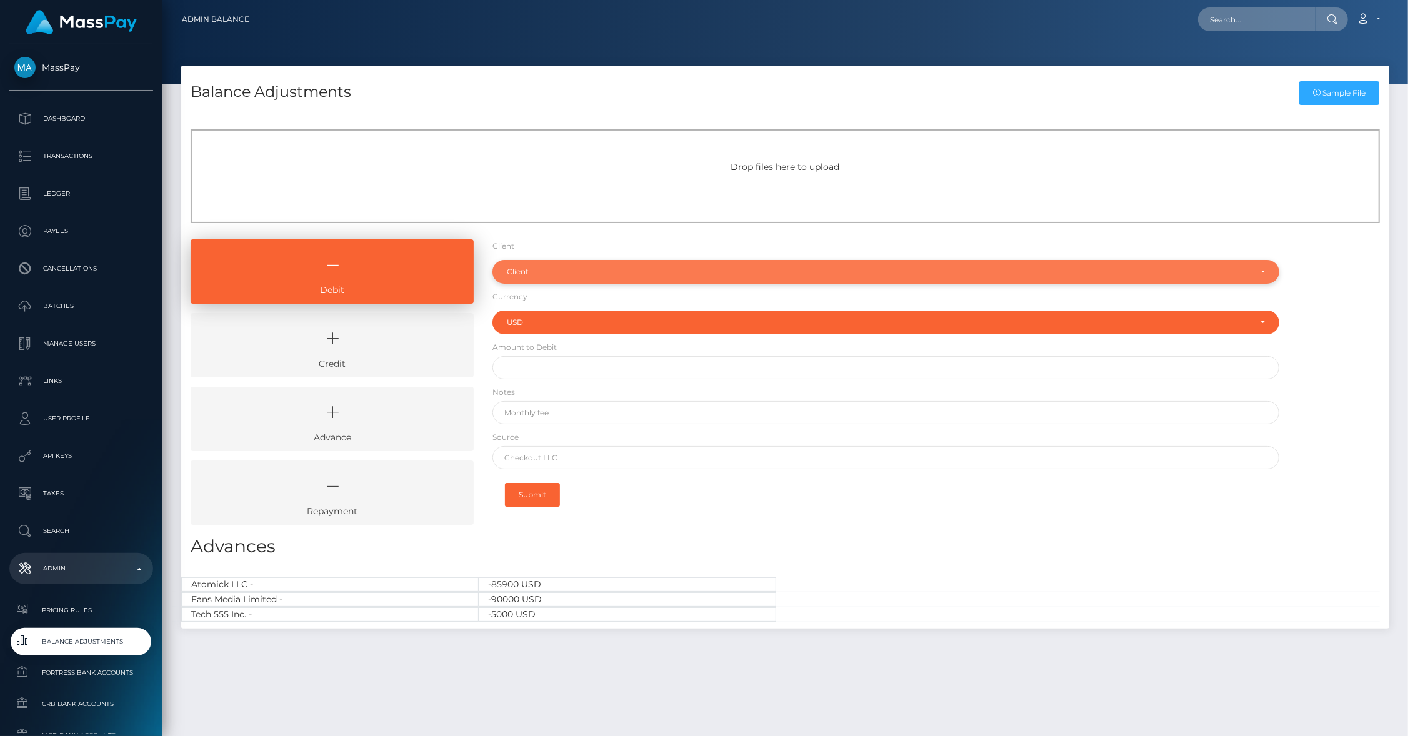
click at [604, 277] on div "Client" at bounding box center [885, 272] width 787 height 24
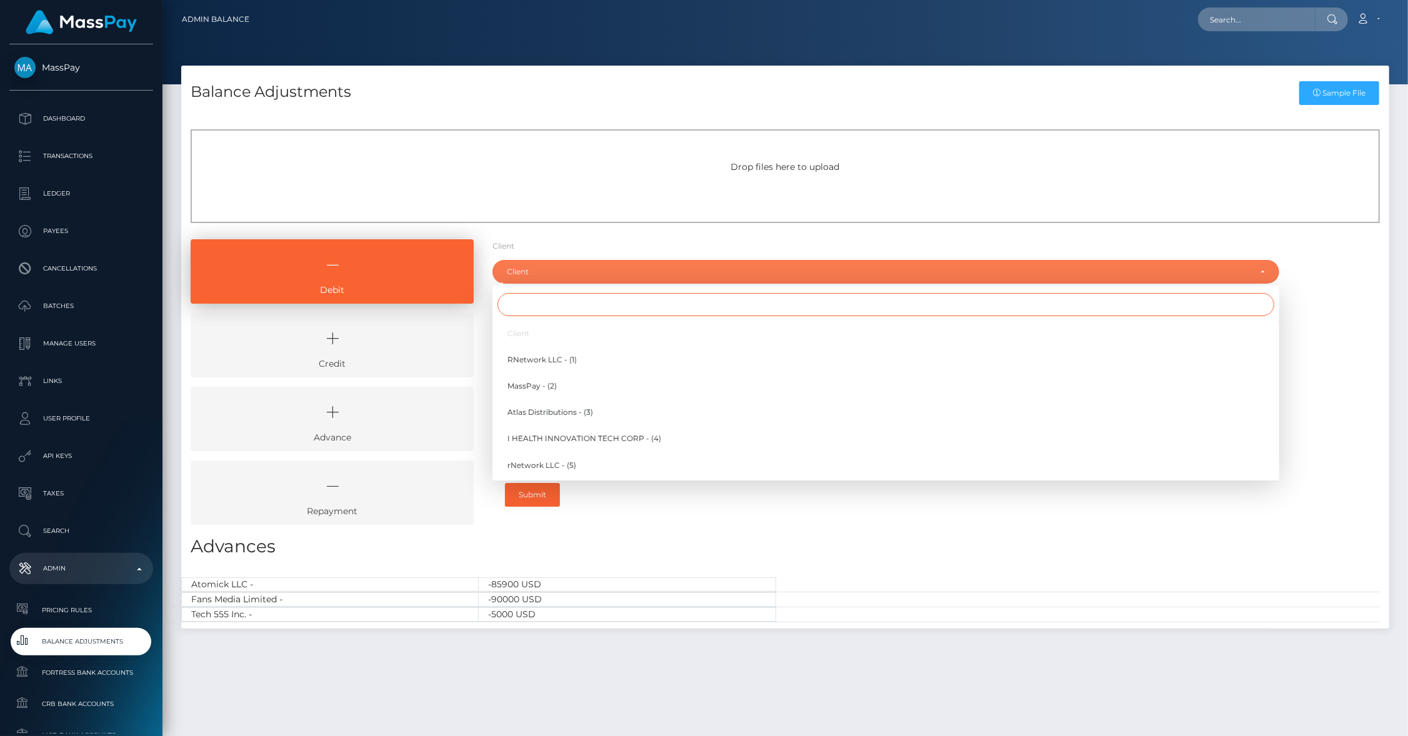
click at [589, 302] on input "Search" at bounding box center [885, 304] width 777 height 23
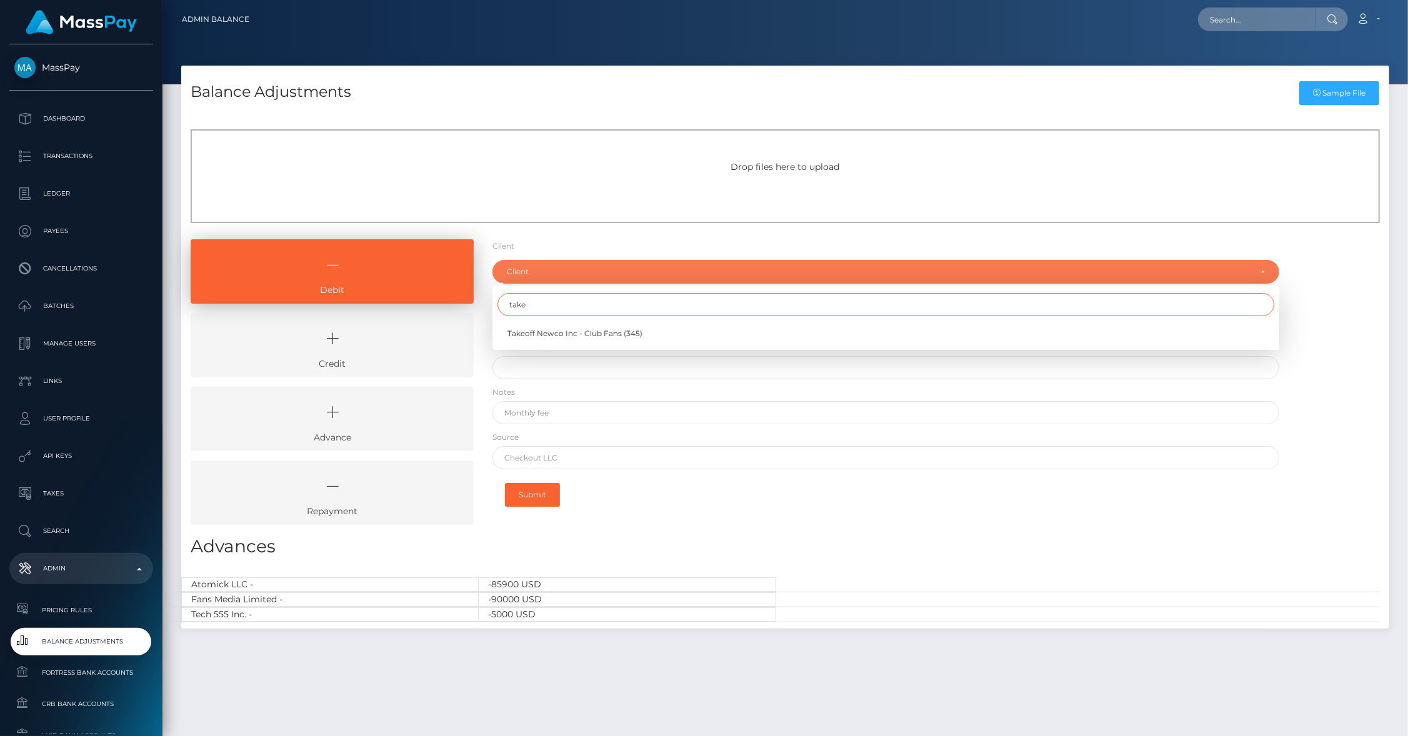
type input "take"
click at [767, 497] on div "Submit" at bounding box center [885, 494] width 787 height 39
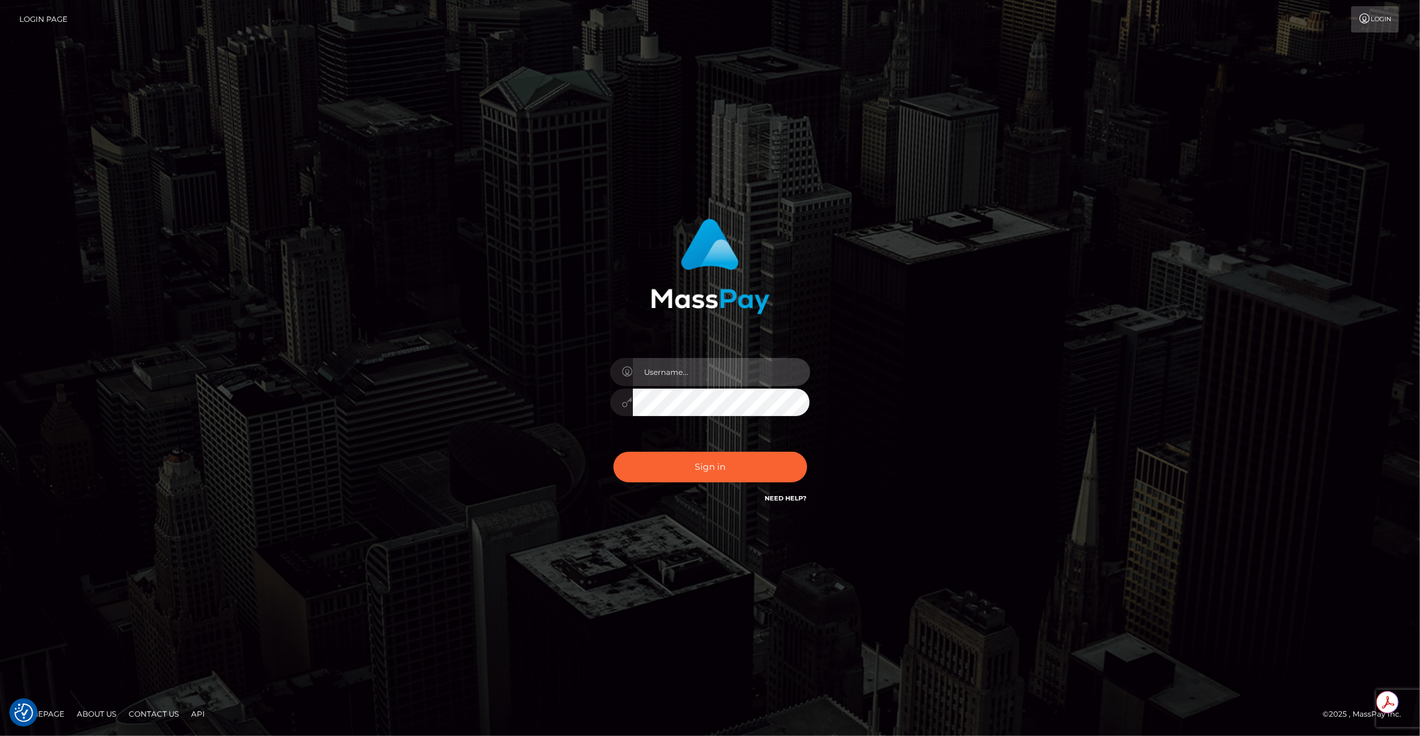
type input "brentg"
click at [675, 460] on button "Sign in" at bounding box center [711, 467] width 194 height 31
type input "brentg"
click at [658, 430] on div "brentg" at bounding box center [710, 397] width 219 height 96
click at [670, 465] on button "Sign in" at bounding box center [711, 467] width 194 height 31
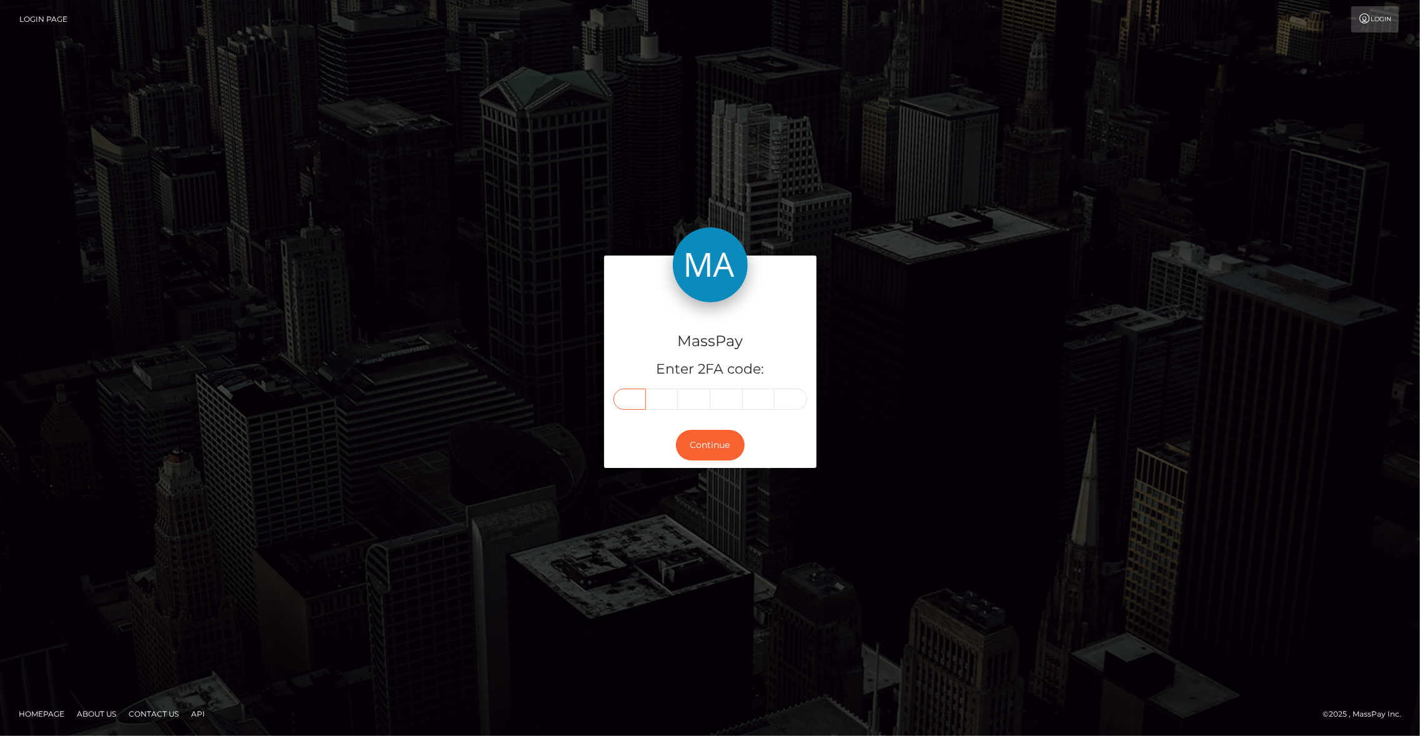
paste input "1"
type input "1"
type input "0"
type input "3"
type input "1"
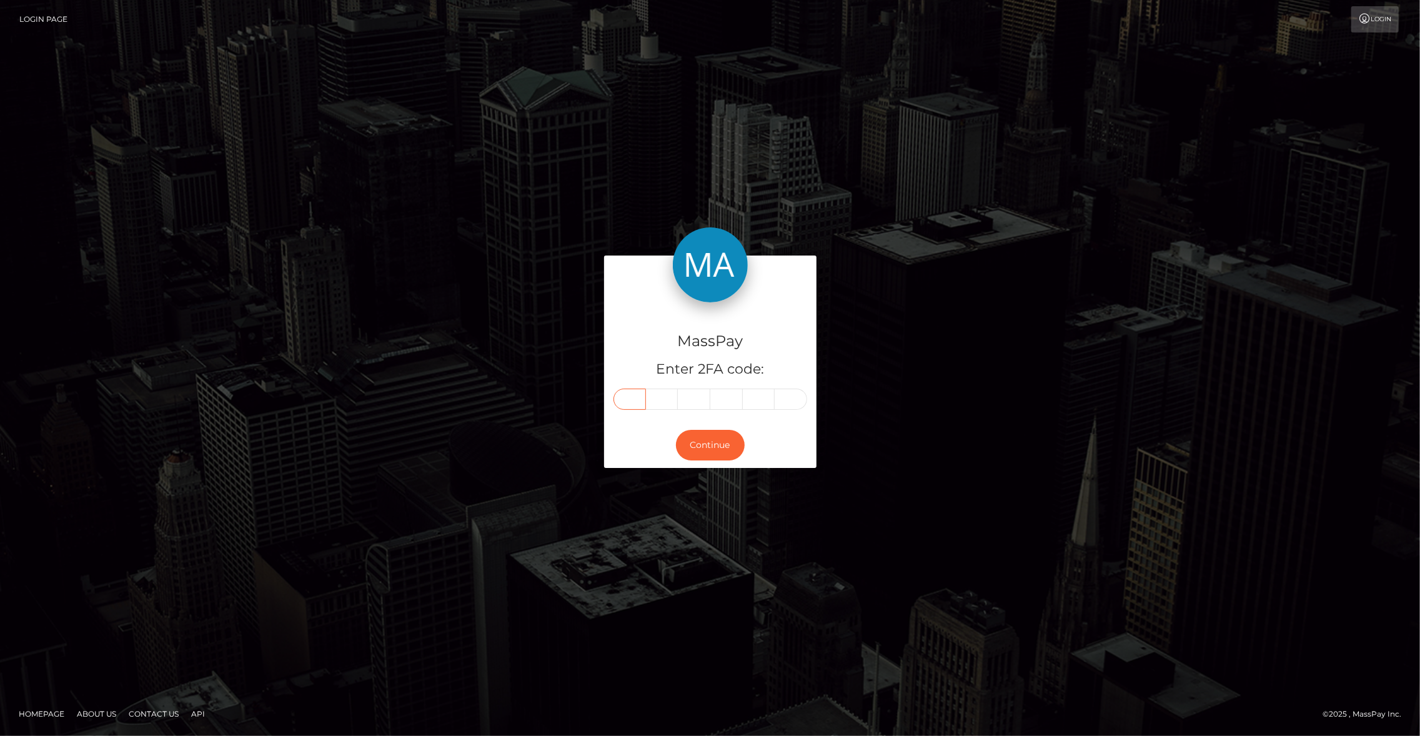
type input "7"
type input "0"
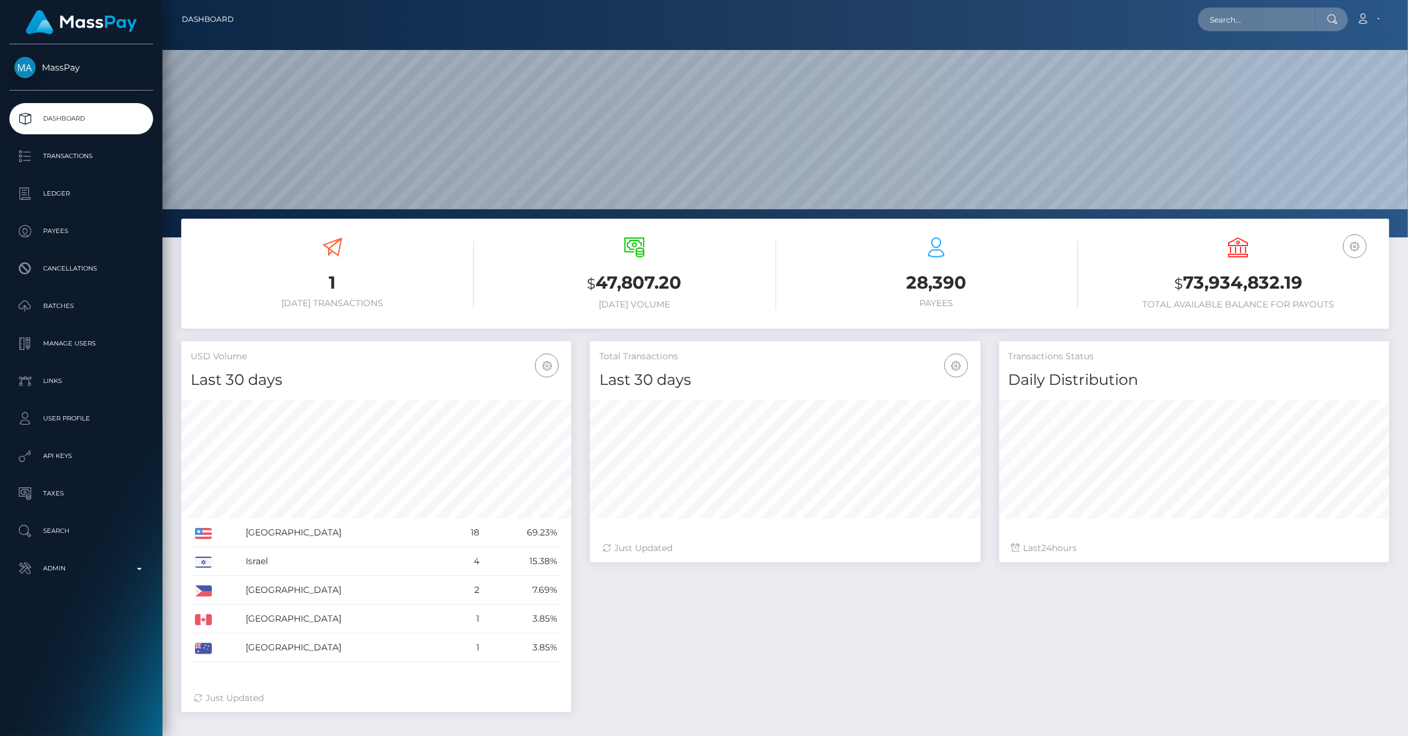
scroll to position [221, 391]
click at [102, 565] on p "Admin" at bounding box center [81, 568] width 134 height 19
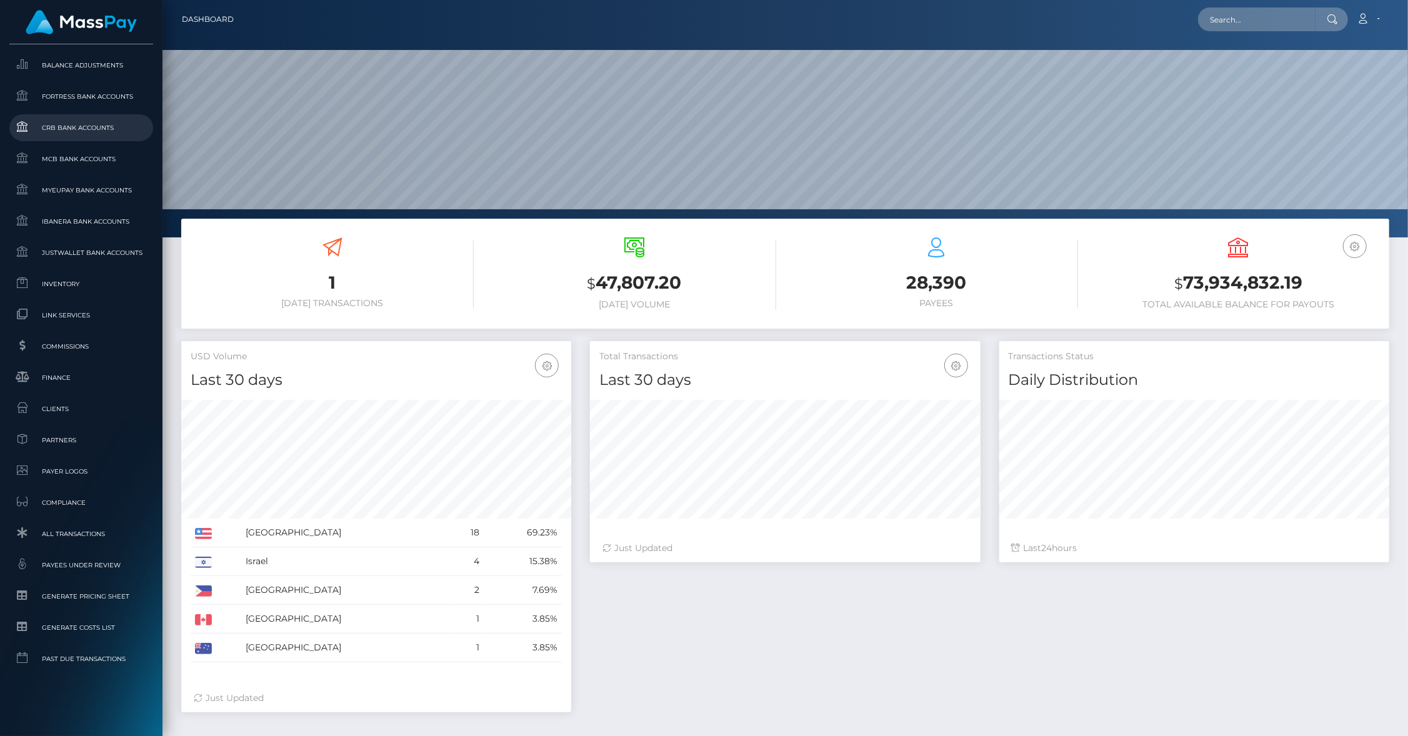
click at [66, 117] on link "CRB Bank Accounts" at bounding box center [81, 127] width 144 height 27
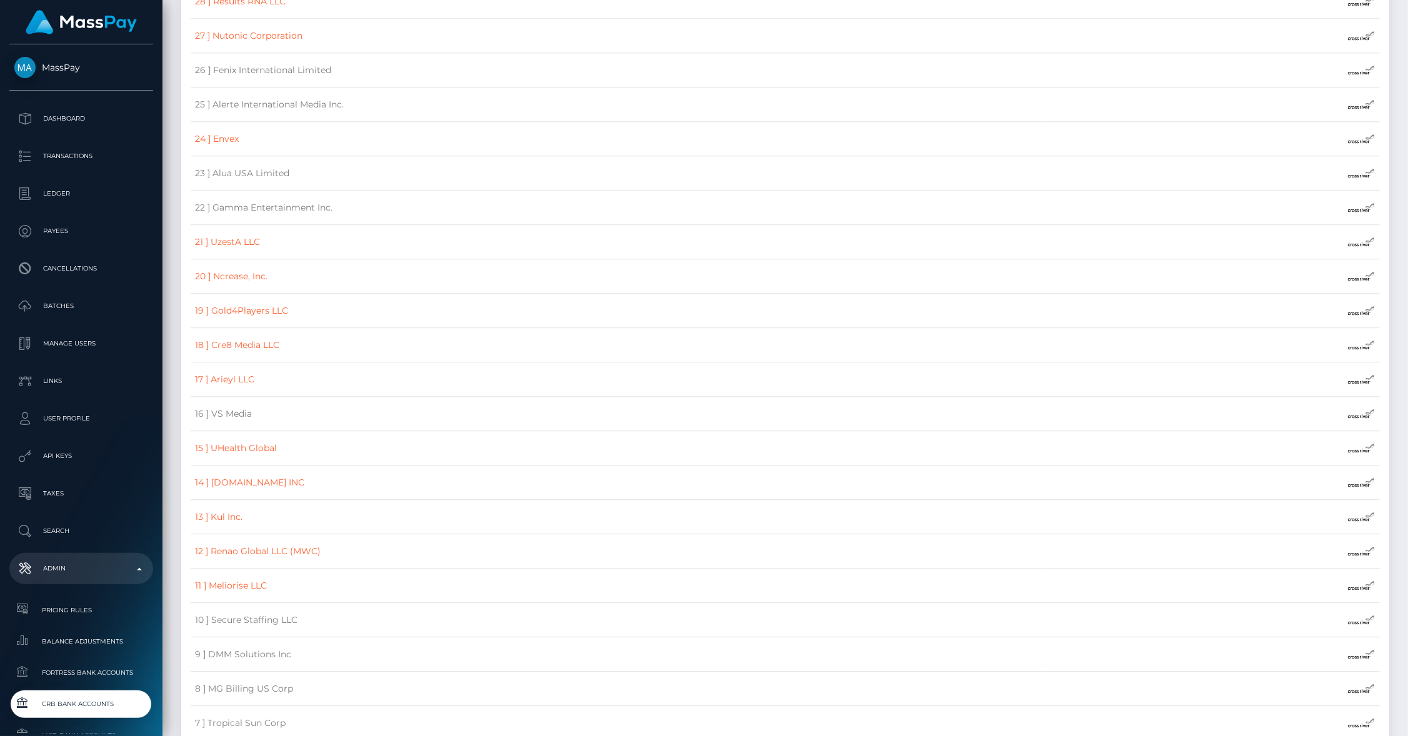
scroll to position [11670, 0]
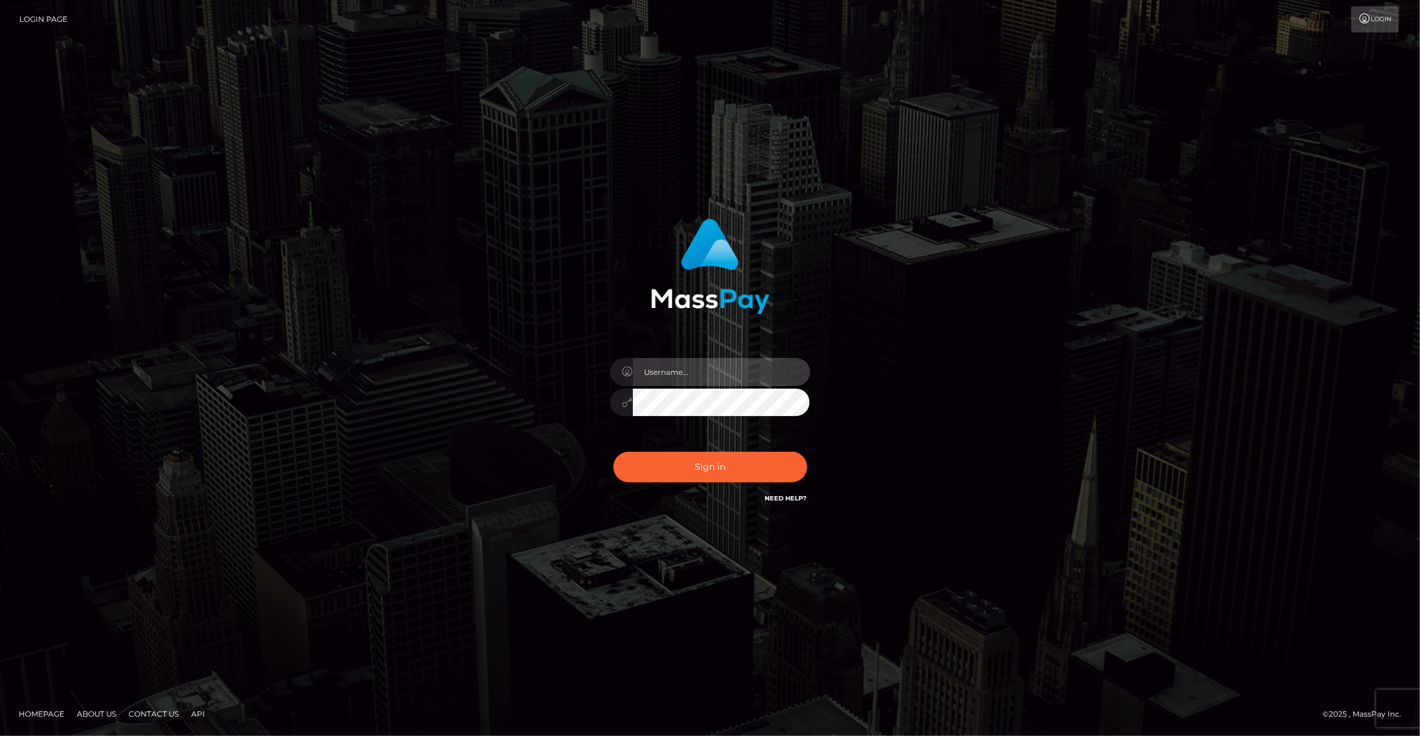
type input "brentg"
